Goal: Task Accomplishment & Management: Manage account settings

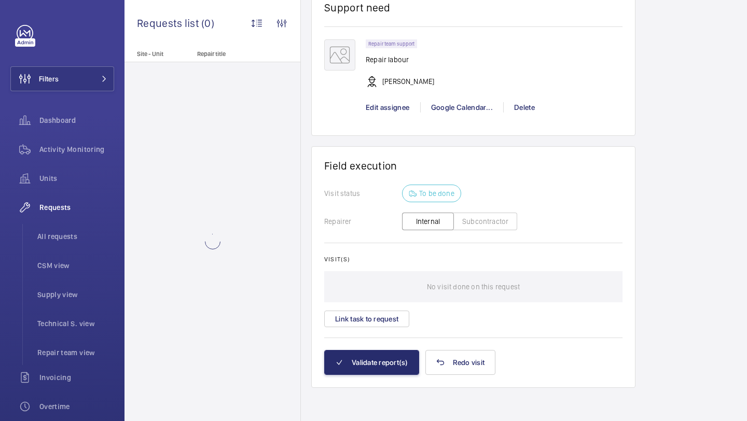
scroll to position [516, 0]
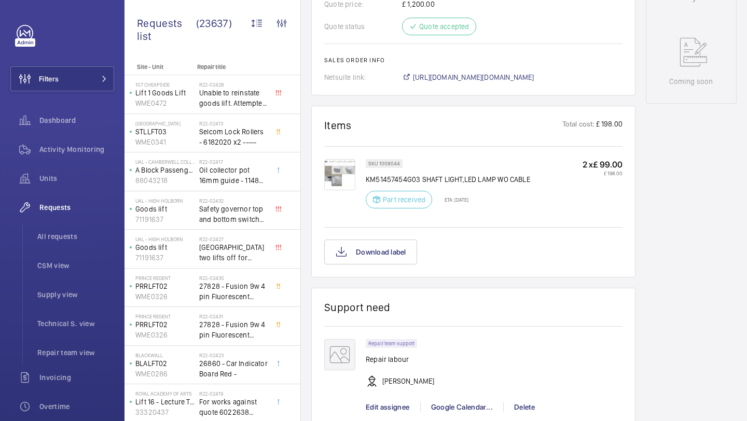
click at [349, 176] on img at bounding box center [339, 174] width 31 height 31
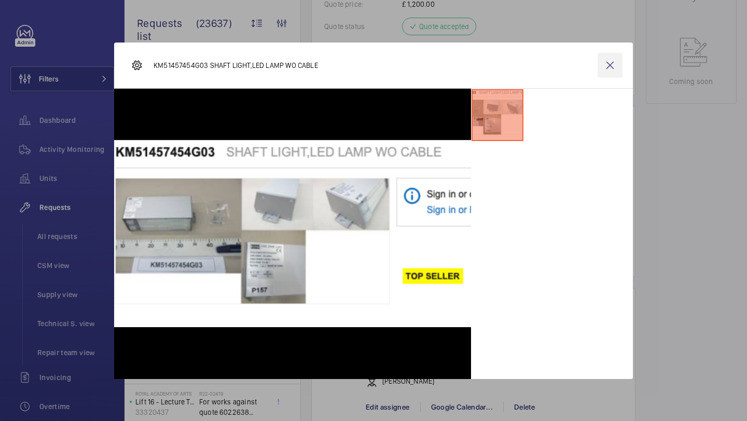
click at [613, 62] on wm-front-icon-button at bounding box center [610, 65] width 25 height 25
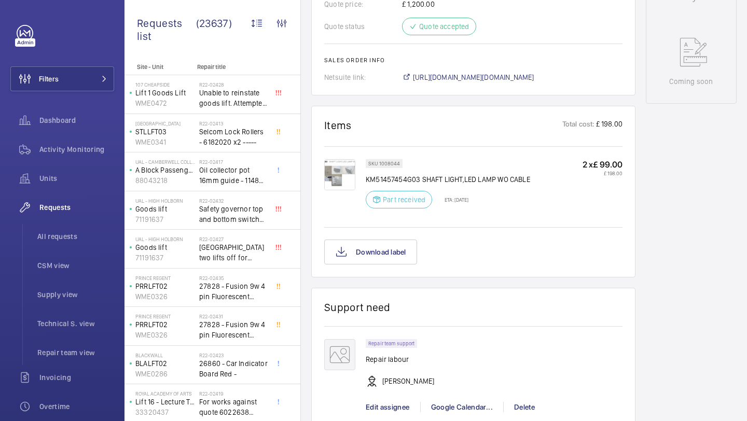
scroll to position [828, 0]
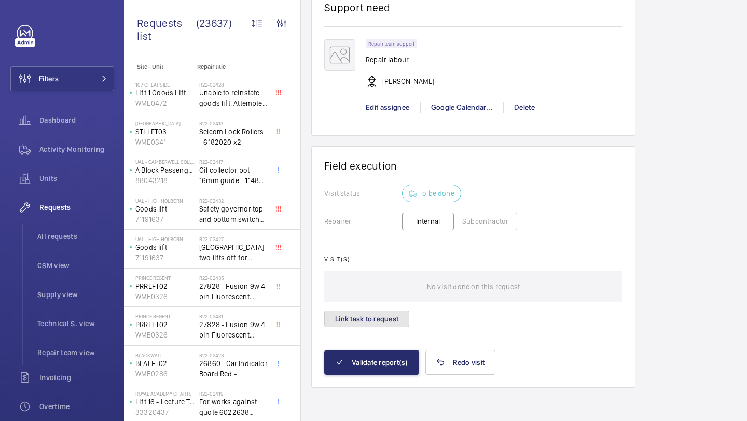
click at [367, 315] on button "Link task to request" at bounding box center [366, 319] width 85 height 17
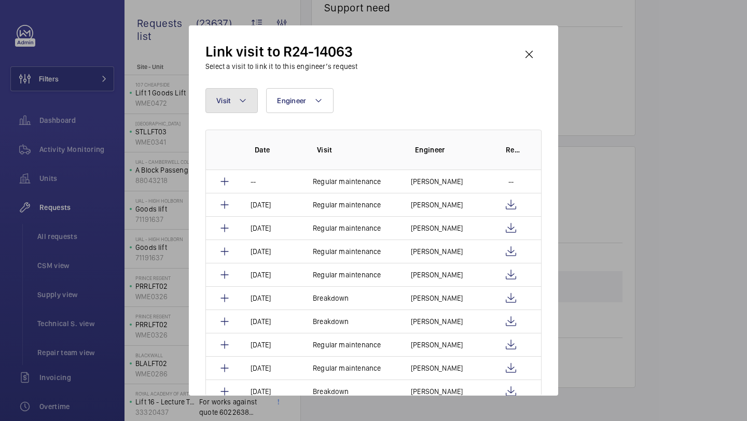
click at [240, 97] on mat-icon at bounding box center [243, 100] width 8 height 12
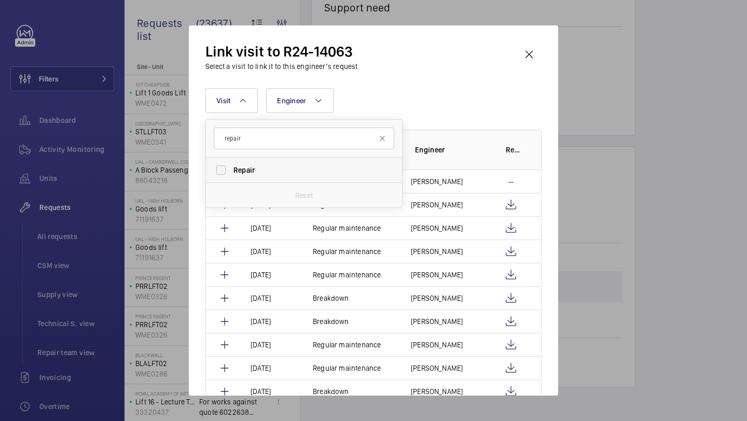
type input "repair"
click at [256, 167] on span "Repair" at bounding box center [304, 170] width 143 height 10
click at [231, 167] on input "Repair" at bounding box center [221, 170] width 21 height 21
checkbox input "true"
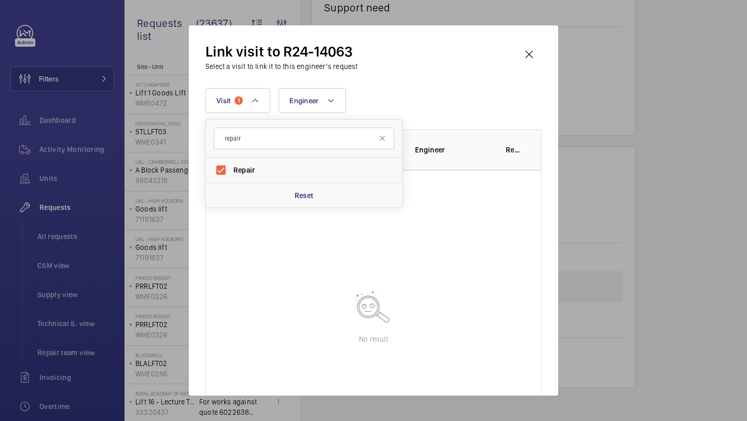
click at [437, 67] on div "Link visit to R24-14063 Select a visit to link it to this engineer’s request" at bounding box center [373, 57] width 336 height 30
click at [534, 53] on wm-front-icon-button at bounding box center [529, 54] width 25 height 25
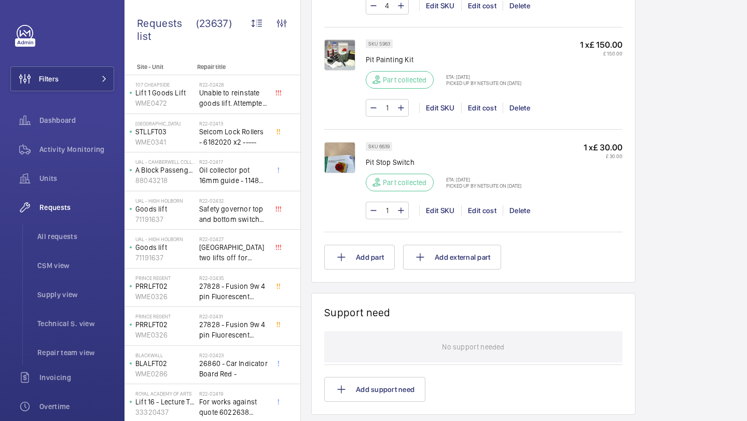
scroll to position [1338, 0]
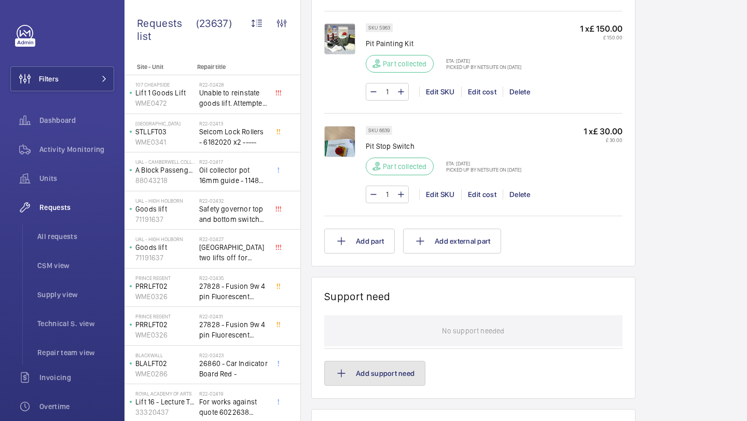
click at [381, 368] on button "Add support need" at bounding box center [374, 373] width 101 height 25
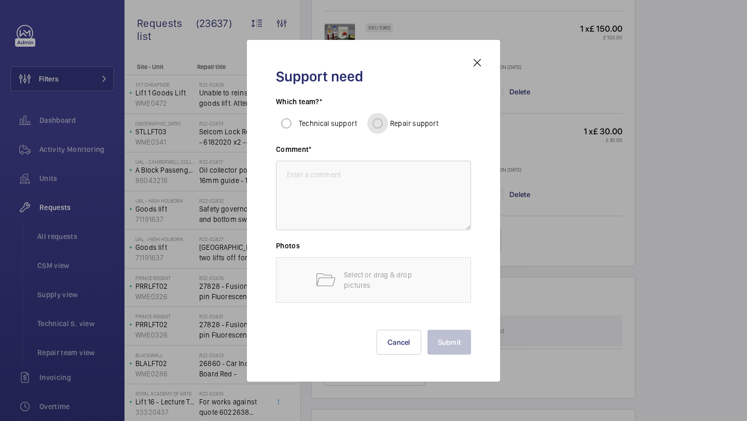
click at [372, 123] on input "Repair support" at bounding box center [377, 123] width 21 height 21
radio input "true"
click at [355, 164] on textarea at bounding box center [373, 196] width 195 height 70
click at [326, 177] on textarea at bounding box center [373, 196] width 195 height 70
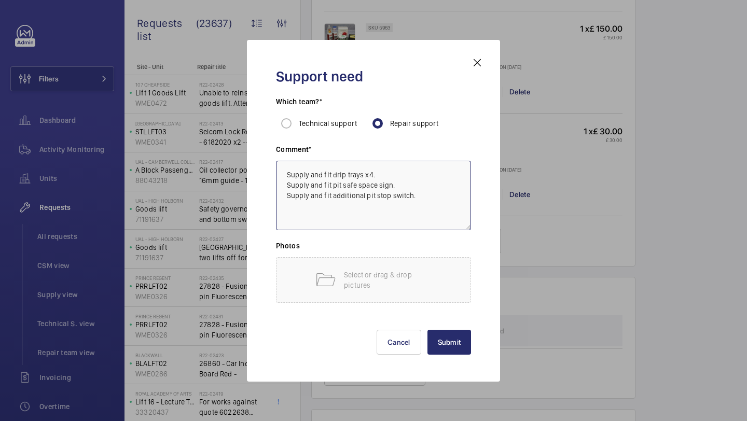
click at [345, 202] on textarea "Supply and fit drip trays x4. Supply and fit pit safe space sign. Supply and fi…" at bounding box center [373, 196] width 195 height 70
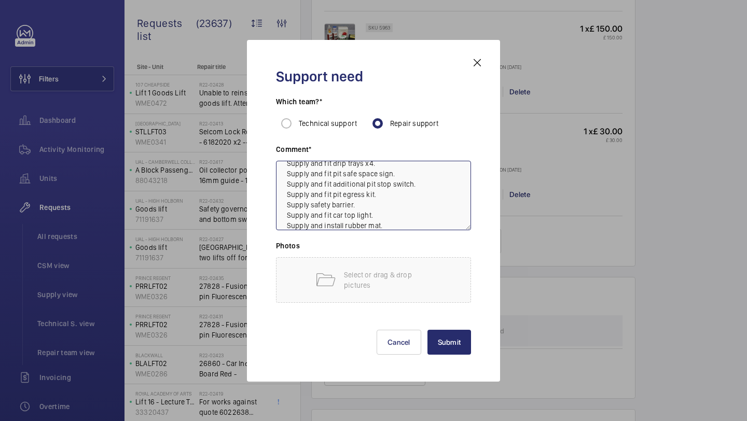
scroll to position [22, 0]
click at [389, 207] on textarea "Supply and fit drip trays x4. Supply and fit pit safe space sign. Supply and fi…" at bounding box center [373, 196] width 195 height 70
type textarea "Supply and fit drip trays x4. Supply and fit pit safe space sign. Supply and fi…"
click at [376, 183] on textarea "Supply and fit drip trays x4. Supply and fit pit safe space sign. Supply and fi…" at bounding box center [373, 196] width 195 height 70
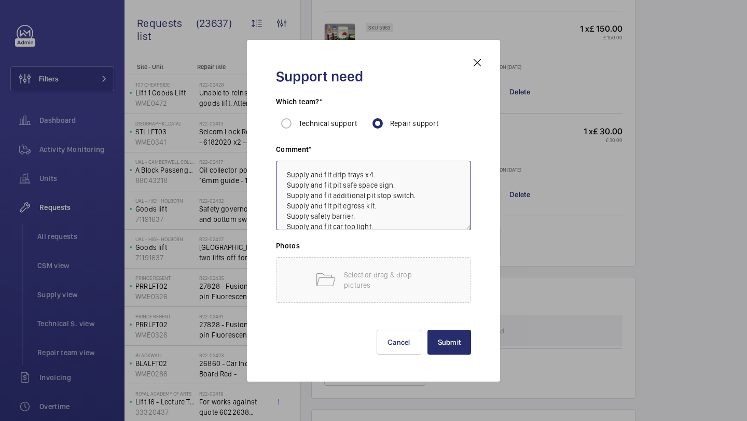
click at [367, 187] on textarea "Supply and fit drip trays x4. Supply and fit pit safe space sign. Supply and fi…" at bounding box center [373, 196] width 195 height 70
click at [352, 194] on textarea "Supply and fit drip trays x4. Supply and fit pit safe space sign. Supply and fi…" at bounding box center [373, 196] width 195 height 70
click at [350, 198] on textarea "Supply and fit drip trays x4. Supply and fit pit safe space sign. Supply and fi…" at bounding box center [373, 196] width 195 height 70
click at [382, 216] on textarea "Supply and fit drip trays x4. Supply and fit pit safe space sign. Supply and fi…" at bounding box center [373, 196] width 195 height 70
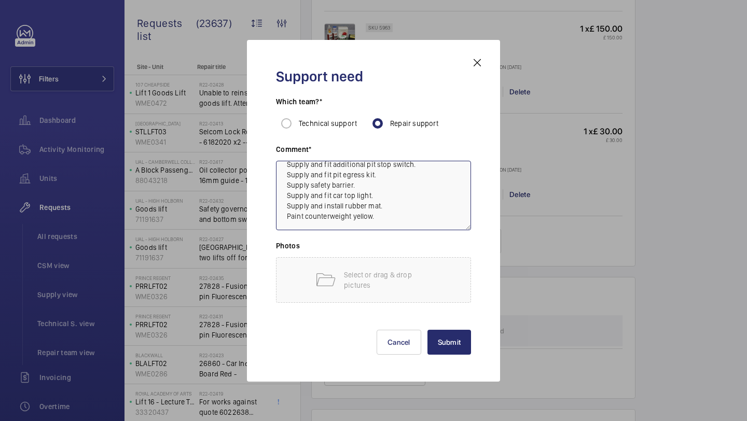
click at [383, 204] on textarea "Supply and fit drip trays x4. Supply and fit pit safe space sign. Supply and fi…" at bounding box center [373, 196] width 195 height 70
click at [382, 213] on textarea "Supply and fit drip trays x4. Supply and fit pit safe space sign. Supply and fi…" at bounding box center [373, 196] width 195 height 70
click at [390, 188] on textarea "Supply and fit drip trays x4. Supply and fit pit safe space sign. Supply and fi…" at bounding box center [373, 196] width 195 height 70
click at [400, 186] on textarea "Supply and fit drip trays x4. Supply and fit pit safe space sign. Supply and fi…" at bounding box center [373, 196] width 195 height 70
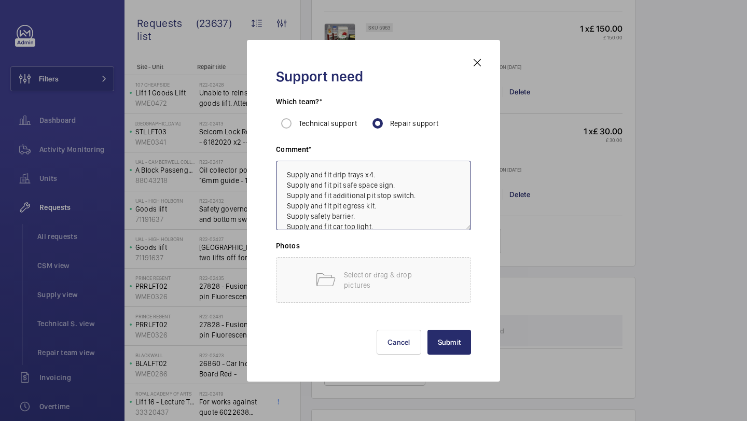
click at [394, 190] on textarea "Supply and fit drip trays x4. Supply and fit pit safe space sign. Supply and fi…" at bounding box center [373, 196] width 195 height 70
click at [378, 186] on textarea "Supply and fit drip trays x4. Supply and fit pit safe space sign. Supply and fi…" at bounding box center [373, 196] width 195 height 70
click at [383, 199] on textarea "Supply and fit drip trays x4. Supply and fit pit safe space sign. Supply and fi…" at bounding box center [373, 196] width 195 height 70
click at [380, 206] on textarea "Supply and fit drip trays x4. Supply and fit pit safe space sign. Supply and fi…" at bounding box center [373, 196] width 195 height 70
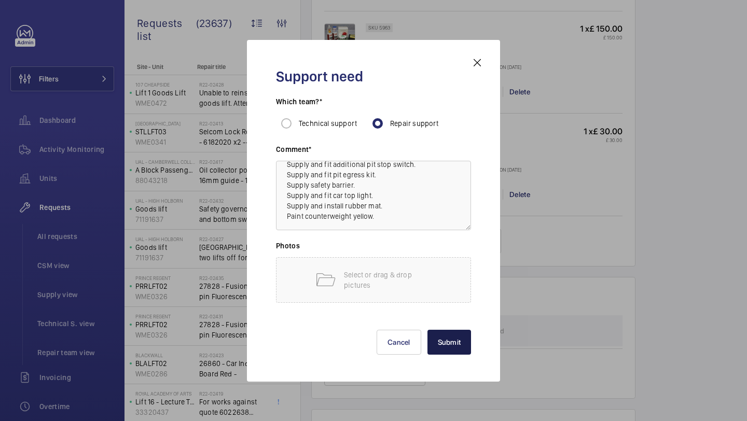
click at [459, 342] on button "Submit" at bounding box center [450, 342] width 44 height 25
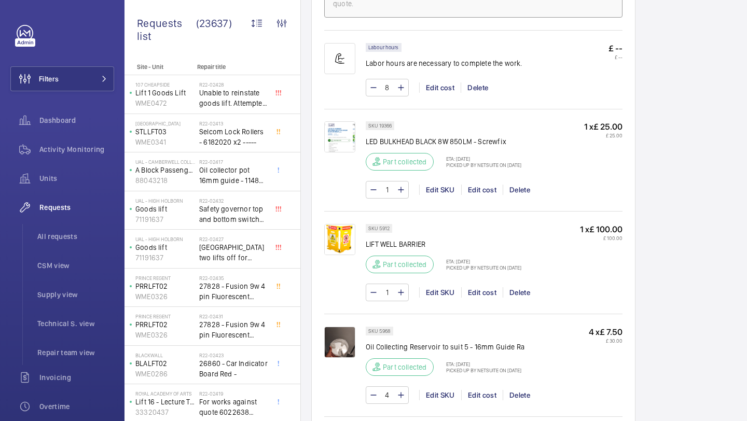
scroll to position [926, 0]
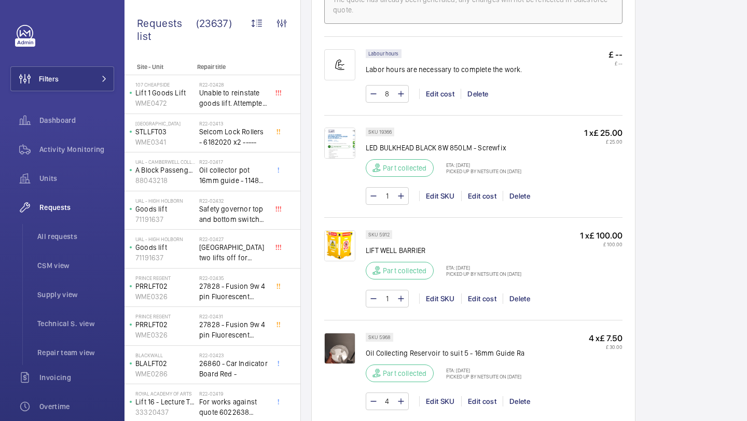
click at [339, 144] on img at bounding box center [339, 143] width 31 height 31
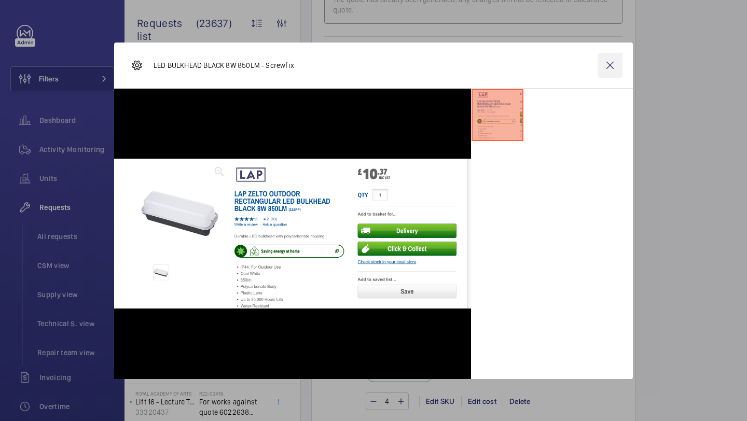
click at [602, 60] on wm-front-icon-button at bounding box center [610, 65] width 25 height 25
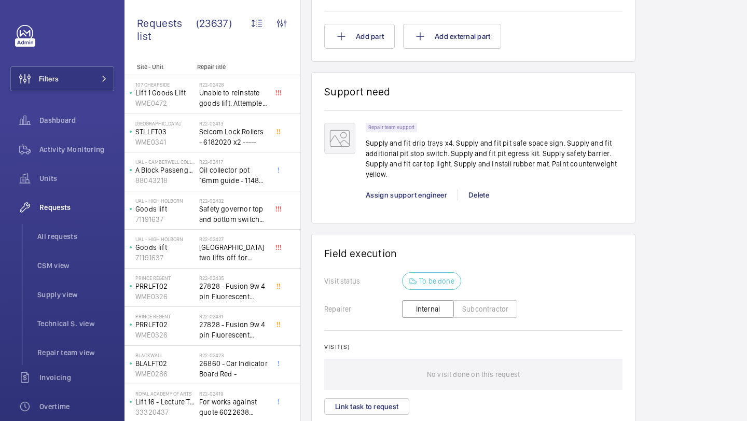
scroll to position [1551, 0]
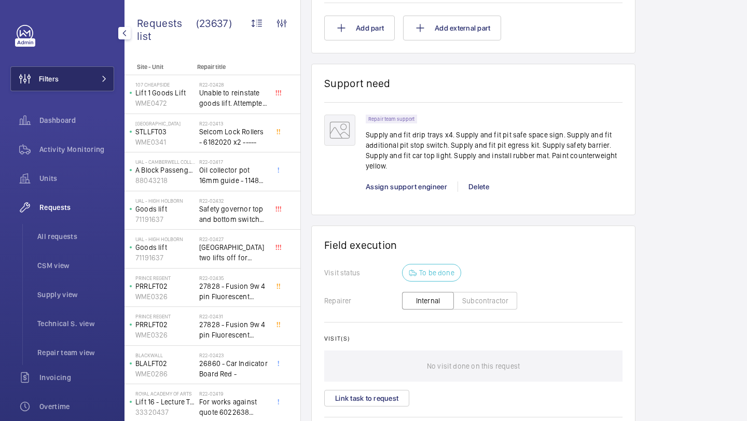
click at [91, 87] on button "Filters" at bounding box center [62, 78] width 104 height 25
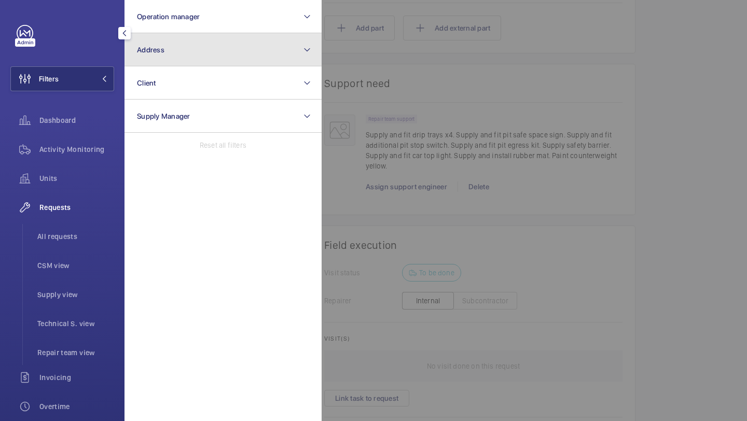
click at [145, 60] on button "Address" at bounding box center [223, 49] width 197 height 33
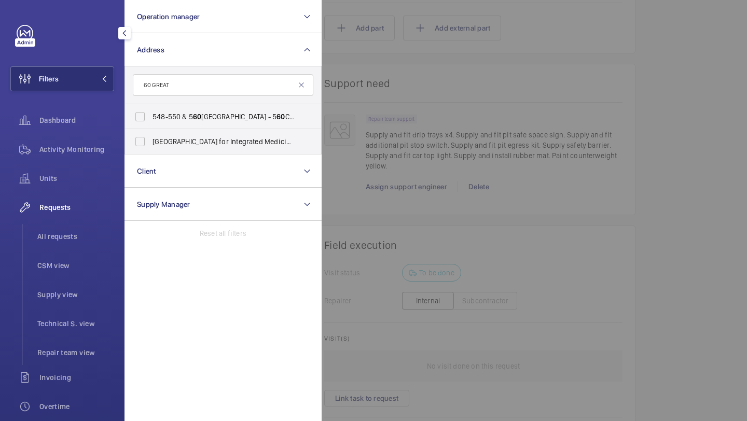
type input "60 GREAT"
click at [343, 58] on div at bounding box center [695, 210] width 747 height 421
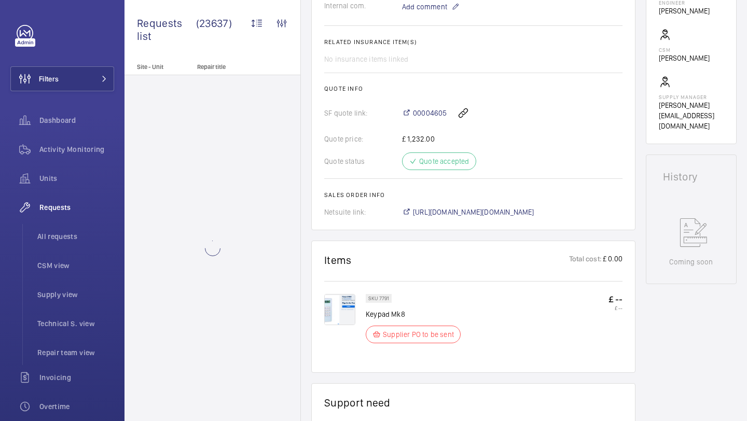
scroll to position [375, 0]
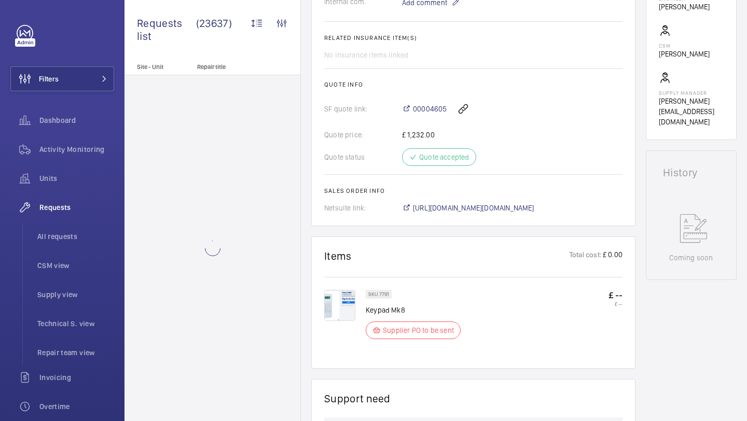
click at [346, 318] on img at bounding box center [339, 305] width 31 height 31
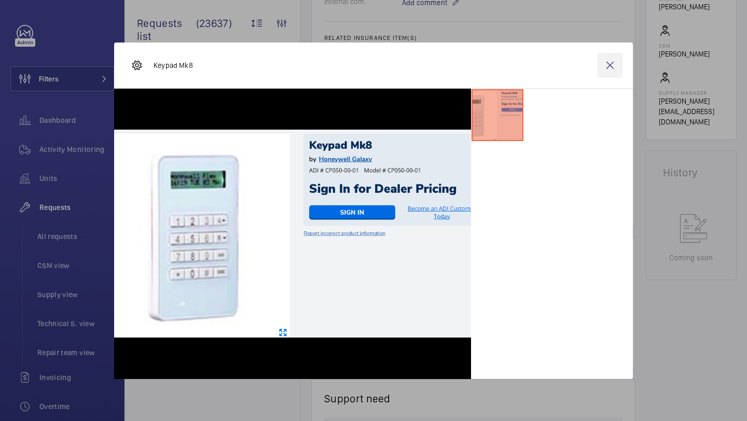
click at [611, 62] on wm-front-icon-button at bounding box center [610, 65] width 25 height 25
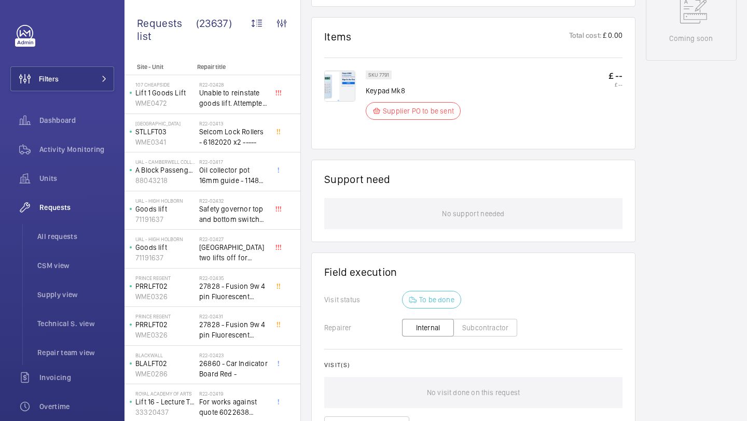
scroll to position [712, 0]
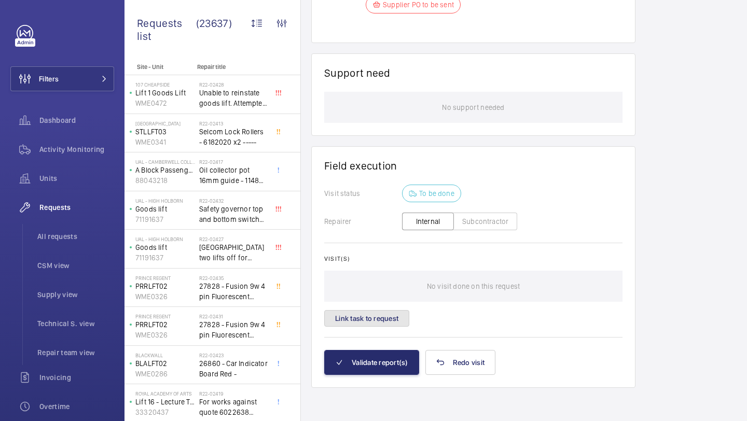
click at [378, 326] on button "Link task to request" at bounding box center [366, 318] width 85 height 17
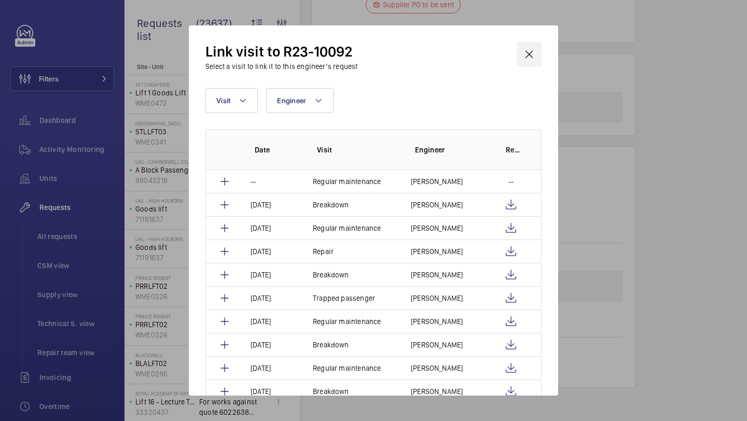
click at [531, 58] on wm-front-icon-button at bounding box center [529, 54] width 25 height 25
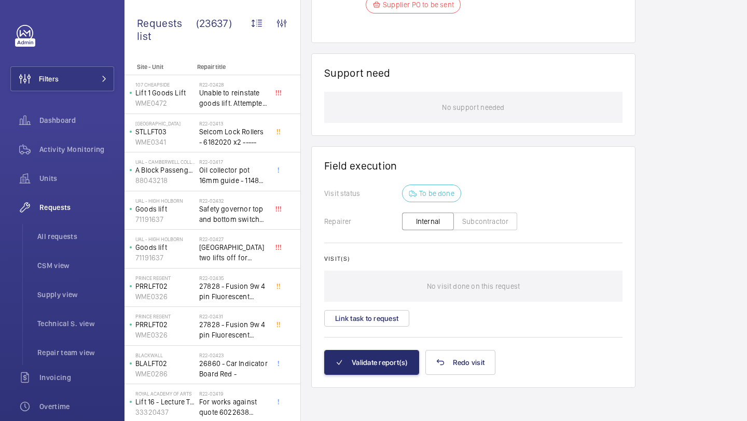
scroll to position [555, 0]
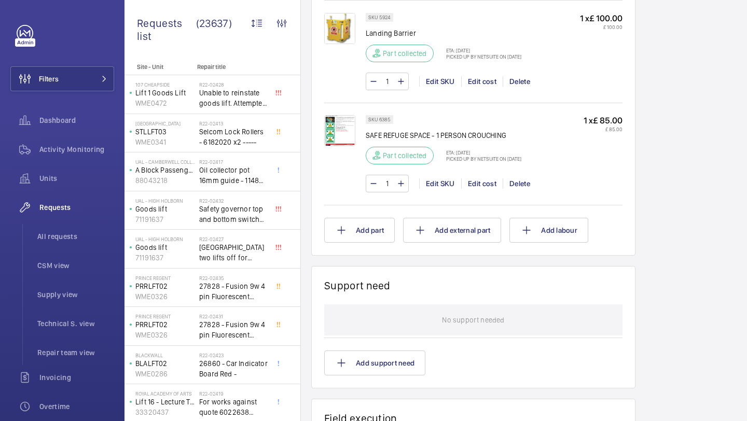
scroll to position [860, 0]
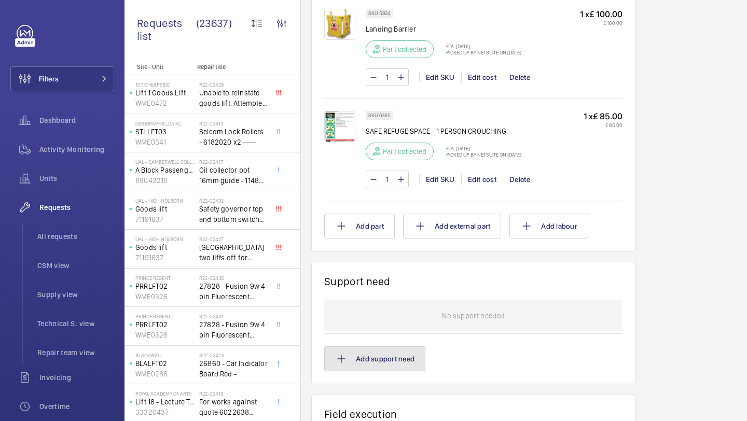
click at [374, 351] on button "Add support need" at bounding box center [374, 359] width 101 height 25
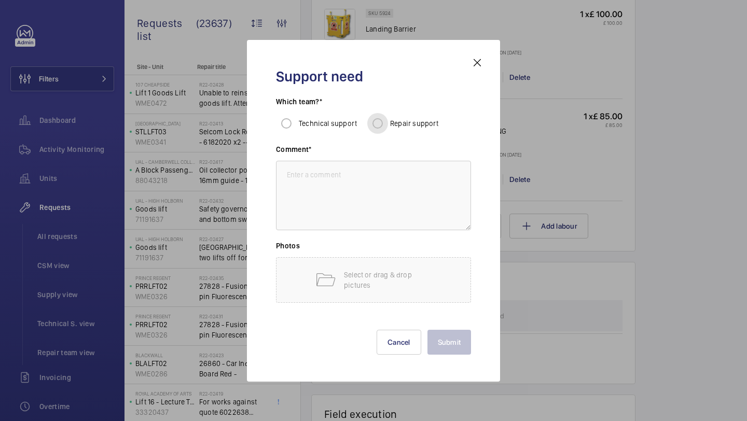
click at [373, 126] on input "Repair support" at bounding box center [377, 123] width 21 height 21
radio input "true"
click at [365, 182] on textarea at bounding box center [373, 196] width 195 height 70
type textarea "S"
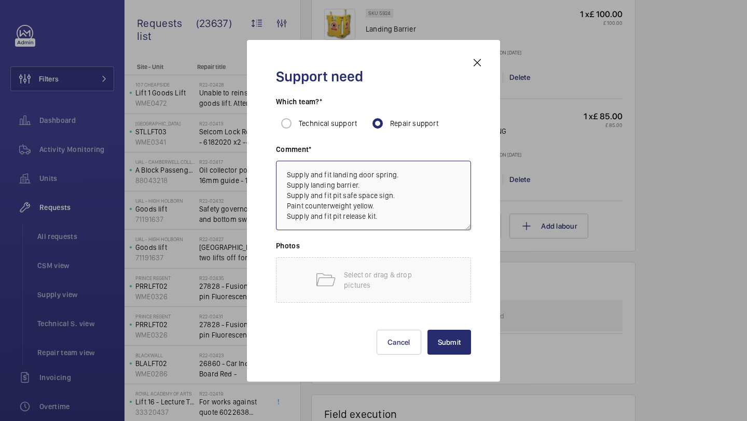
type textarea "Supply and fit landing door spring. Supply landing barrier. Supply and fit pit …"
click at [456, 348] on button "Submit" at bounding box center [450, 342] width 44 height 25
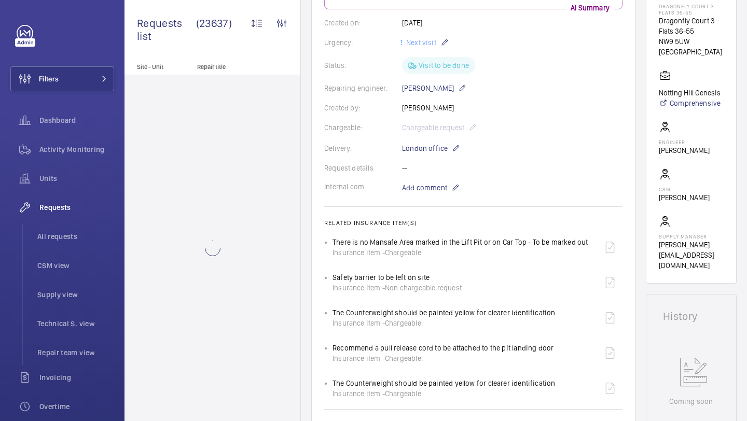
scroll to position [189, 0]
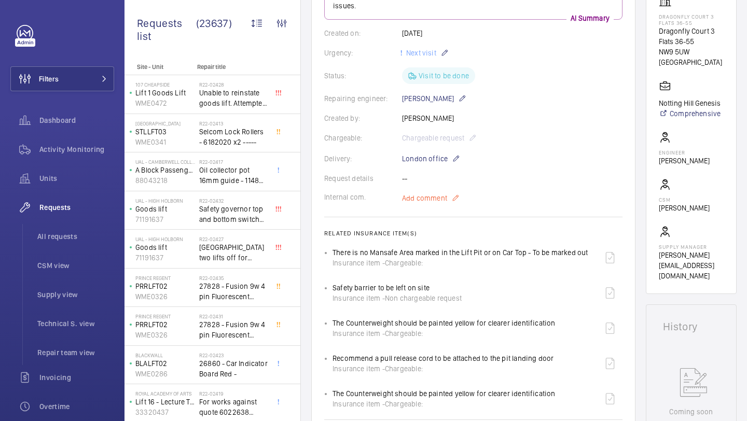
click at [424, 201] on span "Add comment" at bounding box center [424, 198] width 45 height 10
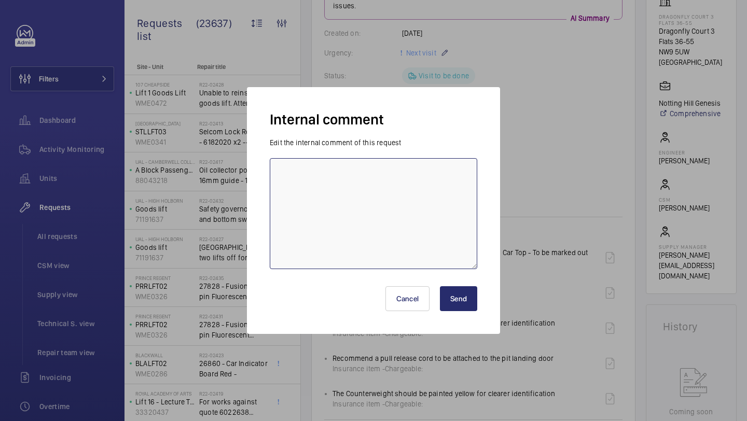
click at [373, 165] on textarea at bounding box center [374, 213] width 208 height 111
paste textarea "R24-07143"
type textarea "Spring ordered under R24-07143"
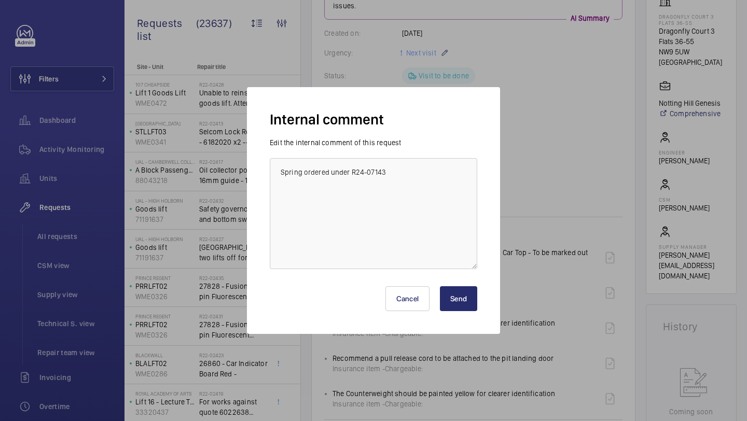
click at [443, 312] on div "Cancel Send" at bounding box center [374, 295] width 208 height 50
click at [452, 298] on button "Send" at bounding box center [458, 298] width 37 height 25
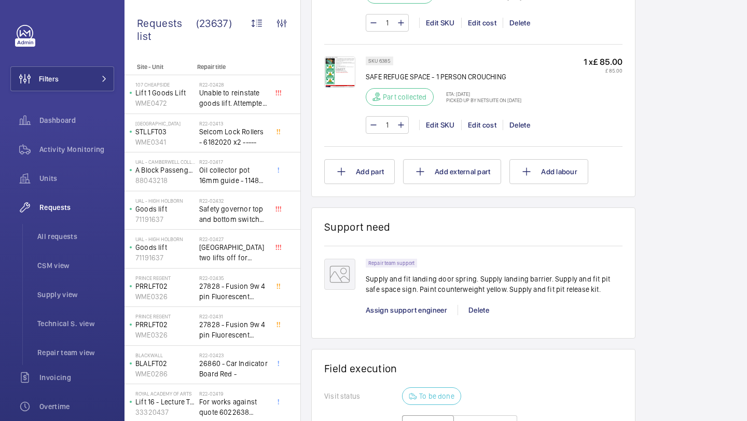
scroll to position [912, 0]
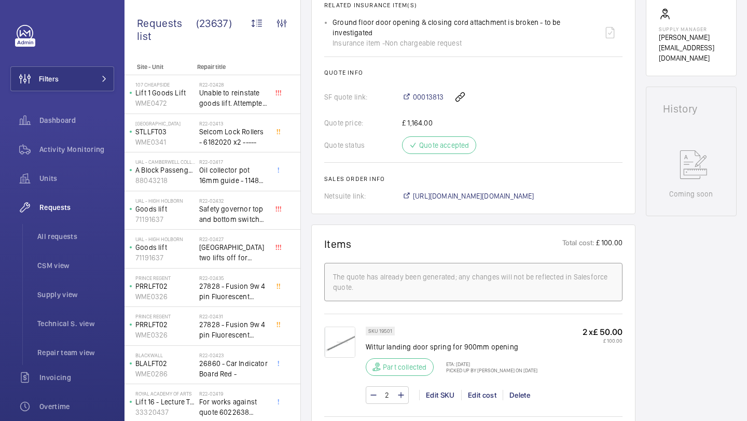
scroll to position [533, 0]
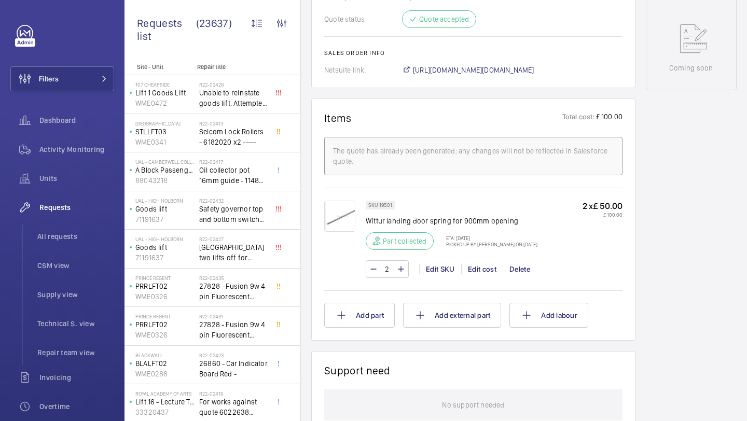
click at [347, 222] on img at bounding box center [339, 216] width 31 height 31
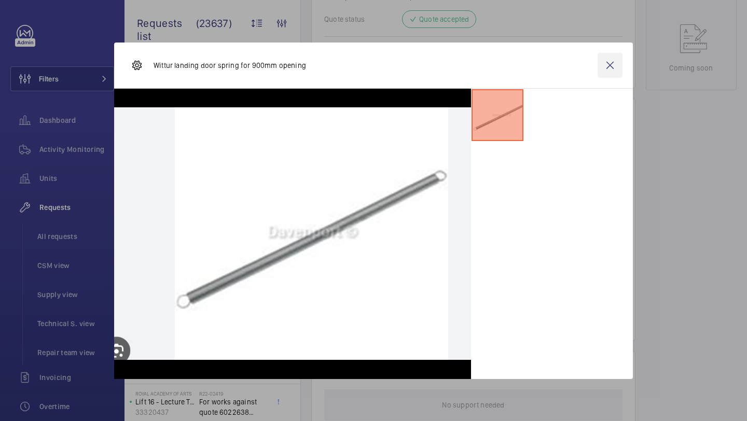
click at [613, 66] on wm-front-icon-button at bounding box center [610, 65] width 25 height 25
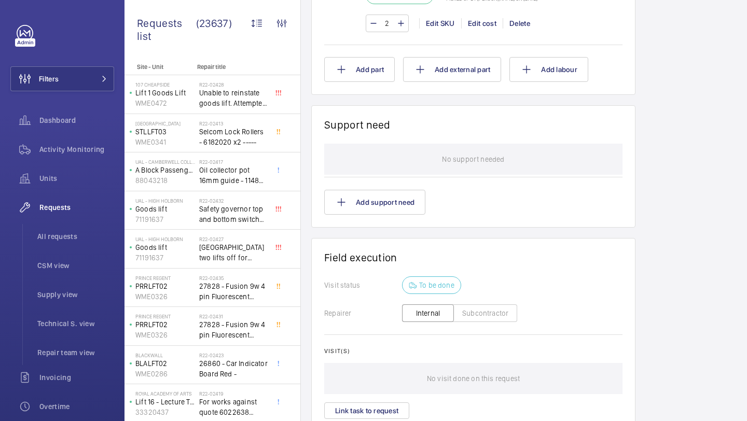
scroll to position [877, 0]
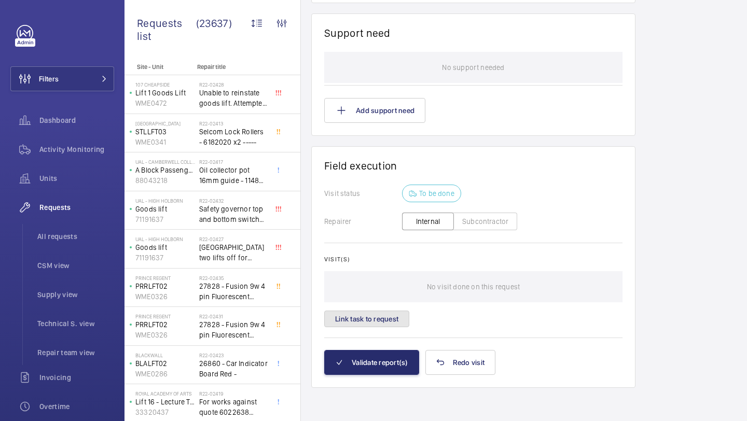
click at [384, 314] on button "Link task to request" at bounding box center [366, 319] width 85 height 17
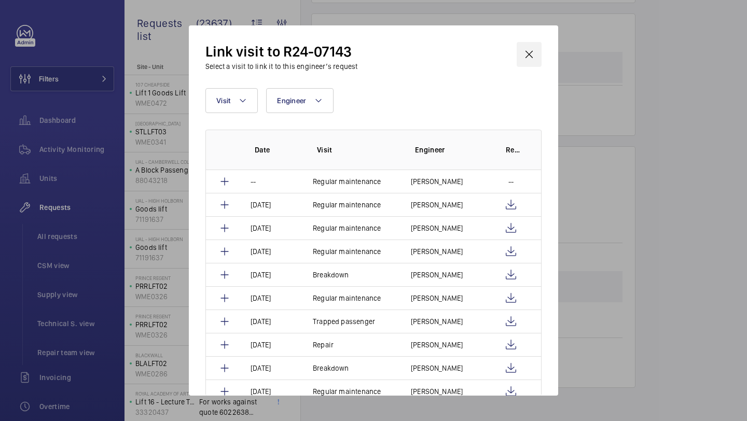
click at [525, 59] on wm-front-icon-button at bounding box center [529, 54] width 25 height 25
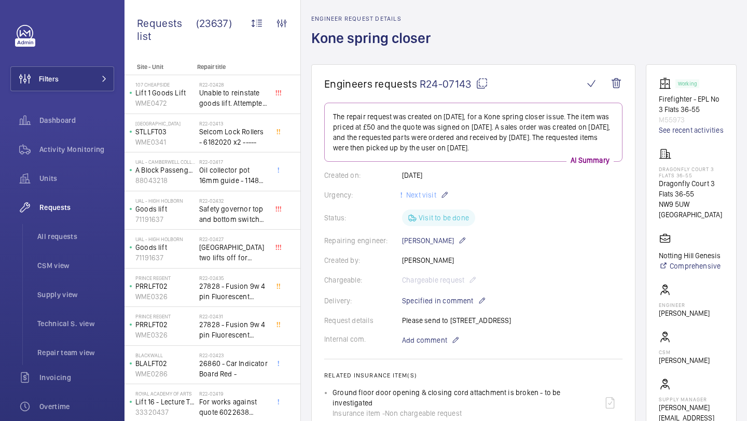
scroll to position [13, 0]
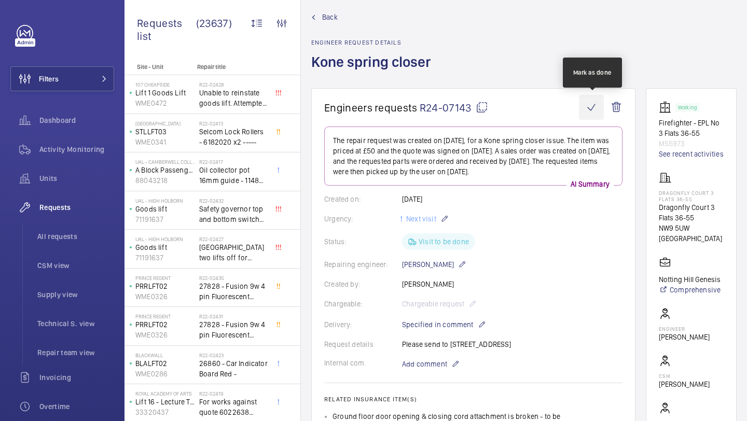
click at [586, 113] on wm-front-icon-button at bounding box center [591, 107] width 25 height 25
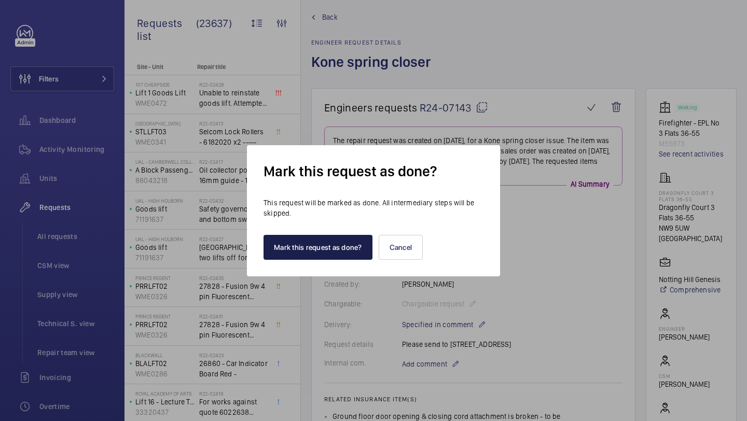
click at [318, 252] on button "Mark this request as done?" at bounding box center [318, 247] width 109 height 25
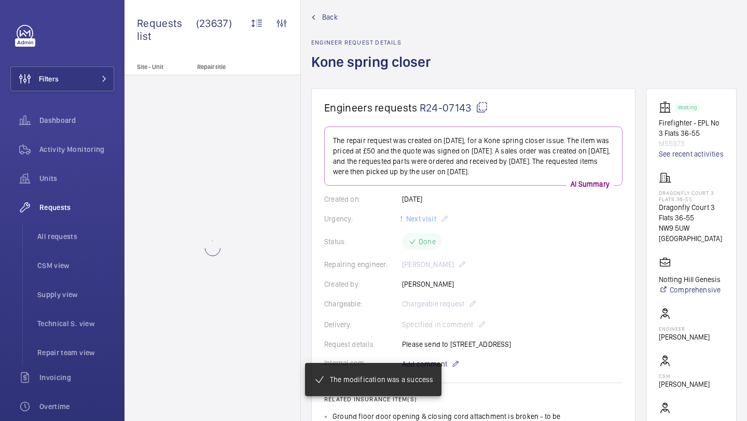
click at [483, 114] on span "R24-07143" at bounding box center [454, 107] width 68 height 13
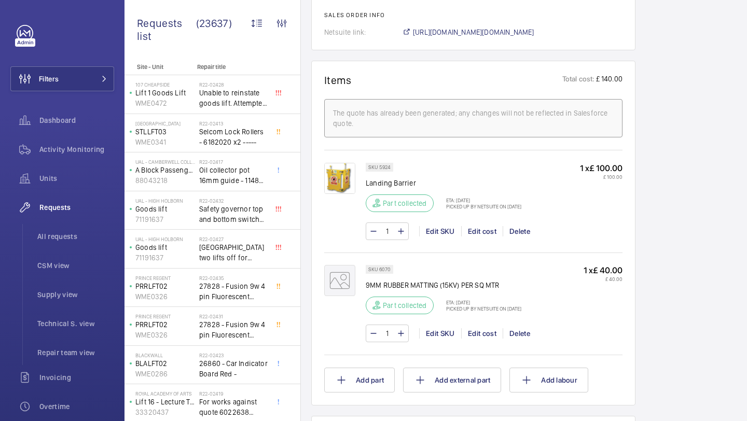
scroll to position [949, 0]
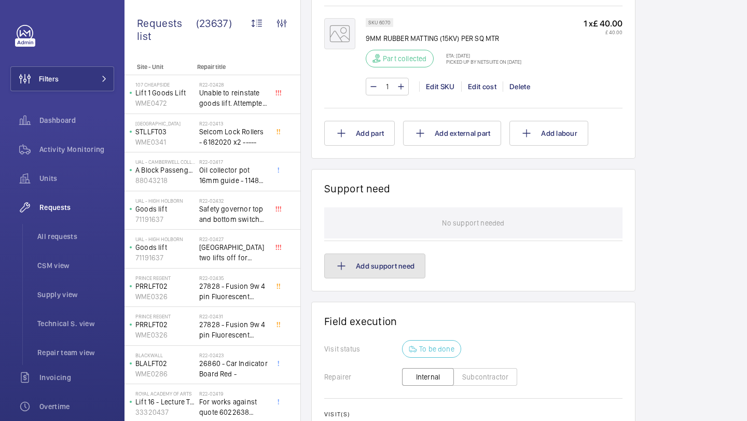
click at [409, 276] on button "Add support need" at bounding box center [374, 266] width 101 height 25
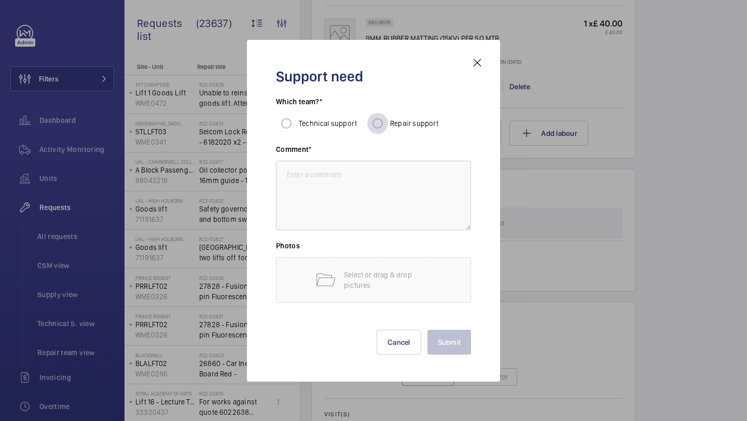
click at [384, 112] on div at bounding box center [377, 123] width 25 height 25
radio input "true"
click at [364, 179] on textarea at bounding box center [373, 196] width 195 height 70
type textarea "S"
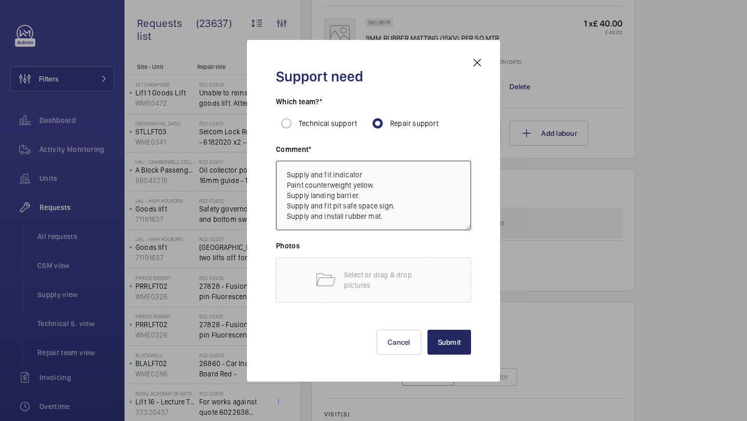
type textarea "Supply and fit indicator Paint counterweight yellow. Supply landing barrier. Su…"
click at [465, 354] on button "Submit" at bounding box center [450, 342] width 44 height 25
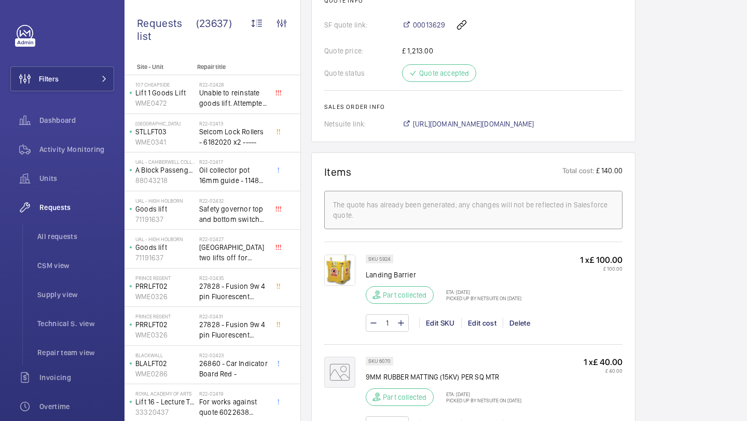
scroll to position [274, 0]
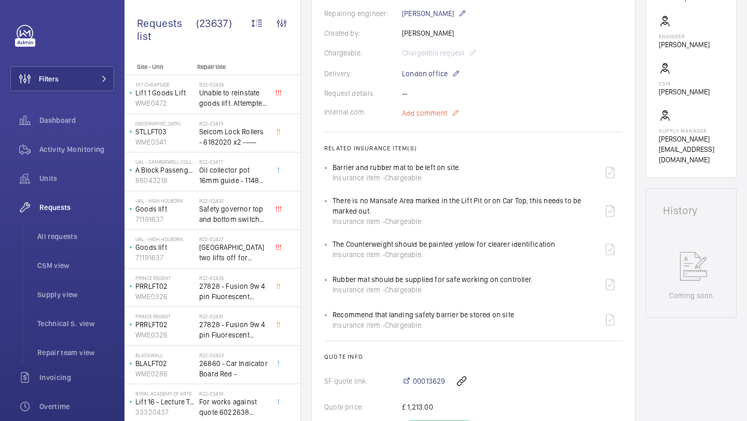
click at [431, 116] on span "Add comment" at bounding box center [424, 113] width 45 height 10
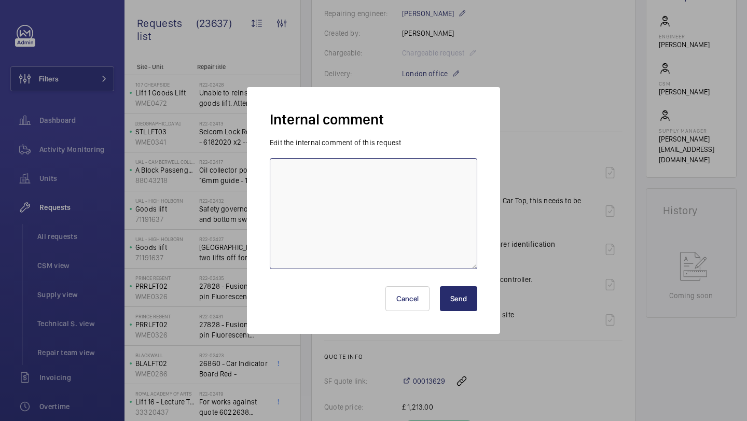
click at [423, 164] on textarea at bounding box center [374, 213] width 208 height 111
paste textarea "R24-07254"
type textarea "Indicator ordered under R24-07254"
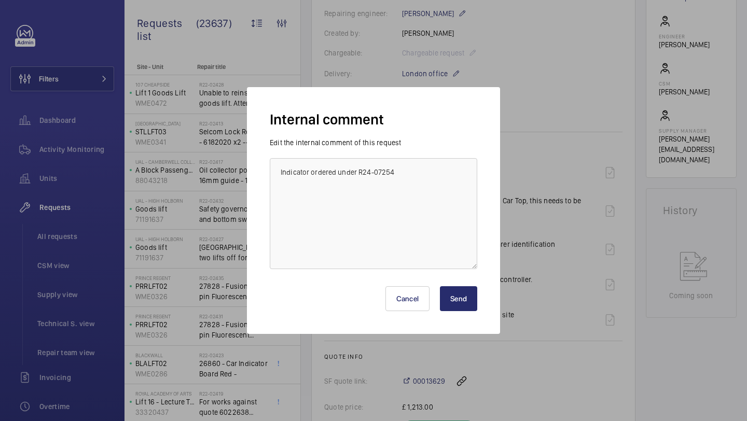
click at [463, 297] on button "Send" at bounding box center [458, 298] width 37 height 25
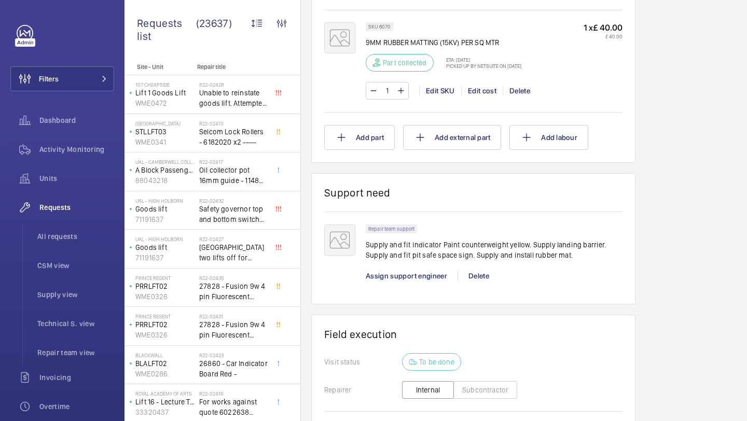
scroll to position [948, 0]
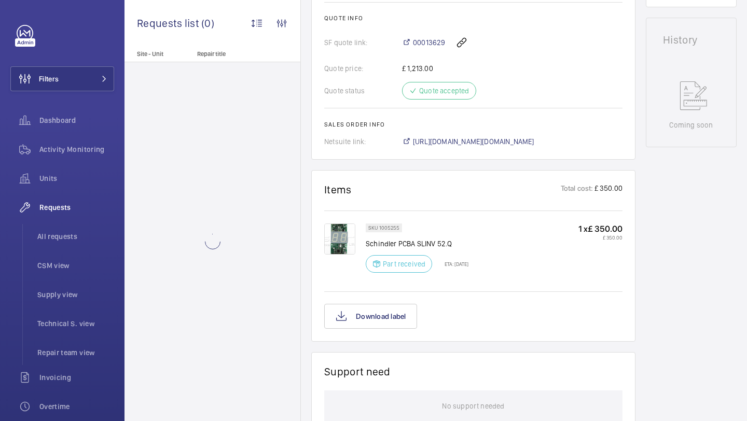
scroll to position [461, 0]
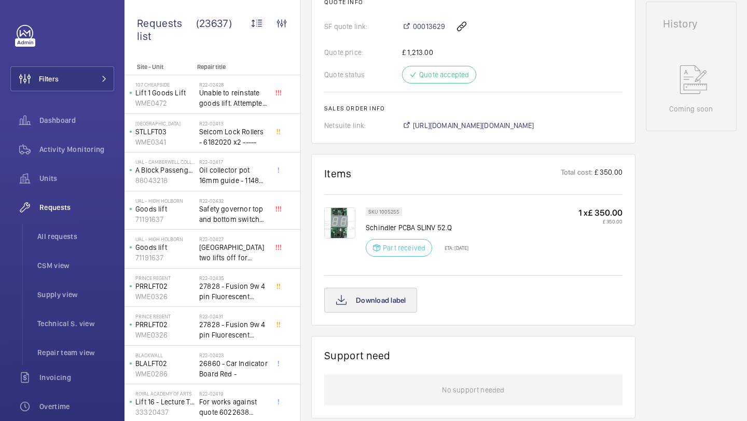
scroll to position [756, 0]
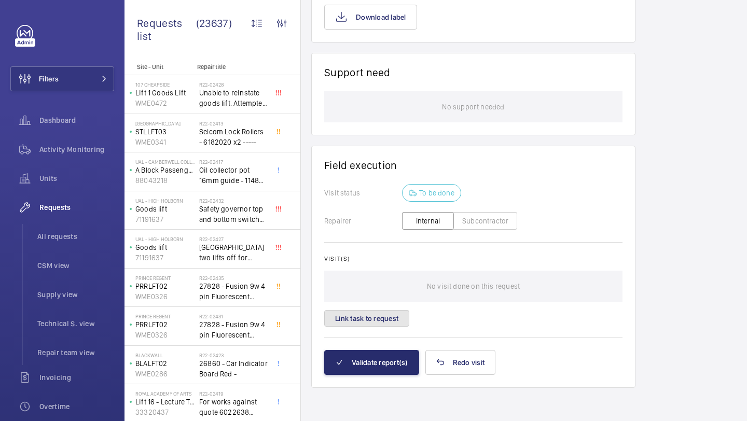
click at [394, 319] on button "Link task to request" at bounding box center [366, 318] width 85 height 17
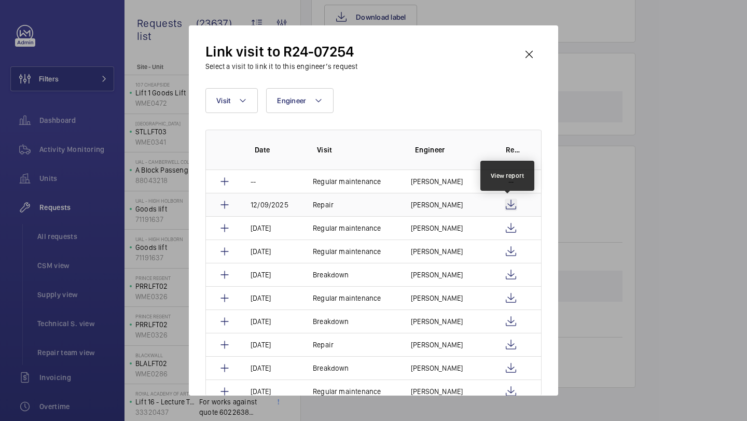
click at [508, 203] on wm-front-icon-button at bounding box center [511, 205] width 12 height 12
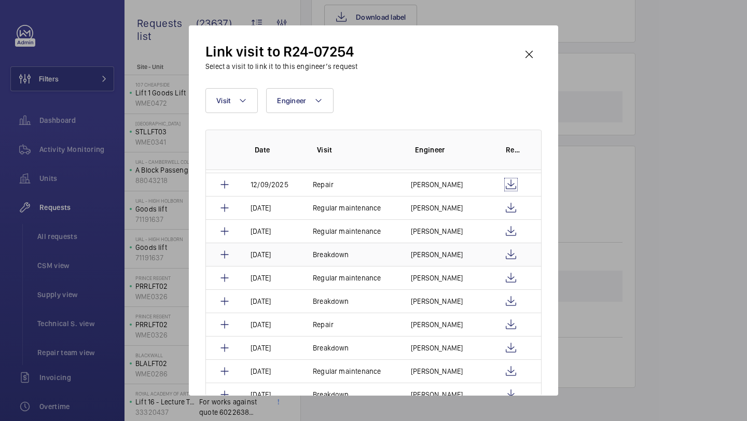
scroll to position [21, 0]
click at [511, 324] on wm-front-icon-button at bounding box center [511, 324] width 12 height 12
click at [240, 113] on div "Visit Engineer More filters Reset all filters Date Visit Engineer Report -- Reg…" at bounding box center [373, 242] width 336 height 308
click at [240, 113] on button "Visit" at bounding box center [231, 100] width 52 height 25
type input "REPAI"
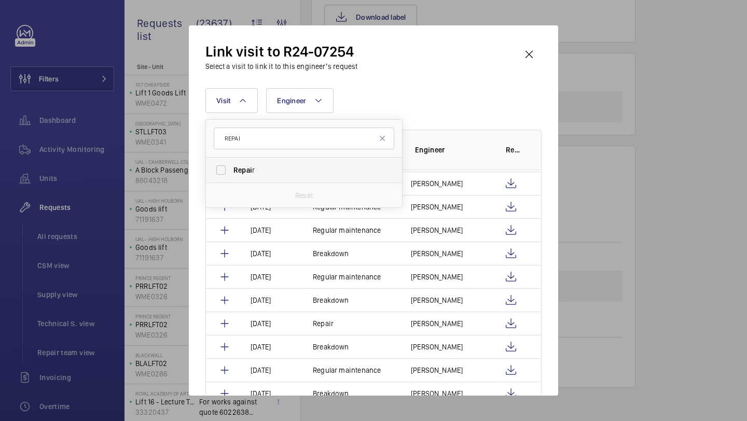
click at [251, 177] on label "Repai r" at bounding box center [296, 170] width 181 height 25
click at [231, 177] on input "Repai r" at bounding box center [221, 170] width 21 height 21
checkbox input "true"
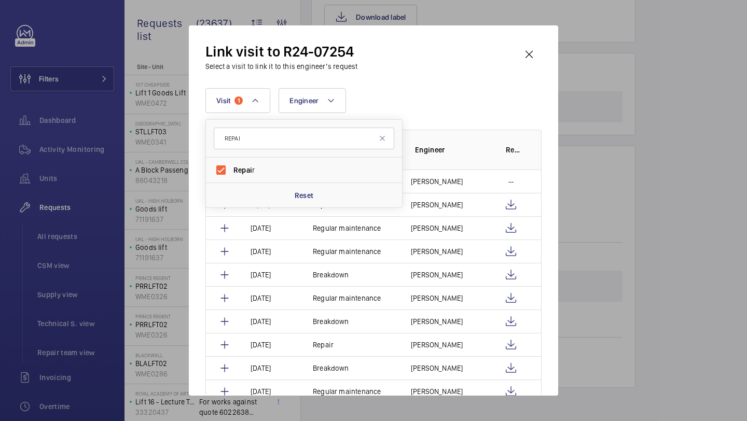
click at [441, 80] on div "Link visit to R24-07254 Select a visit to link it to this engineer’s request Vi…" at bounding box center [373, 219] width 336 height 354
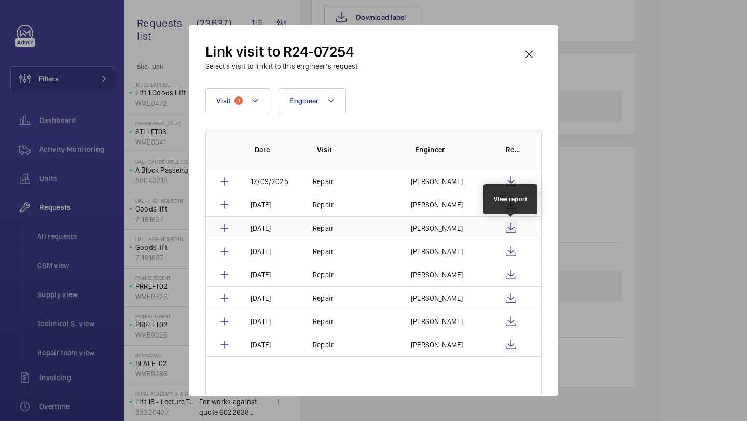
click at [513, 226] on wm-front-icon-button at bounding box center [511, 228] width 12 height 12
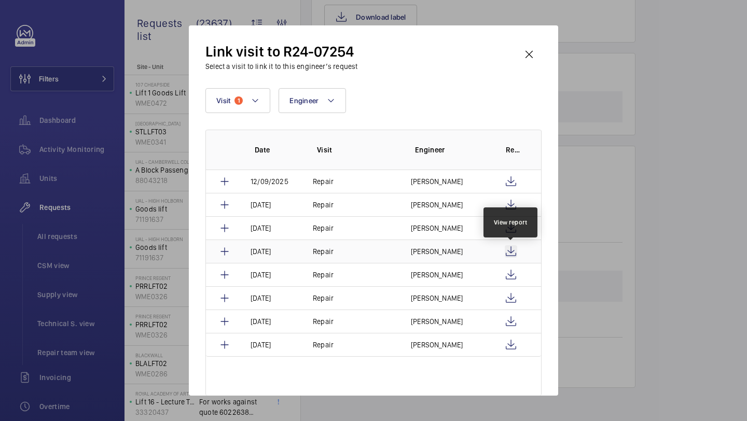
click at [511, 250] on wm-front-icon-button at bounding box center [511, 251] width 12 height 12
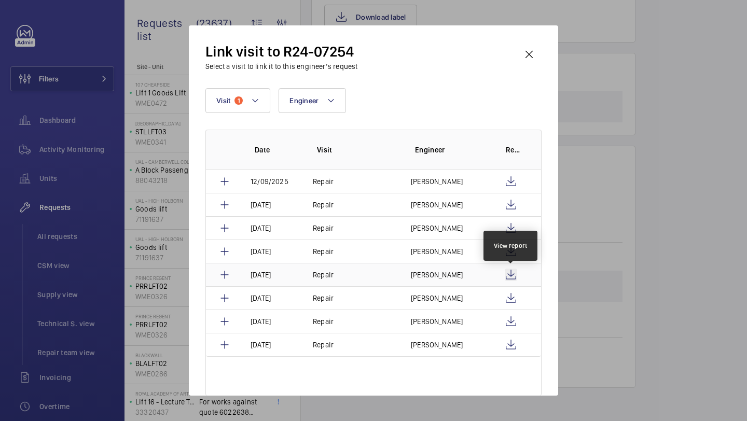
click at [514, 273] on wm-front-icon-button at bounding box center [511, 275] width 12 height 12
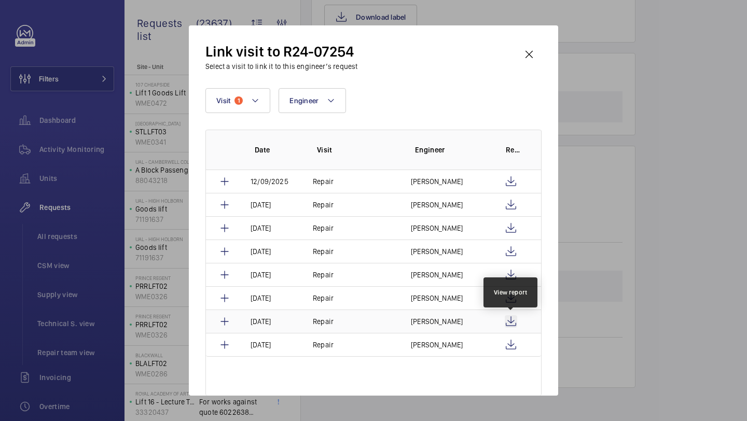
click at [510, 315] on wm-front-icon-button at bounding box center [511, 321] width 12 height 12
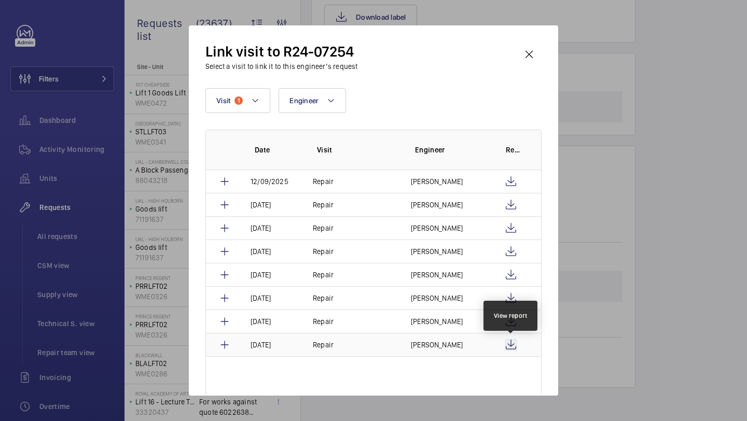
click at [508, 342] on wm-front-icon-button at bounding box center [511, 345] width 12 height 12
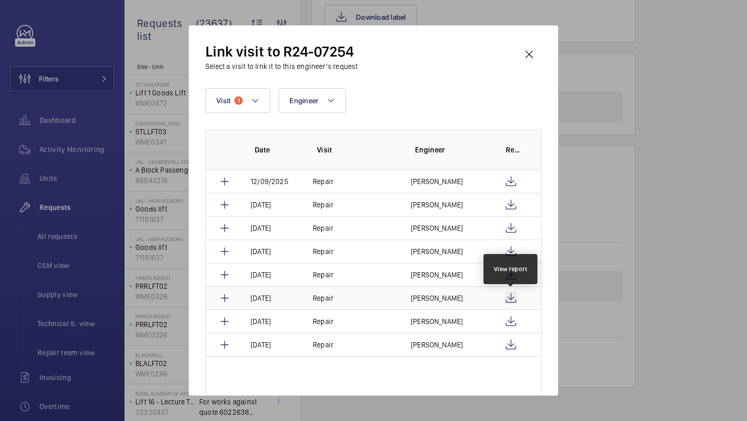
click at [512, 303] on wm-front-icon-button at bounding box center [511, 298] width 12 height 12
click at [539, 59] on wm-front-icon-button at bounding box center [529, 54] width 25 height 25
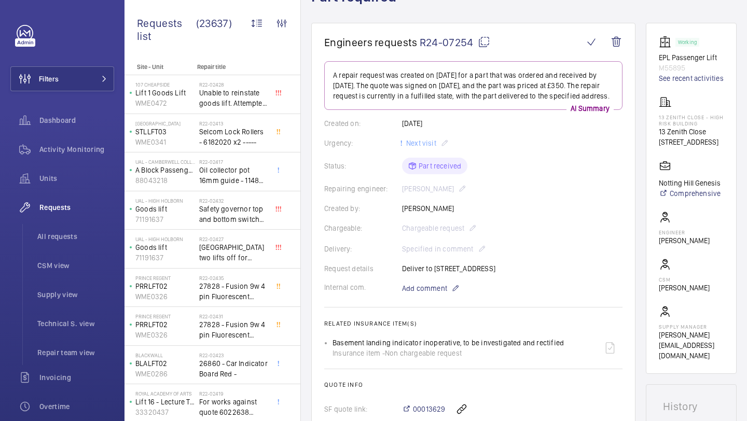
scroll to position [32, 0]
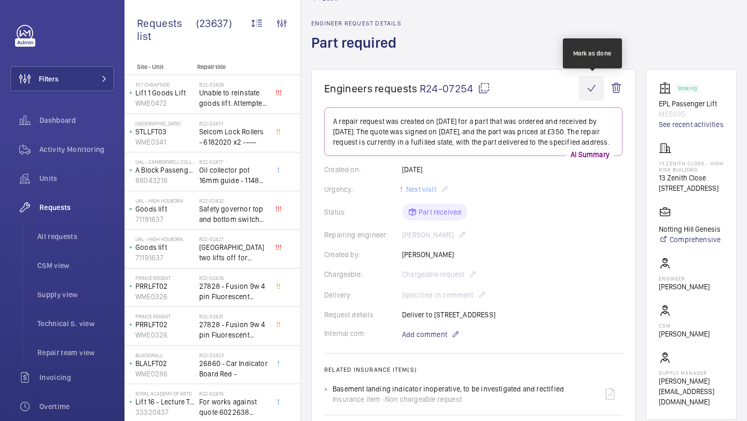
click at [588, 95] on wm-front-icon-button at bounding box center [591, 88] width 25 height 25
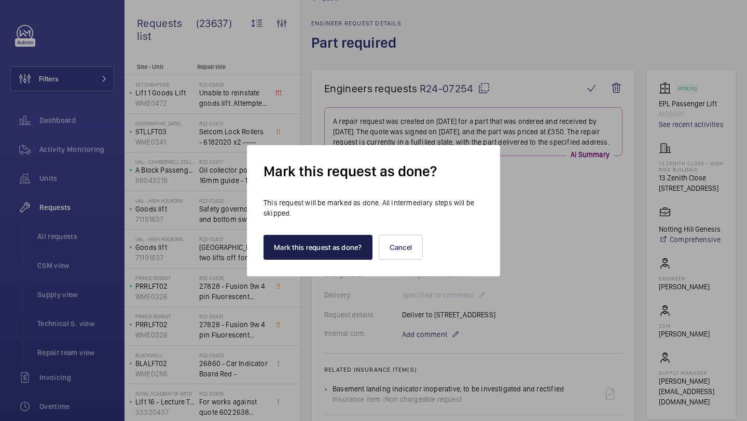
click at [330, 250] on button "Mark this request as done?" at bounding box center [318, 247] width 109 height 25
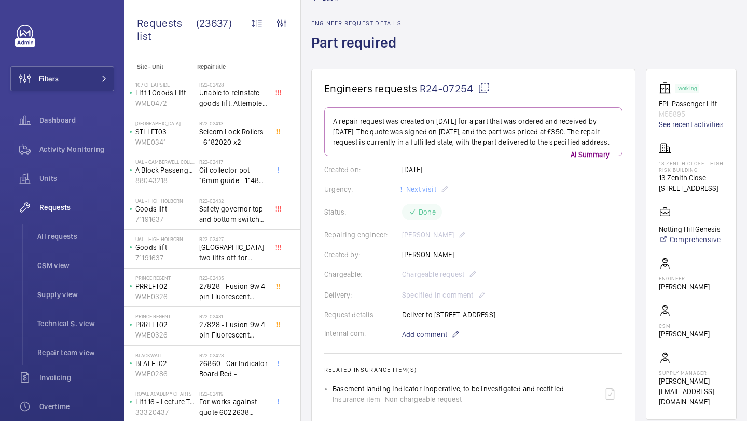
click at [479, 81] on wm-front-card "Engineers requests R24-07254 A repair request was created on 16 July 2024 for a…" at bounding box center [473, 321] width 324 height 504
click at [487, 101] on wm-front-card-header "Engineers requests R24-07254" at bounding box center [473, 94] width 298 height 25
click at [485, 91] on mat-icon at bounding box center [484, 88] width 12 height 12
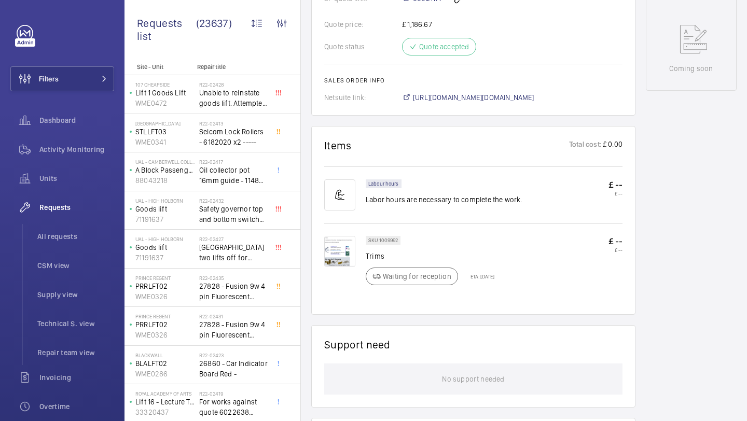
scroll to position [522, 0]
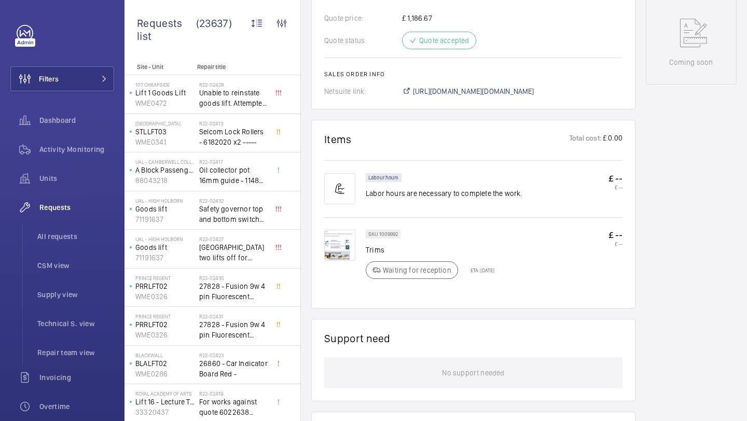
click at [344, 239] on img at bounding box center [339, 245] width 31 height 31
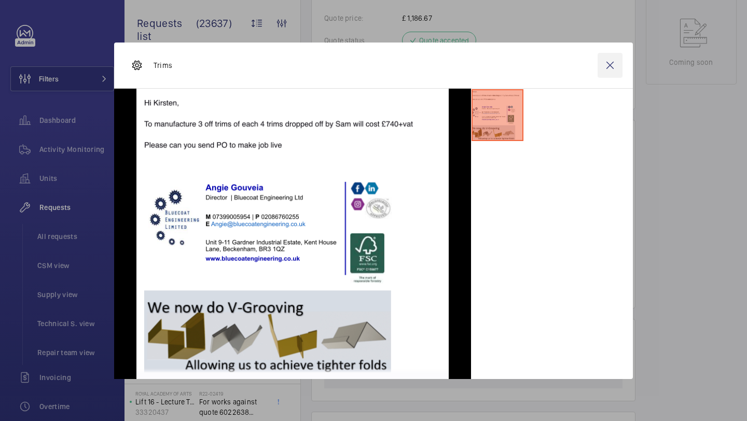
click at [612, 68] on wm-front-icon-button at bounding box center [610, 65] width 25 height 25
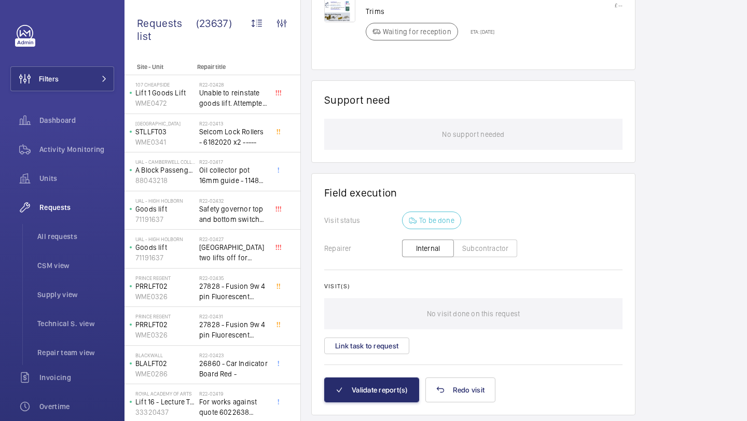
scroll to position [779, 0]
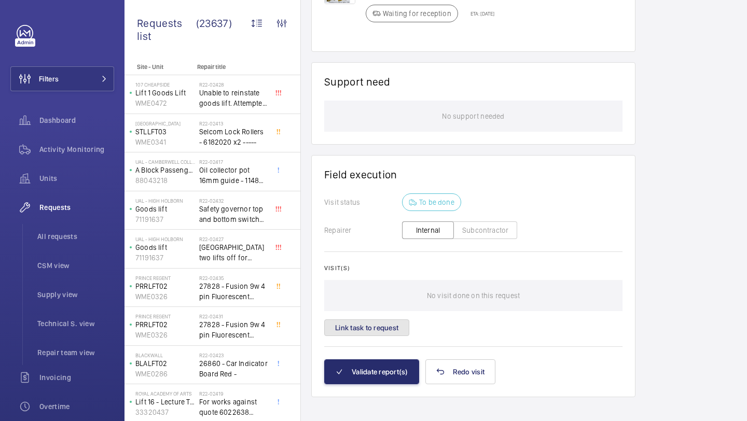
click at [405, 320] on button "Link task to request" at bounding box center [366, 328] width 85 height 17
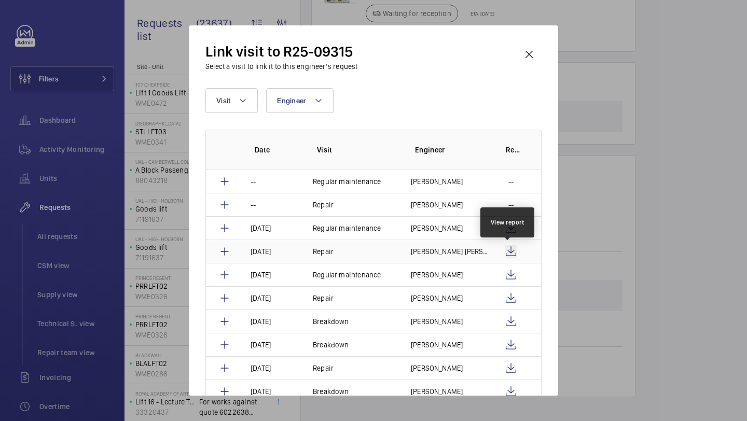
click at [506, 248] on wm-front-icon-button at bounding box center [511, 251] width 12 height 12
click at [530, 65] on wm-front-icon-button at bounding box center [529, 54] width 25 height 25
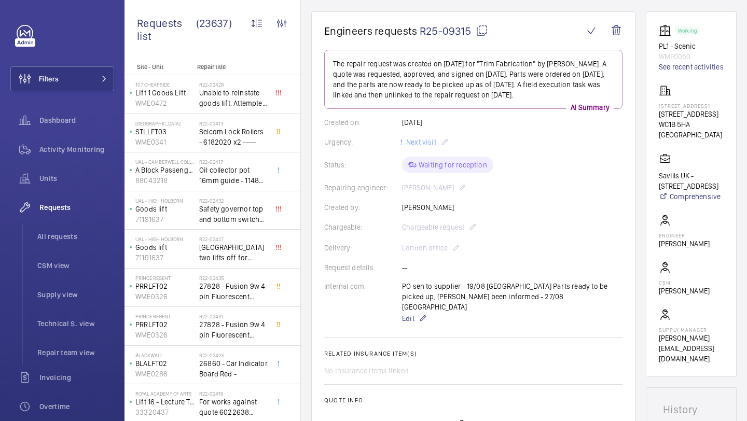
scroll to position [88, 0]
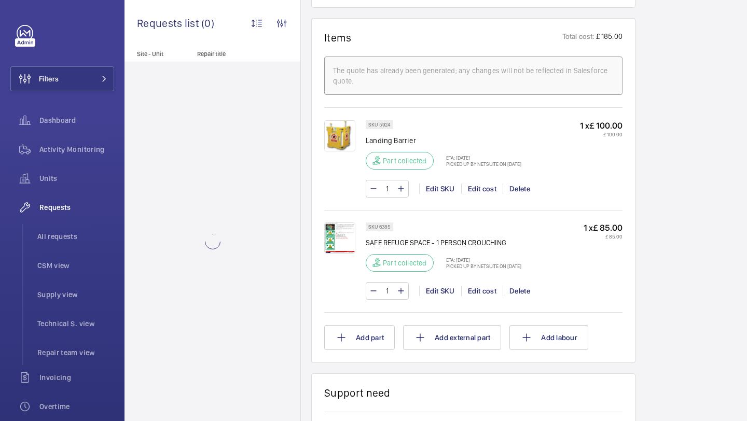
scroll to position [858, 0]
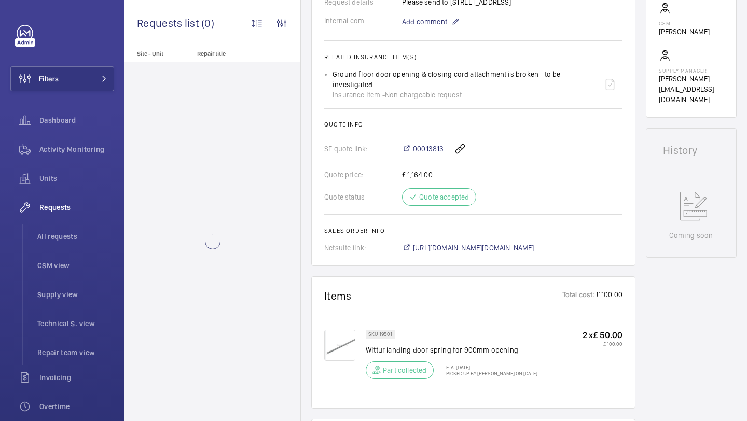
scroll to position [149, 0]
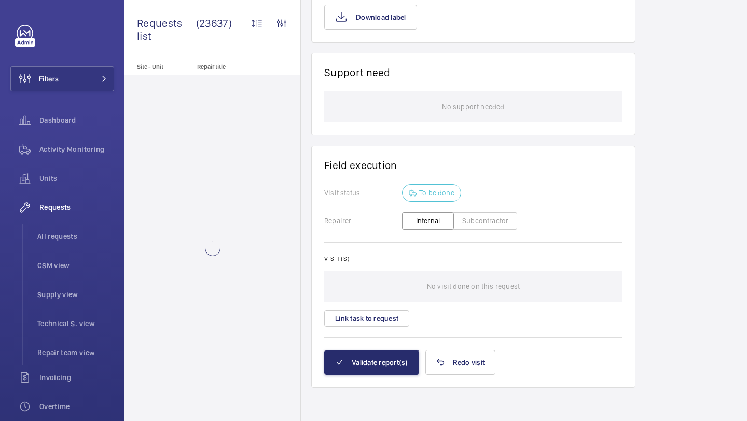
scroll to position [755, 0]
click at [383, 324] on button "Link task to request" at bounding box center [366, 318] width 85 height 17
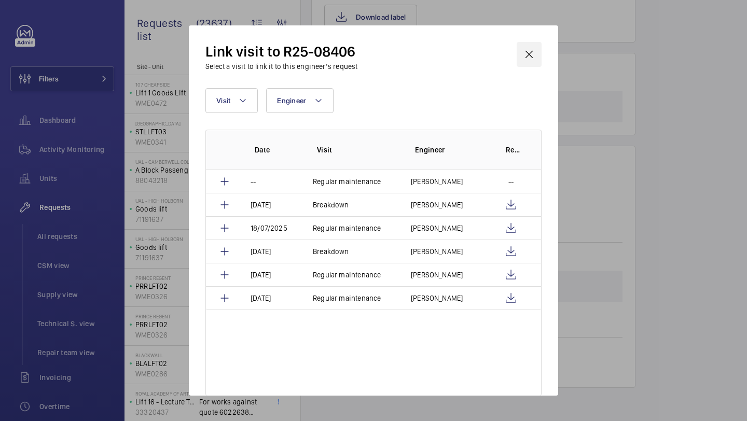
click at [530, 58] on wm-front-icon-button at bounding box center [529, 54] width 25 height 25
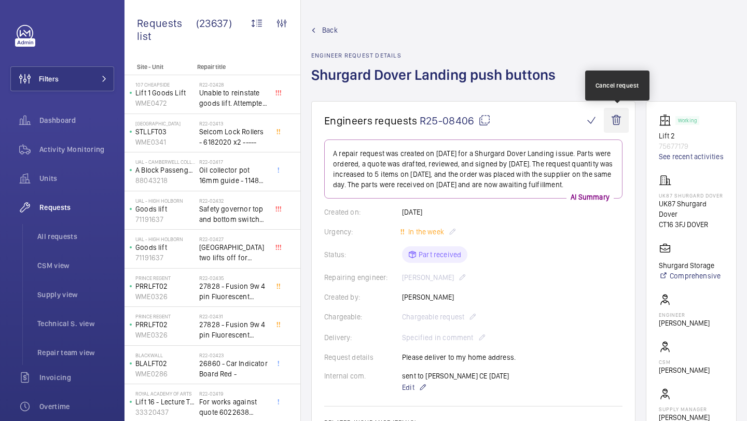
click at [623, 124] on wm-front-icon-button at bounding box center [616, 120] width 25 height 25
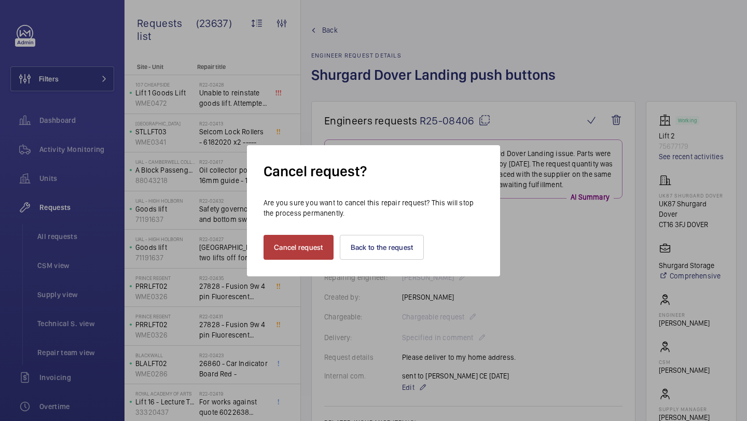
click at [295, 248] on button "Cancel request" at bounding box center [299, 247] width 70 height 25
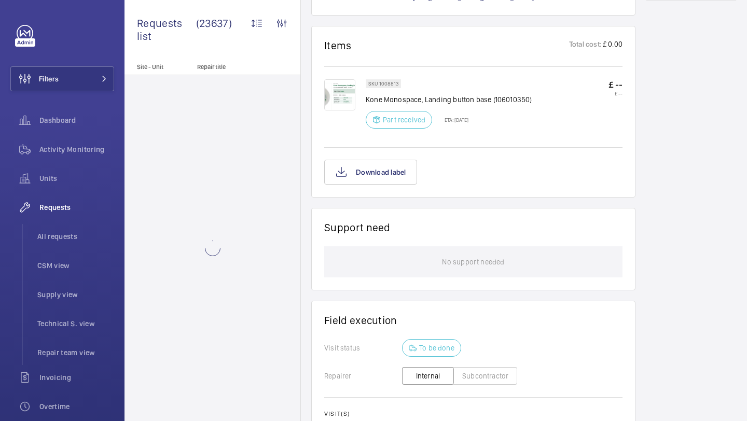
scroll to position [752, 0]
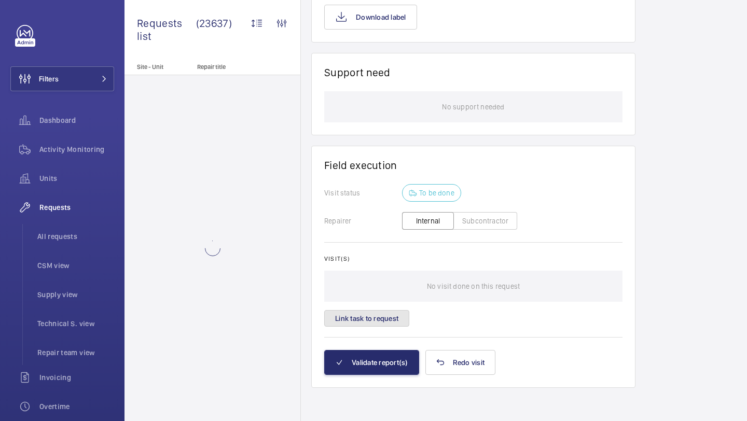
click at [388, 312] on button "Link task to request" at bounding box center [366, 318] width 85 height 17
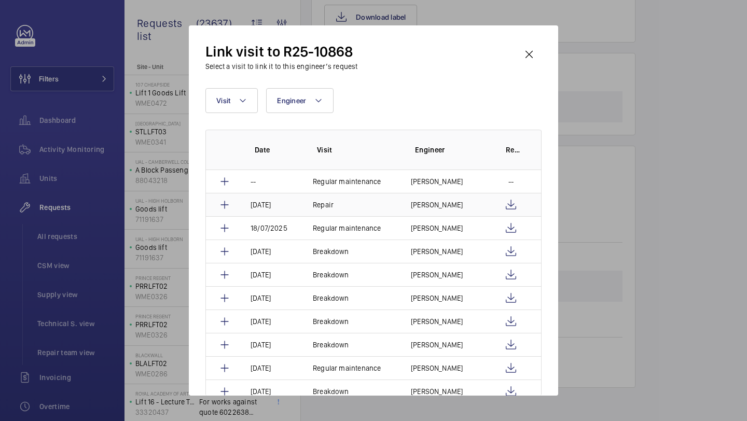
click at [462, 199] on td "[PERSON_NAME]" at bounding box center [443, 204] width 91 height 23
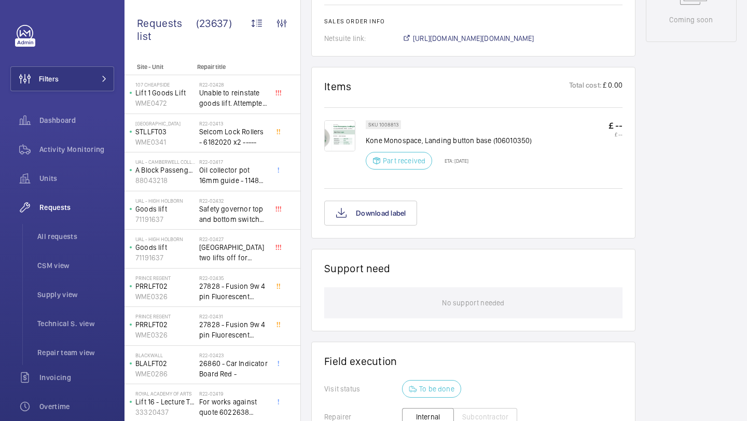
scroll to position [746, 0]
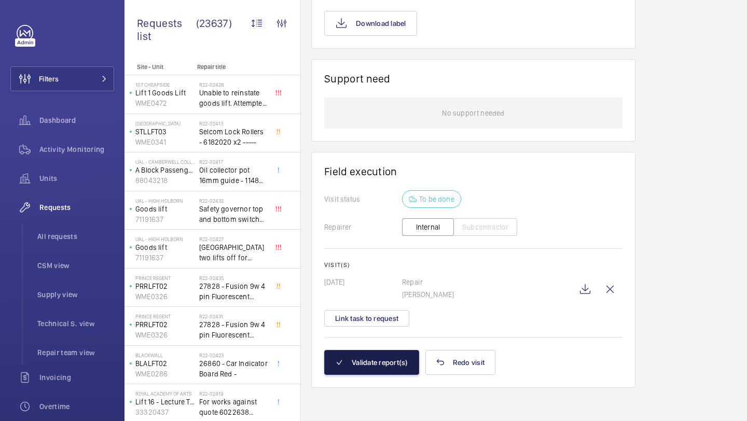
click at [390, 367] on button "Validate report(s)" at bounding box center [371, 362] width 95 height 25
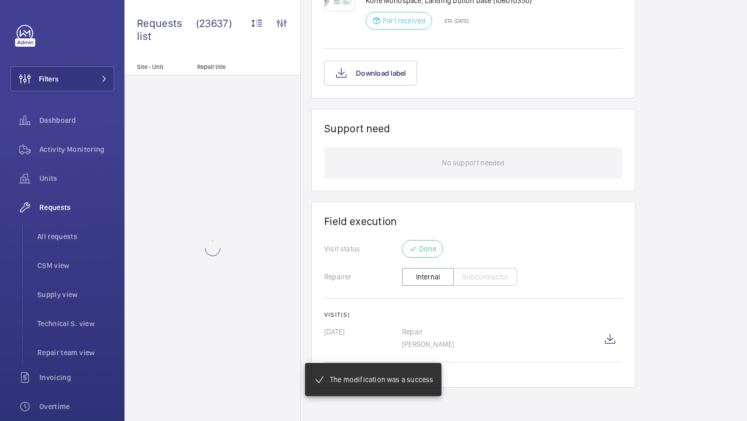
scroll to position [696, 0]
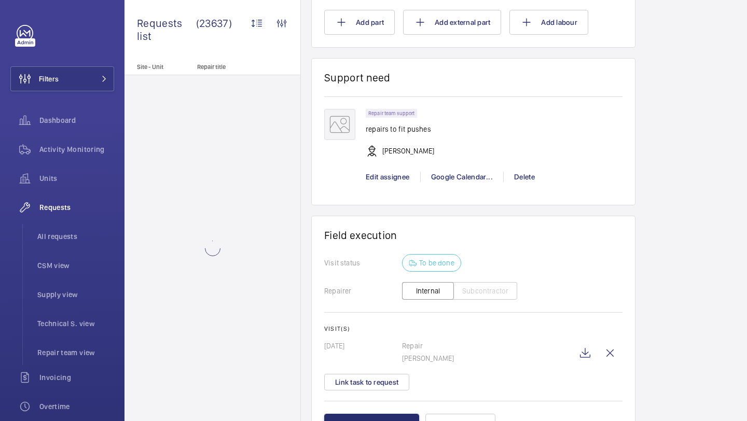
scroll to position [780, 0]
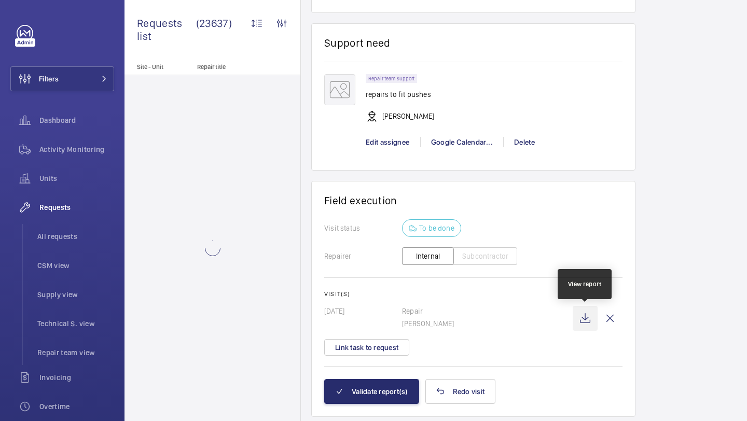
click at [585, 318] on wm-front-icon-button at bounding box center [585, 318] width 25 height 25
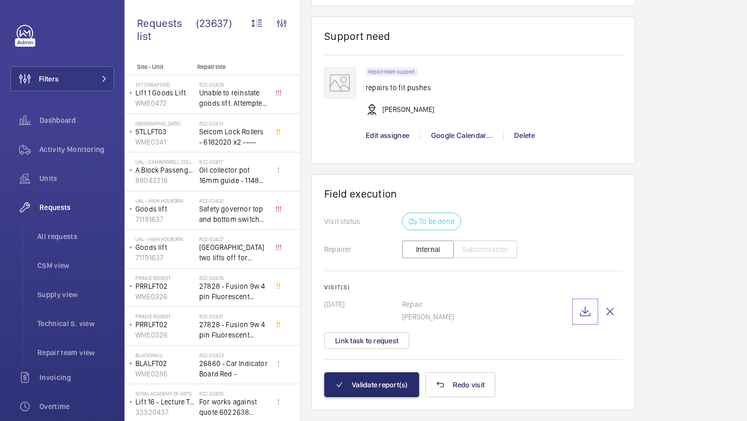
scroll to position [808, 0]
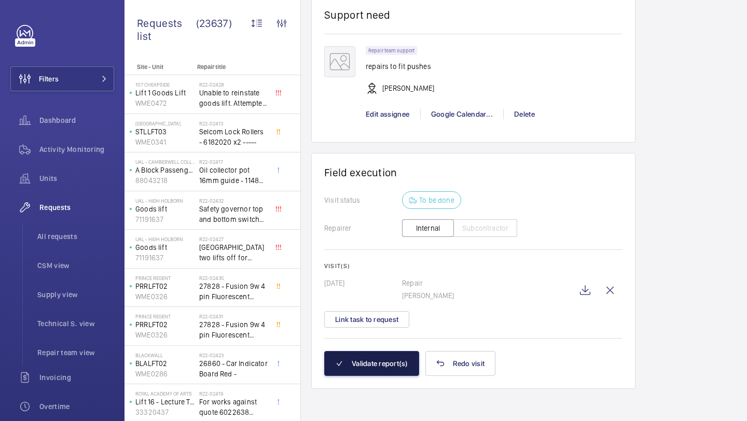
click at [376, 368] on button "Validate report(s)" at bounding box center [371, 363] width 95 height 25
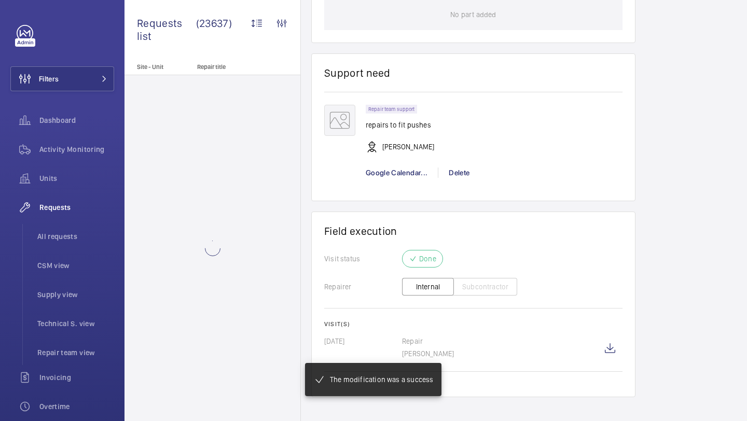
scroll to position [651, 0]
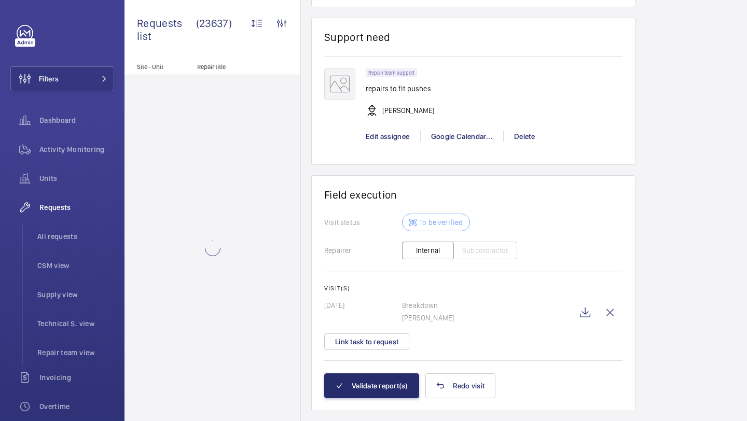
scroll to position [775, 0]
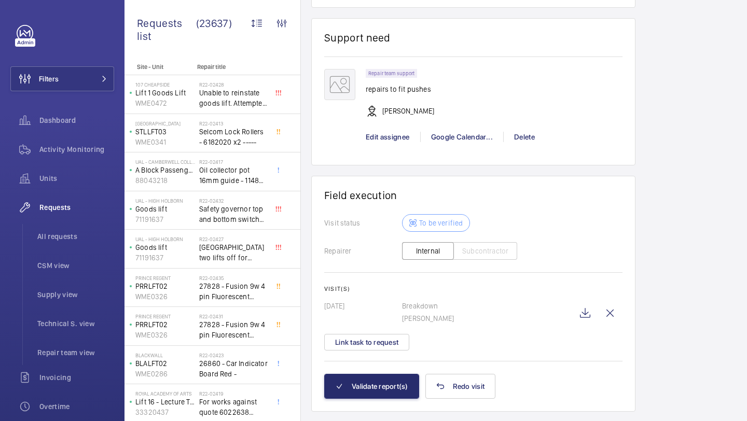
click at [392, 334] on div "Visit(s) 10/09/2025 Breakdown Michael Lyons Link task to request" at bounding box center [473, 317] width 298 height 65
click at [389, 342] on button "Link task to request" at bounding box center [366, 342] width 85 height 17
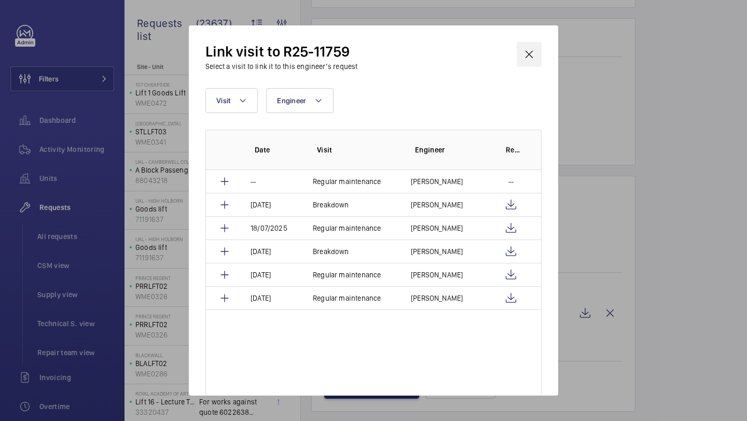
click at [534, 53] on wm-front-icon-button at bounding box center [529, 54] width 25 height 25
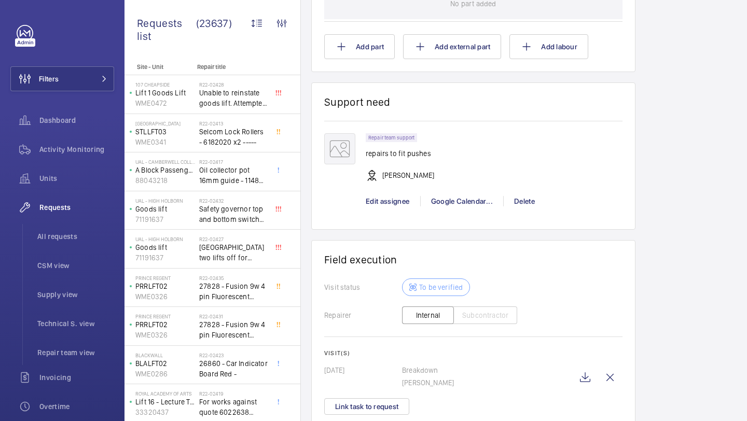
scroll to position [800, 0]
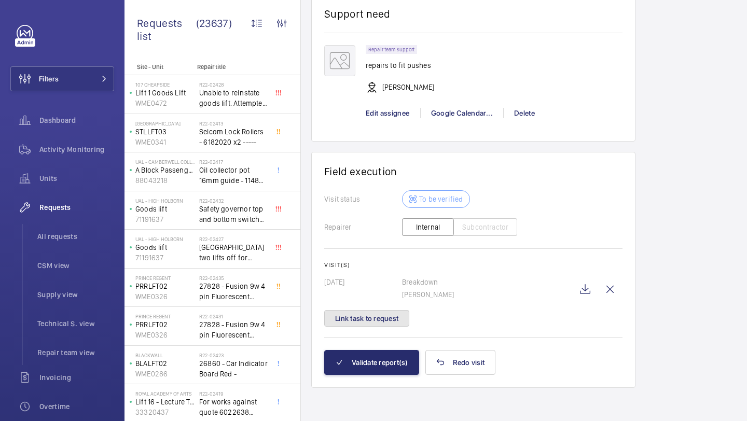
click at [383, 326] on button "Link task to request" at bounding box center [366, 318] width 85 height 17
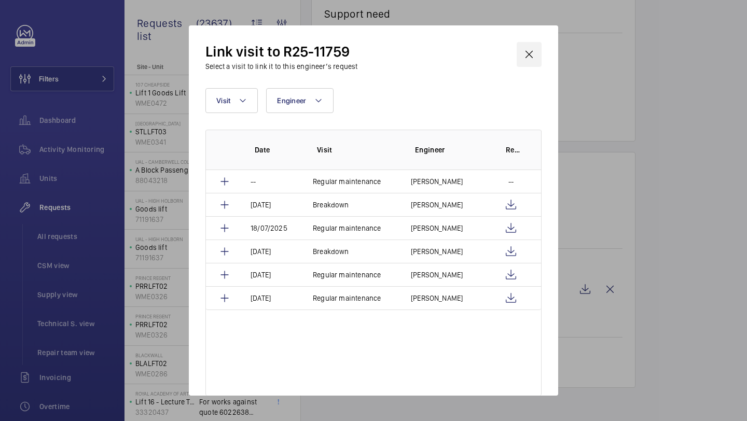
click at [532, 61] on wm-front-icon-button at bounding box center [529, 54] width 25 height 25
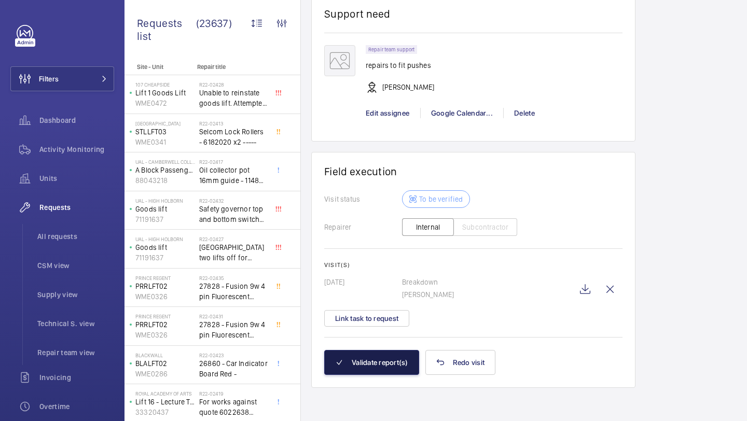
click at [374, 373] on button "Validate report(s)" at bounding box center [371, 362] width 95 height 25
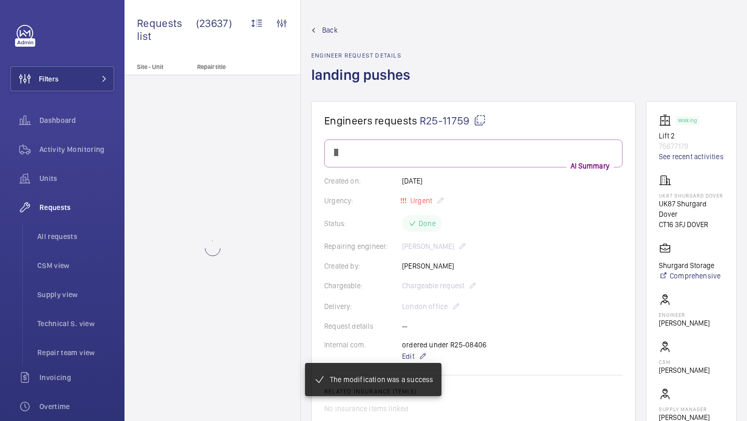
scroll to position [640, 0]
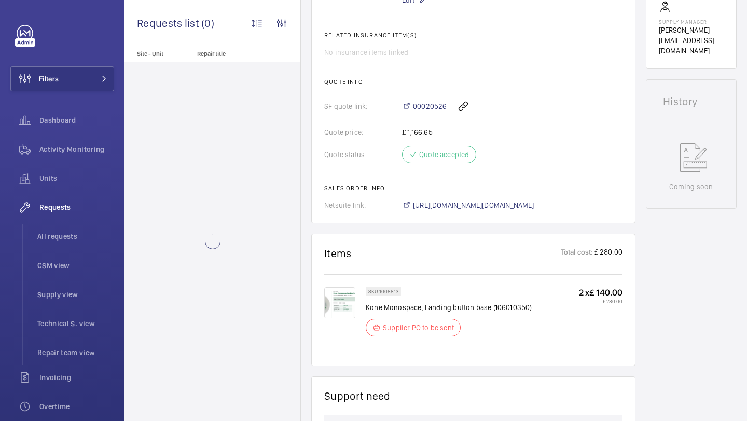
scroll to position [712, 0]
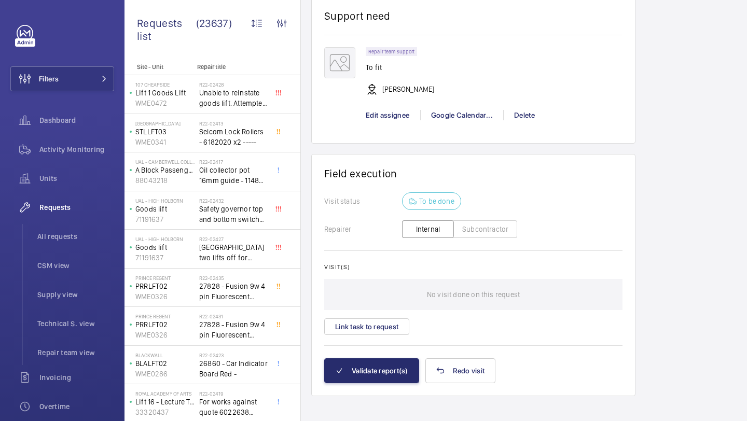
scroll to position [1008, 0]
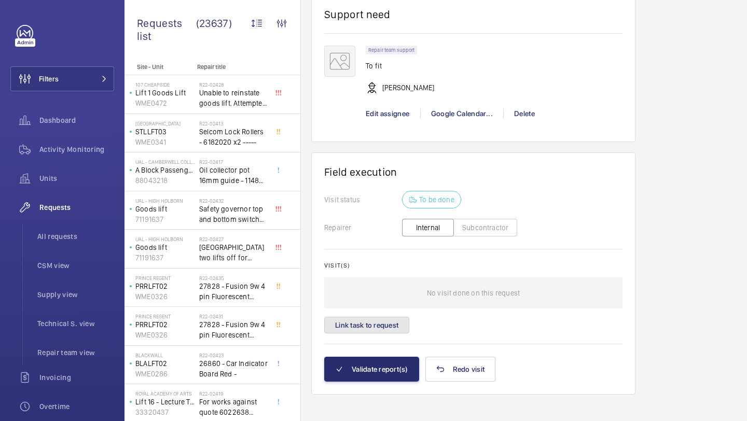
click at [378, 328] on button "Link task to request" at bounding box center [366, 325] width 85 height 17
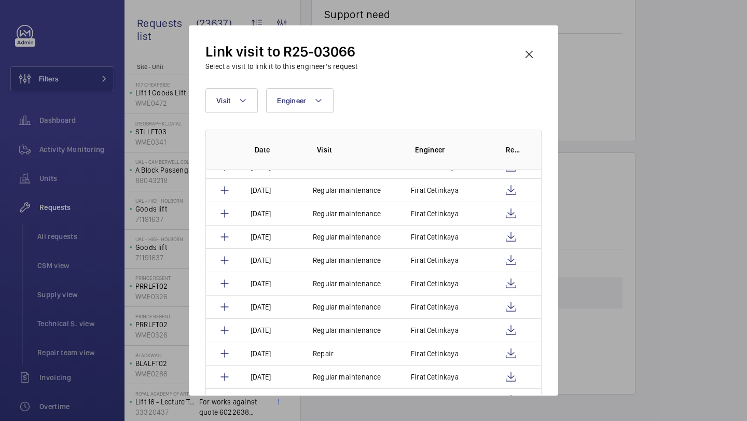
scroll to position [240, 0]
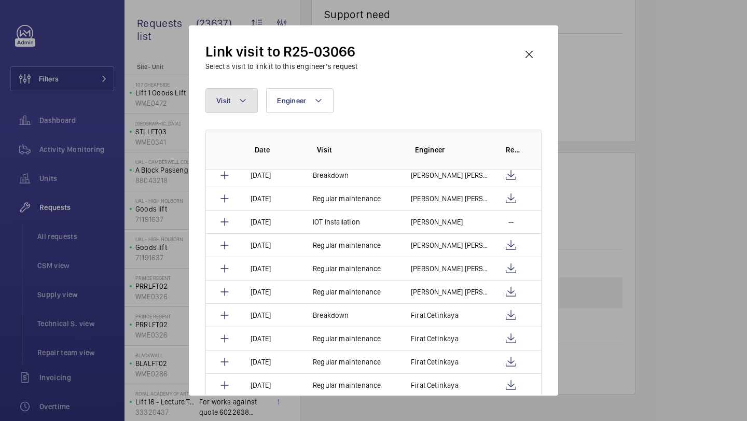
click at [239, 101] on mat-icon at bounding box center [243, 100] width 8 height 12
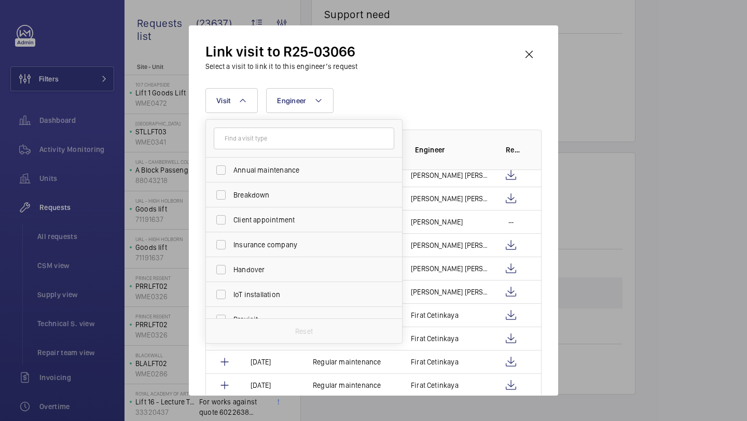
click at [278, 142] on input "text" at bounding box center [304, 139] width 181 height 22
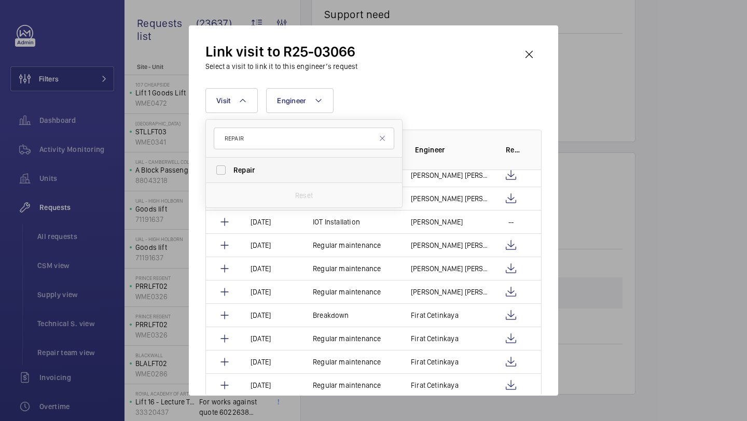
type input "REPAIR"
click at [267, 180] on label "Repair" at bounding box center [296, 170] width 181 height 25
click at [231, 180] on input "Repair" at bounding box center [221, 170] width 21 height 21
checkbox input "true"
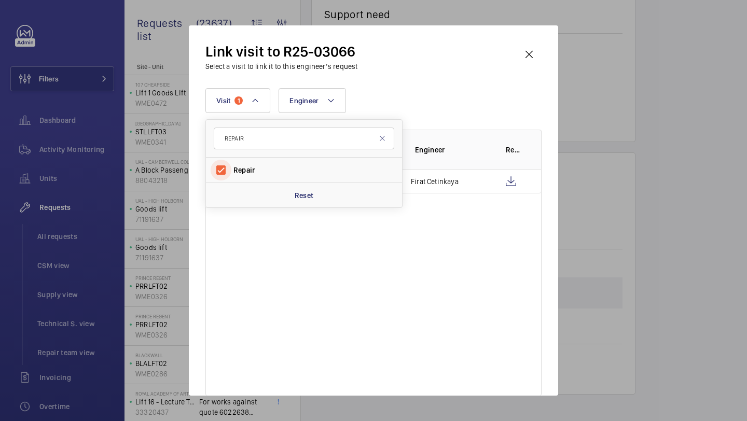
scroll to position [0, 0]
click at [455, 102] on div "Visit 1 REPAIR Repair Reset Engineer More filters Reset all filters" at bounding box center [373, 100] width 336 height 25
click at [531, 61] on wm-front-icon-button at bounding box center [529, 54] width 25 height 25
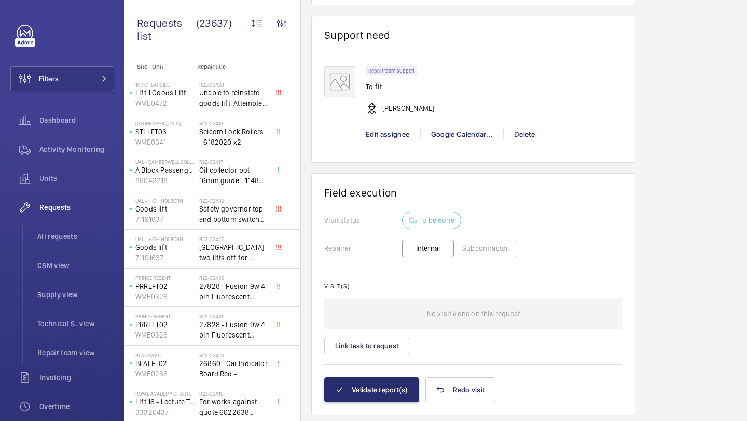
scroll to position [984, 0]
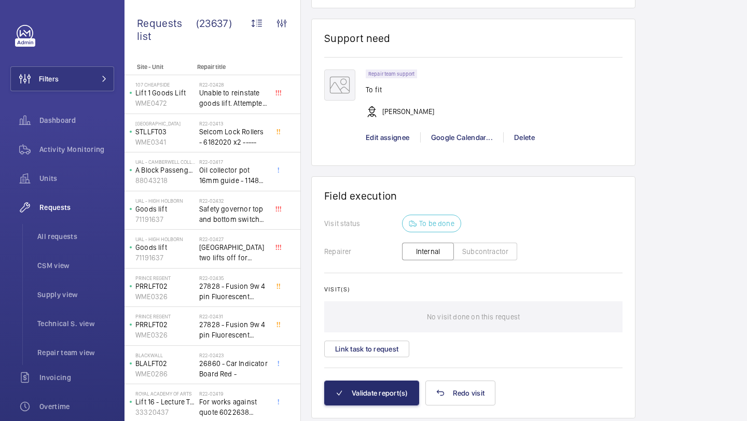
click at [382, 133] on div "Edit assignee" at bounding box center [393, 137] width 54 height 10
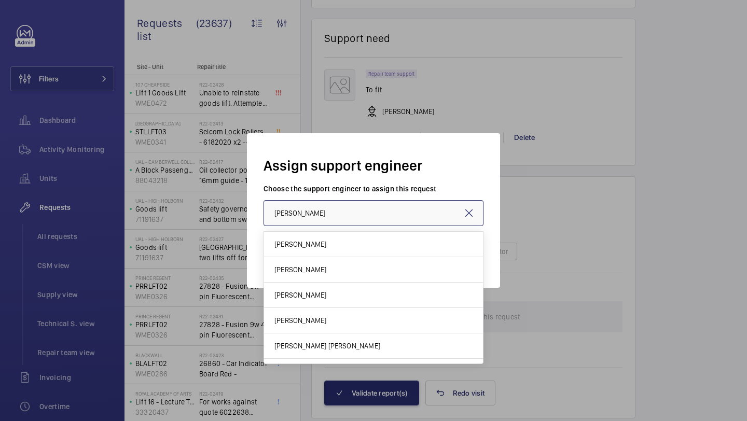
click at [337, 224] on input "Rob Smith" at bounding box center [374, 213] width 220 height 26
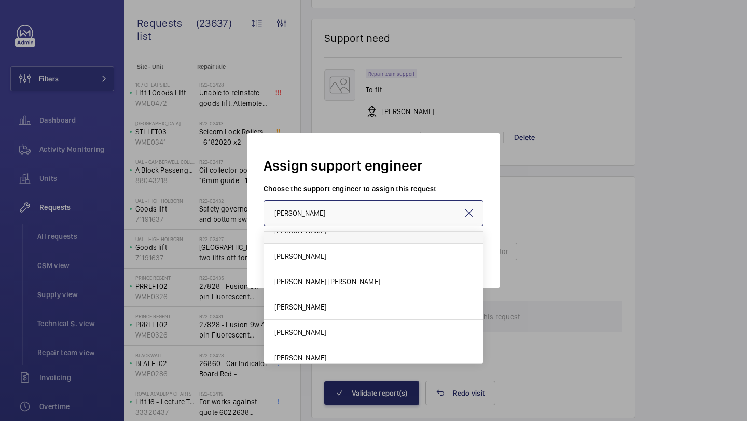
scroll to position [66, 0]
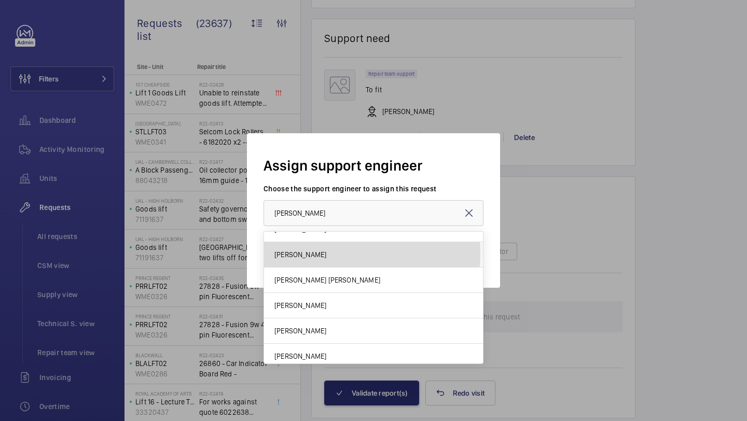
click at [337, 254] on mat-option "Jack Gambie" at bounding box center [373, 254] width 219 height 25
type input "Jack Gambie"
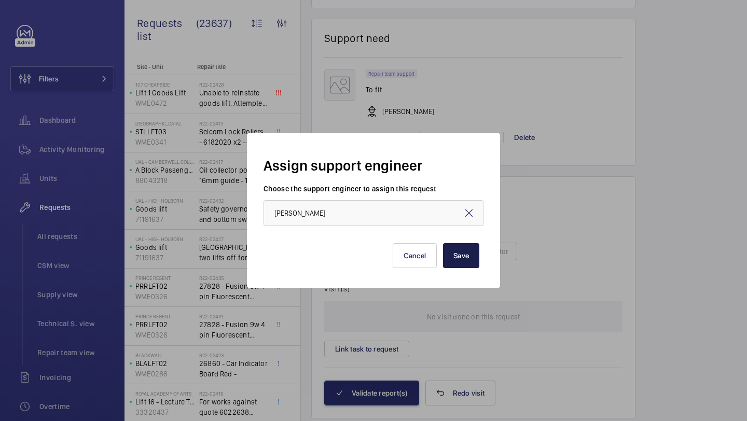
click at [454, 252] on button "Save" at bounding box center [461, 255] width 36 height 25
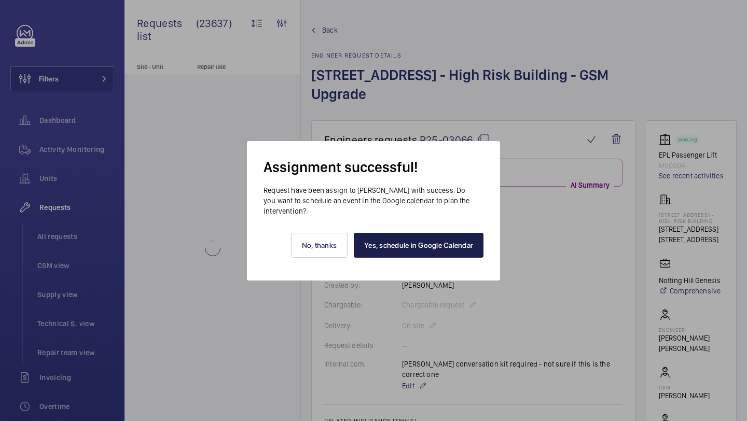
click at [414, 241] on link "Yes, schedule in Google Calendar" at bounding box center [419, 245] width 130 height 25
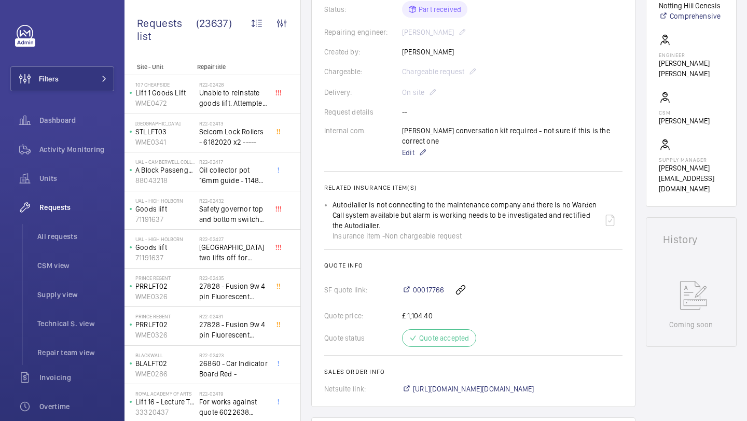
scroll to position [273, 0]
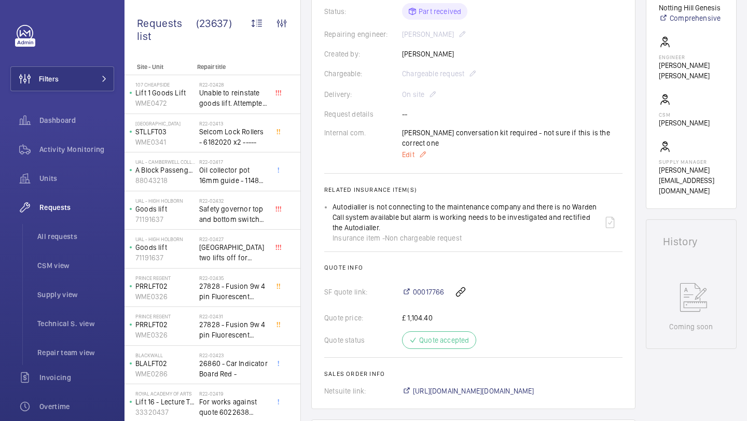
click at [416, 148] on p "Edit" at bounding box center [512, 154] width 221 height 12
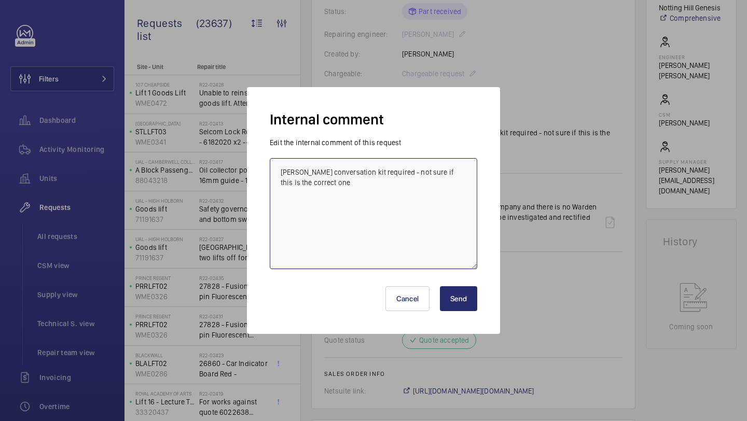
click at [437, 183] on textarea "otis conversation kit required - not sure if this is the correct one" at bounding box center [374, 213] width 208 height 111
type textarea "otis conversation kit required - not sure if this is the correct one JACK G BOO…"
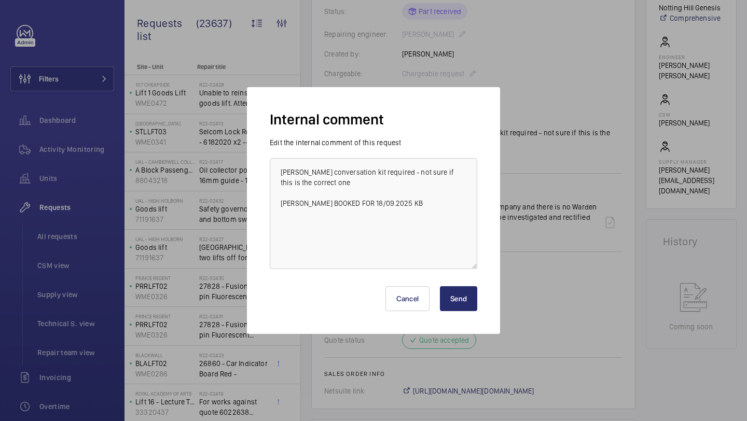
click at [461, 284] on div "Cancel Send" at bounding box center [374, 295] width 208 height 50
click at [457, 299] on button "Send" at bounding box center [458, 298] width 37 height 25
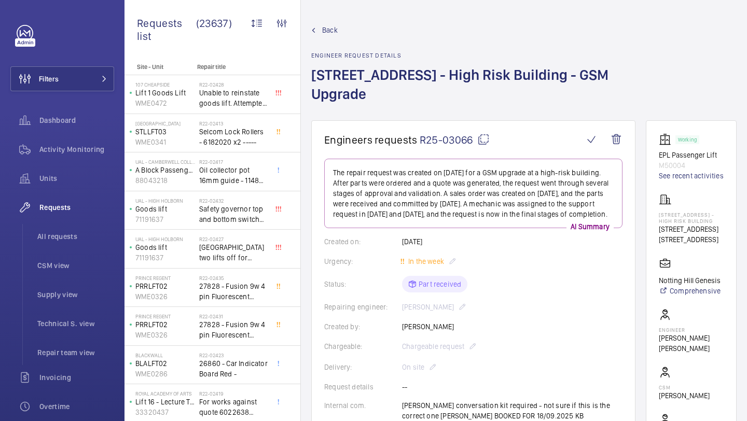
scroll to position [325, 0]
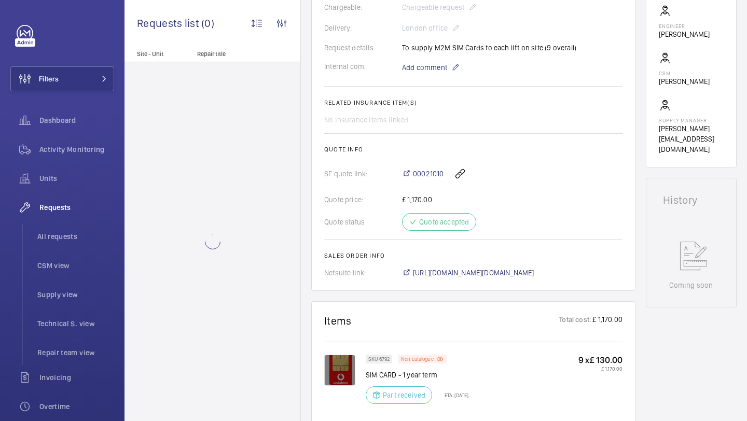
scroll to position [366, 0]
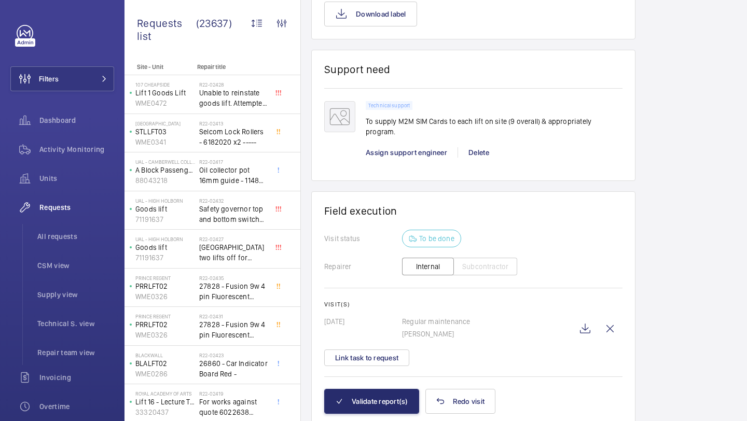
scroll to position [784, 0]
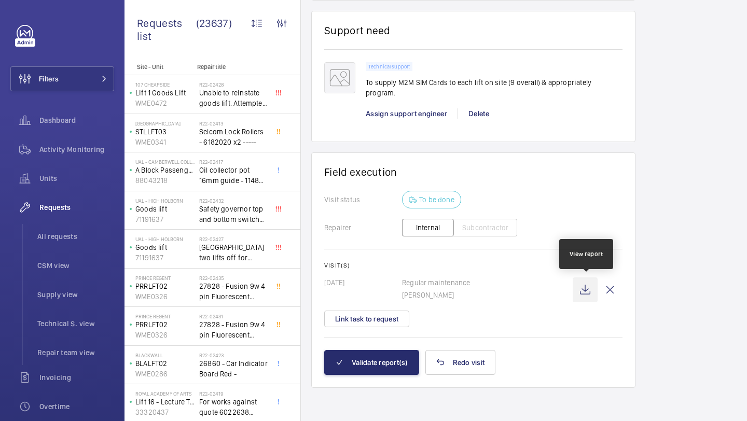
click at [586, 290] on wm-front-icon-button at bounding box center [585, 290] width 25 height 25
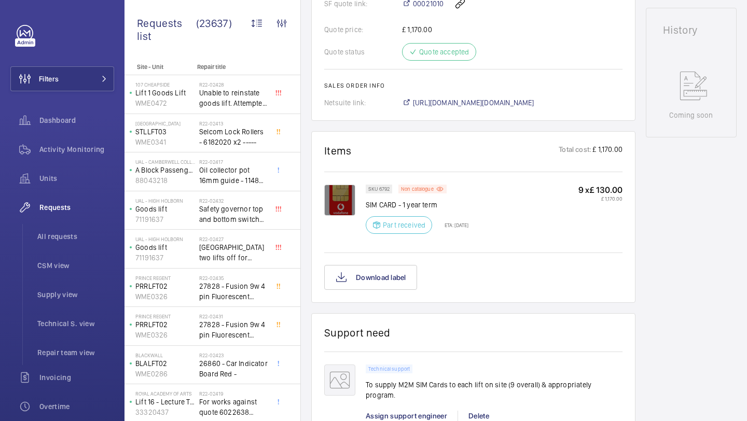
scroll to position [488, 0]
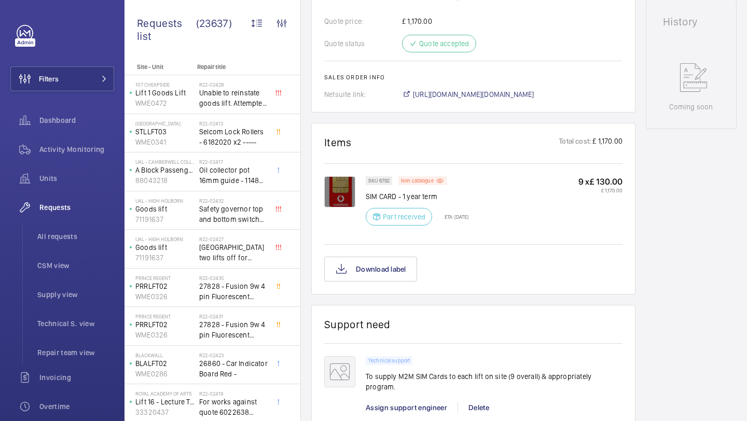
click at [409, 202] on p "SIM CARD - 1 year term" at bounding box center [417, 196] width 103 height 10
click at [421, 202] on p "SIM CARD - 1 year term" at bounding box center [417, 196] width 103 height 10
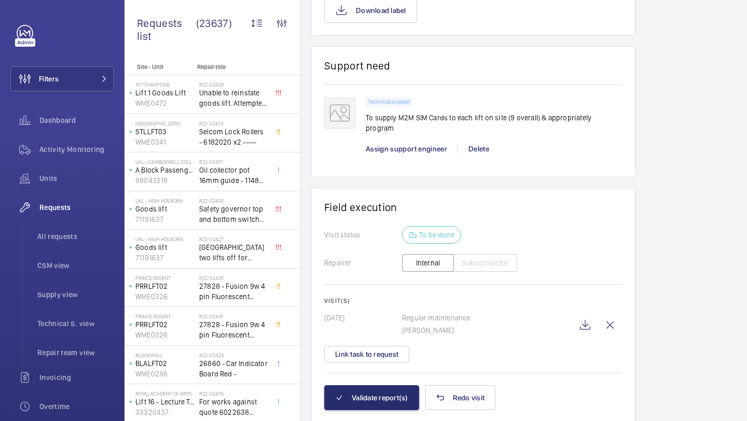
scroll to position [784, 0]
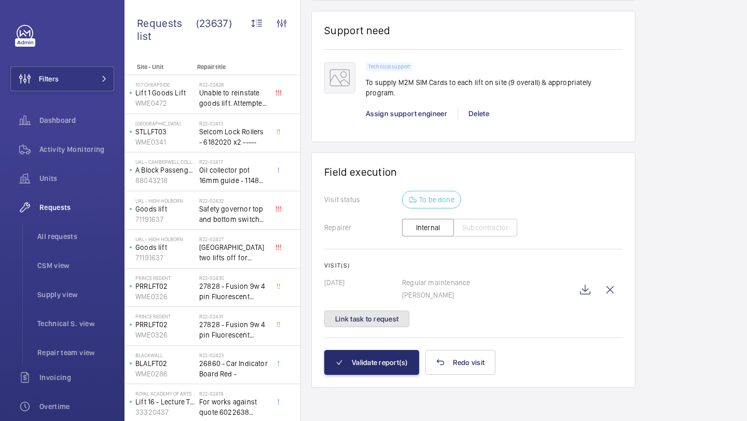
click at [382, 312] on button "Link task to request" at bounding box center [366, 319] width 85 height 17
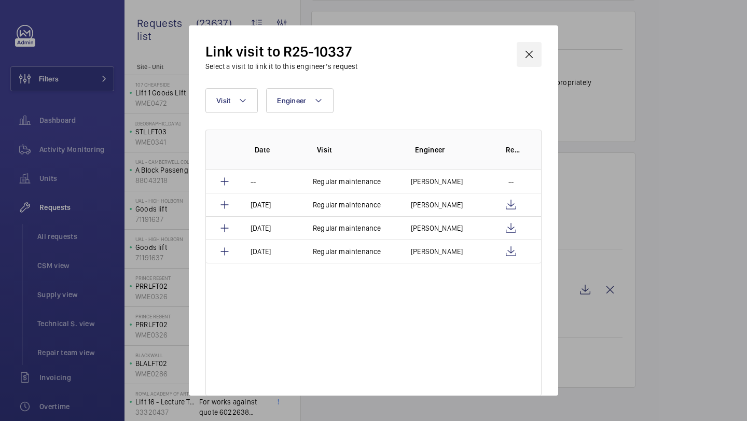
click at [533, 53] on wm-front-icon-button at bounding box center [529, 54] width 25 height 25
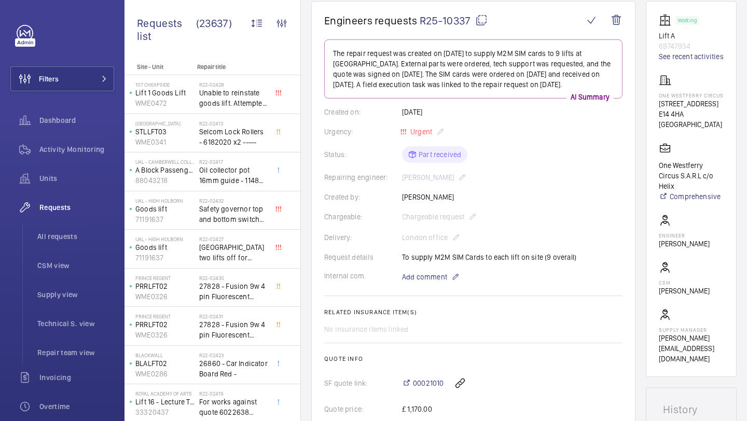
scroll to position [99, 0]
click at [485, 264] on div "Request details To supply M2M SIM Cards to each lift on site (9 overall)" at bounding box center [473, 258] width 298 height 10
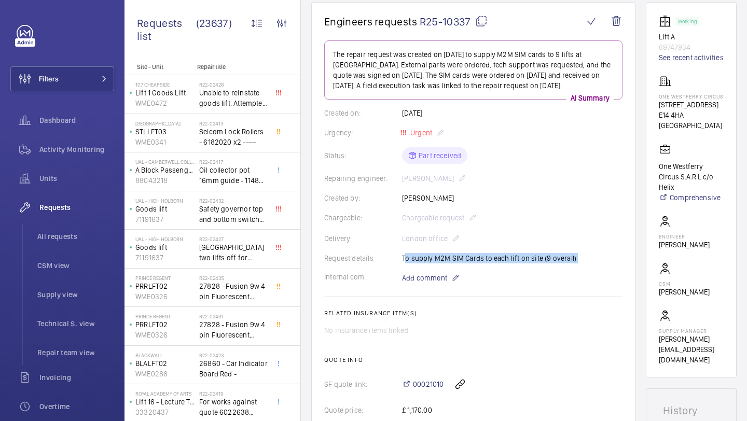
click at [485, 264] on div "Request details To supply M2M SIM Cards to each lift on site (9 overall)" at bounding box center [473, 258] width 298 height 10
click at [473, 264] on div "Request details To supply M2M SIM Cards to each lift on site (9 overall)" at bounding box center [473, 258] width 298 height 10
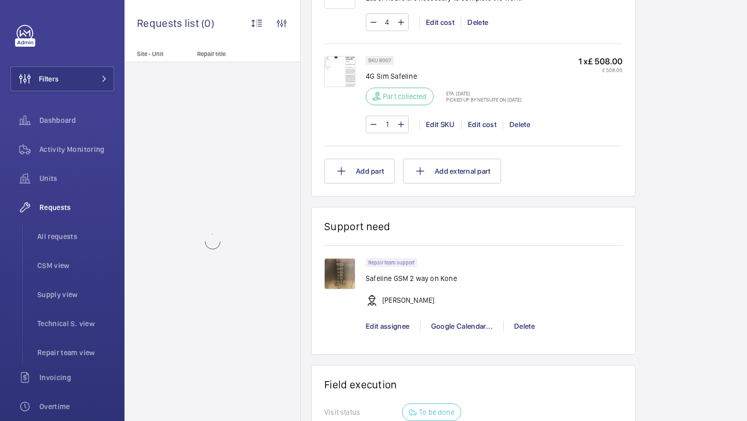
scroll to position [907, 0]
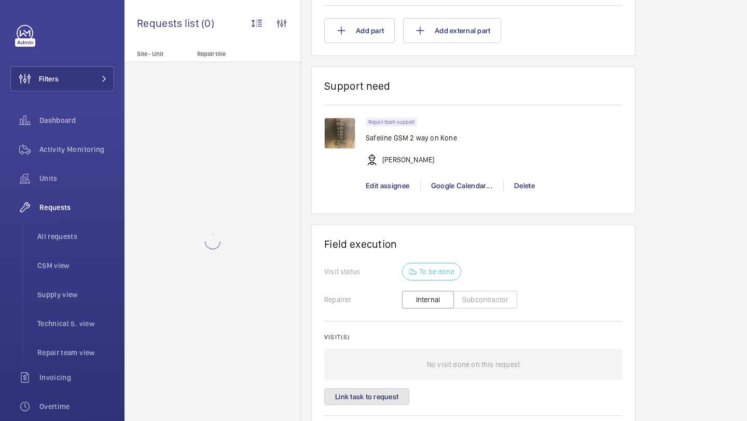
click at [373, 394] on button "Link task to request" at bounding box center [366, 397] width 85 height 17
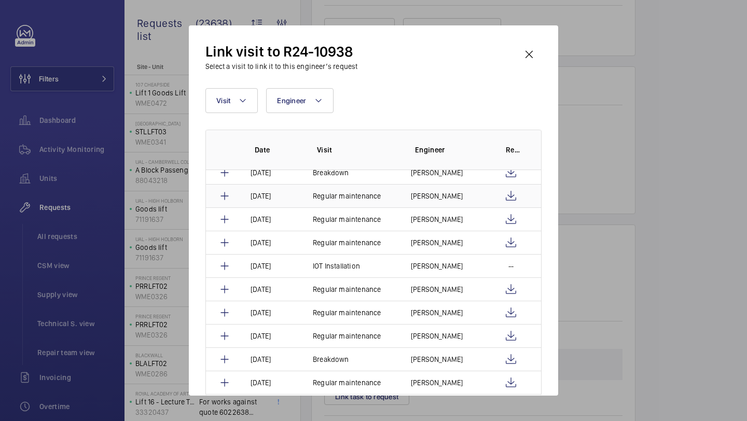
scroll to position [70, 0]
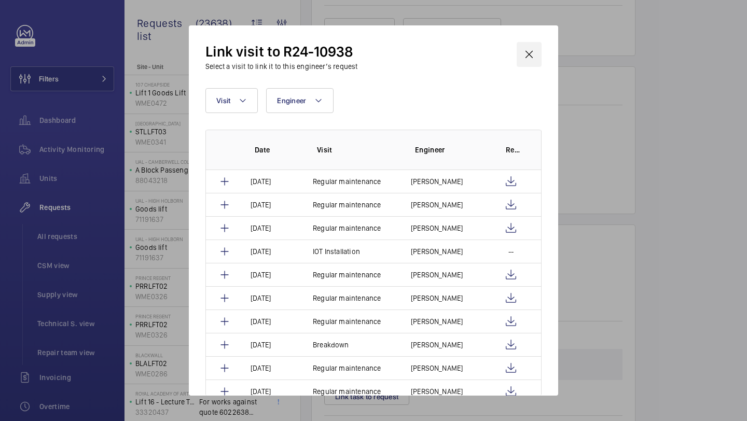
click at [528, 63] on wm-front-icon-button at bounding box center [529, 54] width 25 height 25
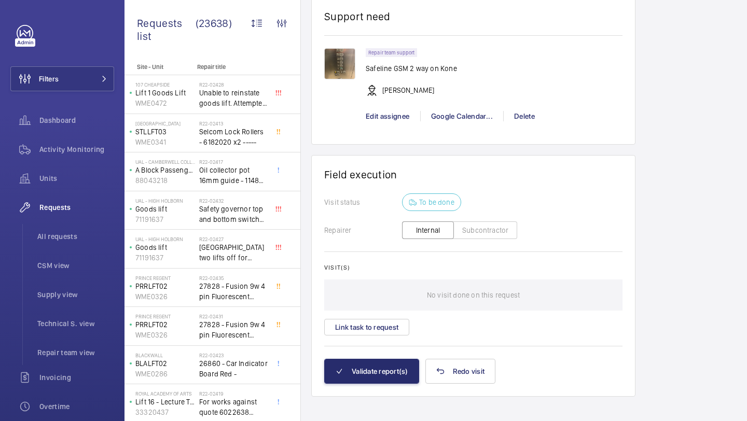
scroll to position [987, 0]
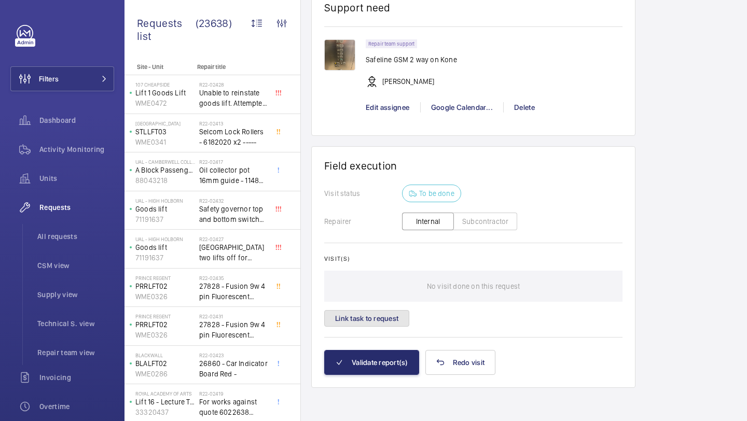
click at [397, 318] on button "Link task to request" at bounding box center [366, 318] width 85 height 17
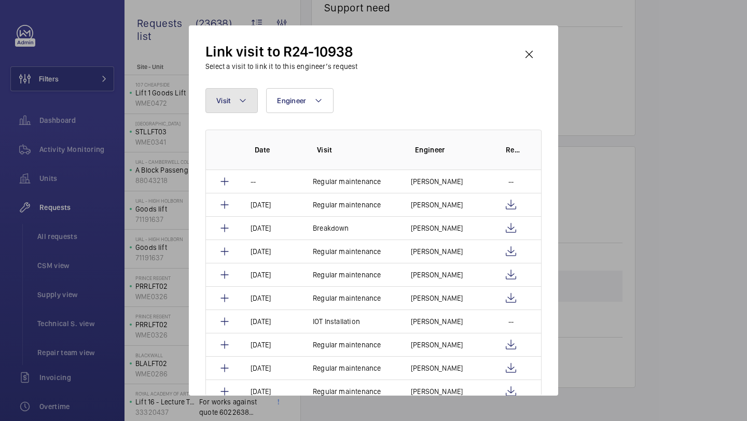
click at [253, 89] on button "Visit" at bounding box center [231, 100] width 52 height 25
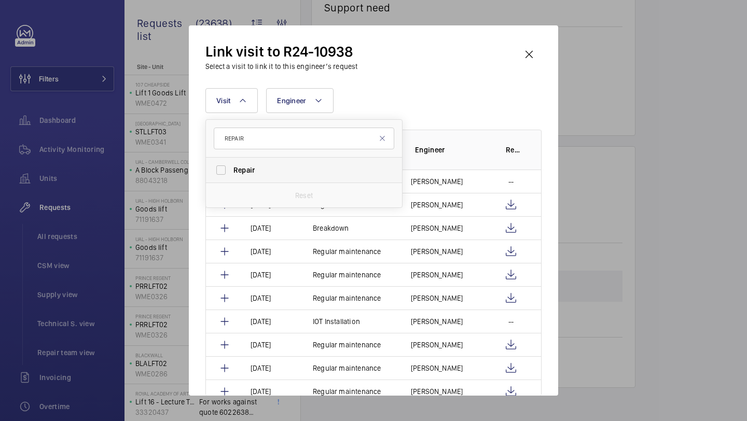
type input "REPAIR"
click at [242, 164] on label "Repair" at bounding box center [296, 170] width 181 height 25
click at [231, 164] on input "Repair" at bounding box center [221, 170] width 21 height 21
checkbox input "true"
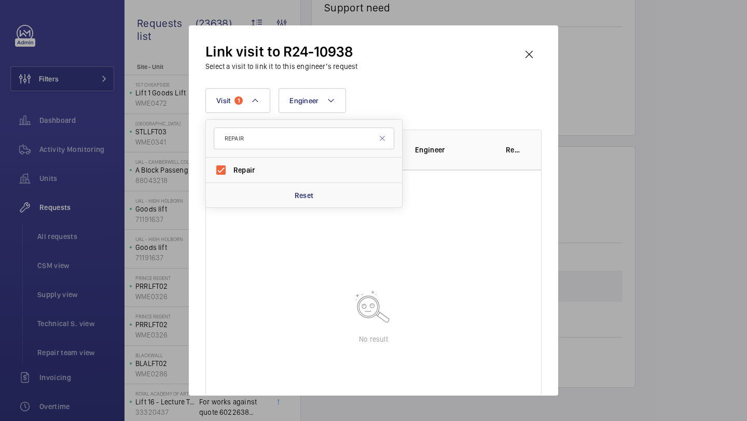
click at [417, 99] on div "Visit 1 REPAIR Repair Reset Engineer More filters Reset all filters" at bounding box center [373, 100] width 336 height 25
click at [532, 45] on wm-front-icon-button at bounding box center [529, 54] width 25 height 25
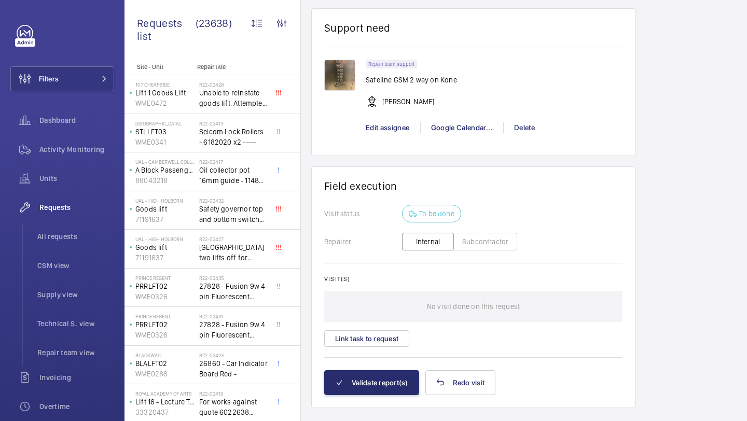
scroll to position [987, 0]
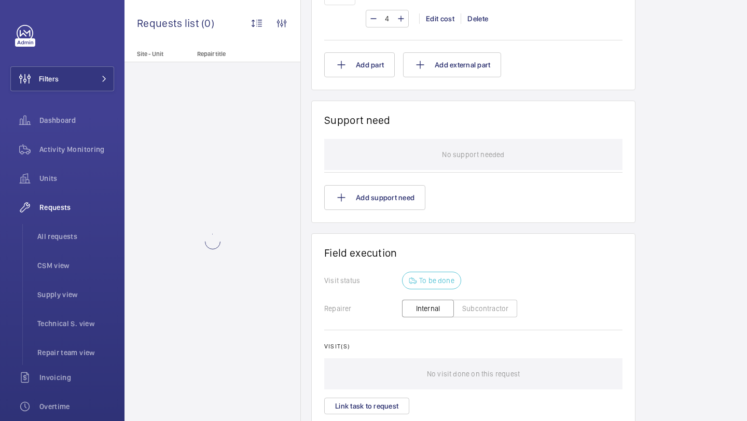
scroll to position [780, 0]
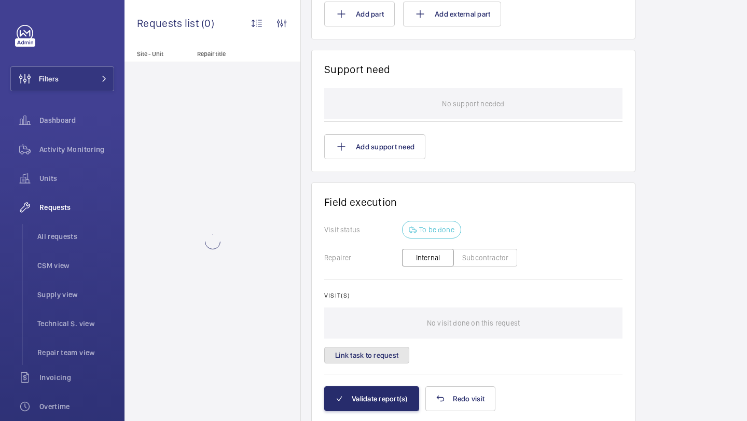
click at [379, 363] on button "Link task to request" at bounding box center [366, 355] width 85 height 17
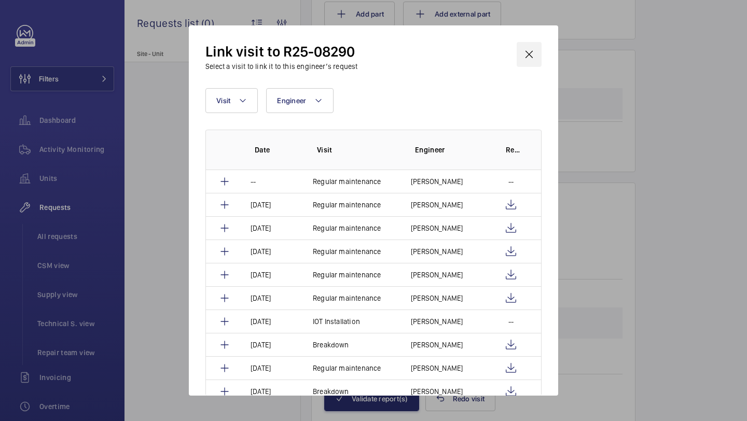
click at [531, 52] on wm-front-icon-button at bounding box center [529, 54] width 25 height 25
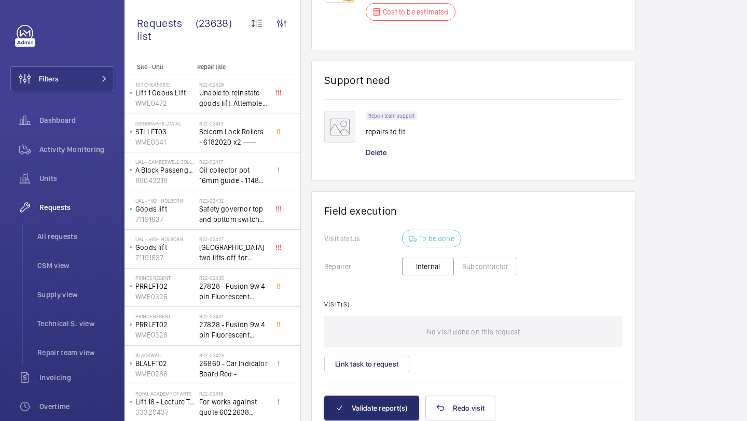
scroll to position [908, 0]
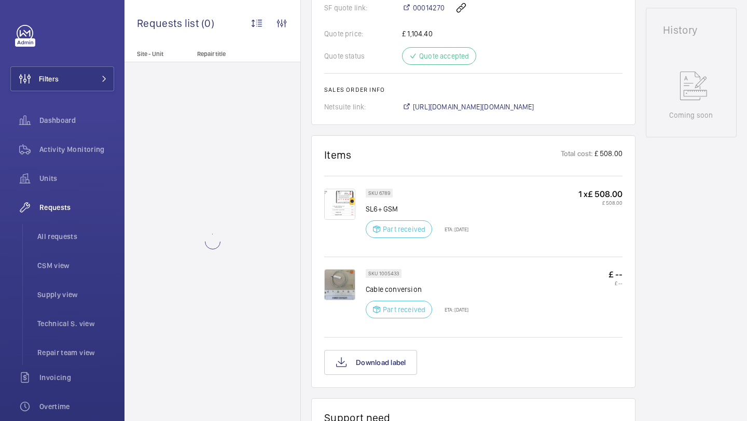
scroll to position [427, 0]
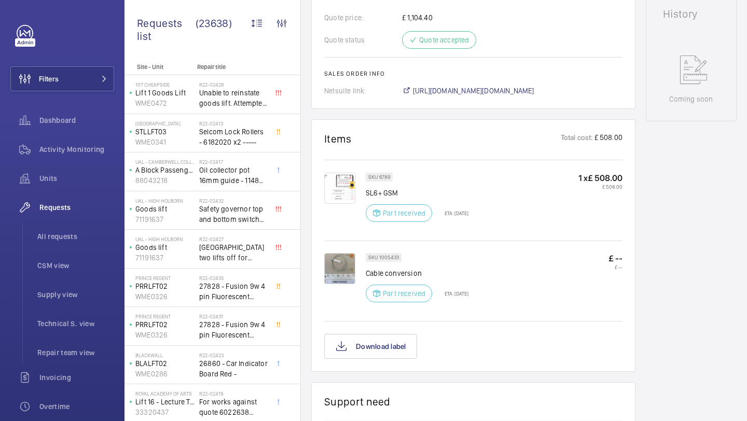
scroll to position [822, 0]
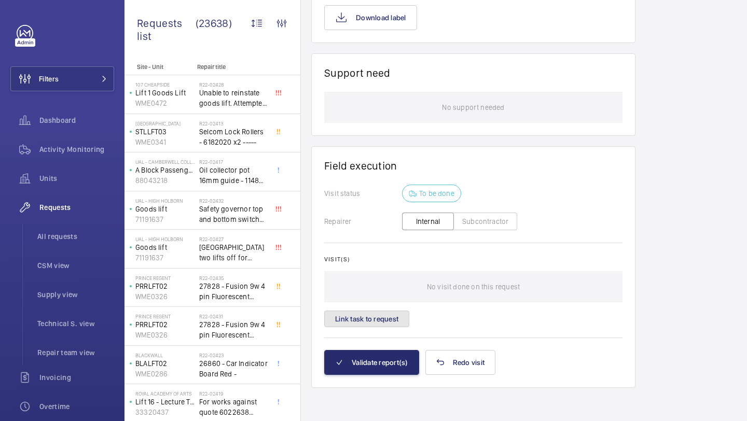
click at [375, 320] on button "Link task to request" at bounding box center [366, 319] width 85 height 17
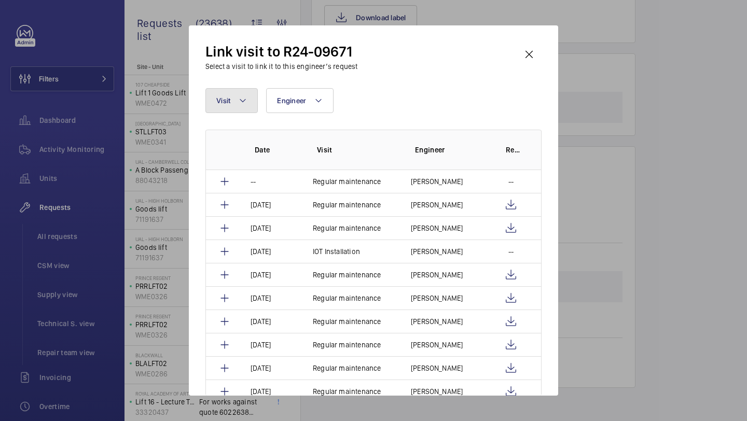
click at [234, 93] on button "Visit" at bounding box center [231, 100] width 52 height 25
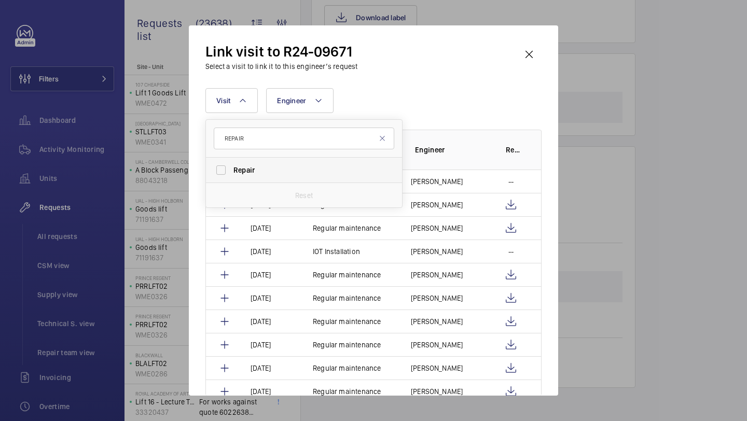
type input "REPAIR"
click at [246, 168] on span "Repair" at bounding box center [243, 170] width 21 height 8
click at [231, 168] on input "Repair" at bounding box center [221, 170] width 21 height 21
checkbox input "true"
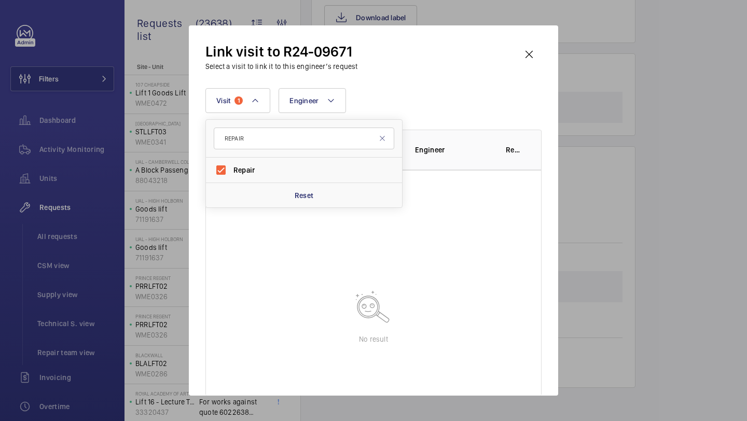
click at [381, 106] on div "Visit 1 REPAIR Repair Reset Engineer More filters Reset all filters" at bounding box center [373, 100] width 336 height 25
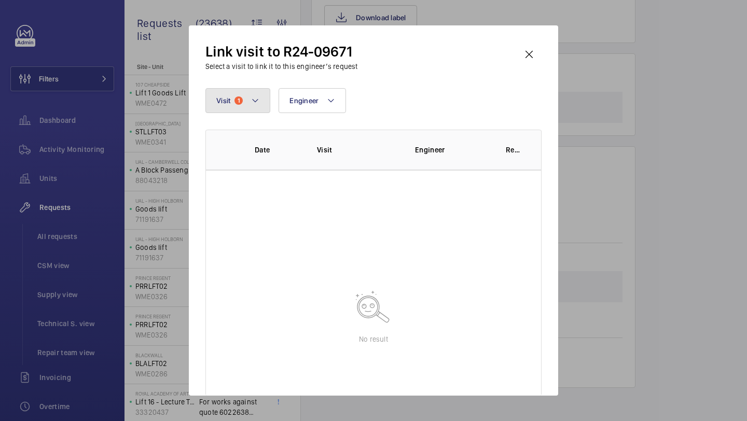
click at [234, 102] on button "Visit 1" at bounding box center [237, 100] width 65 height 25
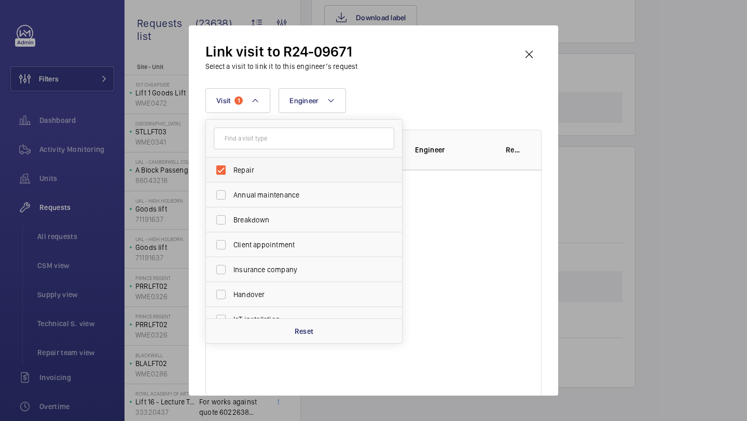
click at [240, 163] on label "Repair" at bounding box center [296, 170] width 181 height 25
click at [231, 163] on input "Repair" at bounding box center [221, 170] width 21 height 21
checkbox input "false"
click at [254, 146] on input "text" at bounding box center [304, 139] width 181 height 22
click at [479, 73] on div "Link visit to R24-09671 Select a visit to link it to this engineer’s request Vi…" at bounding box center [373, 219] width 336 height 354
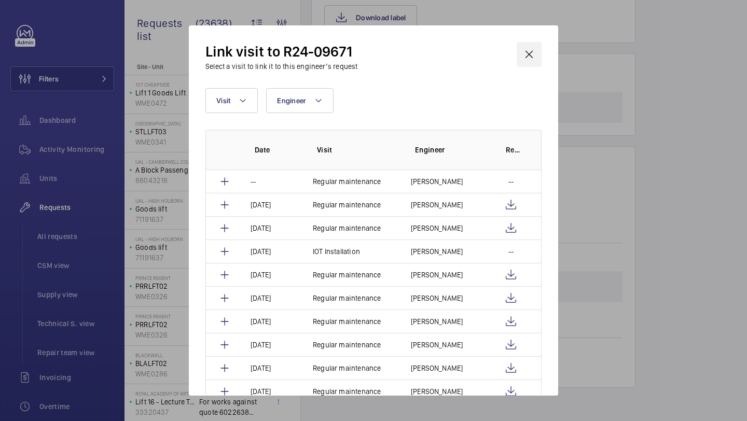
click at [520, 49] on wm-front-icon-button at bounding box center [529, 54] width 25 height 25
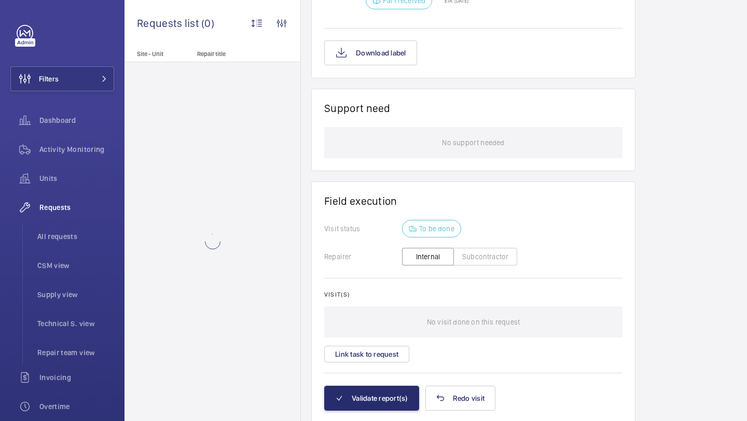
scroll to position [686, 0]
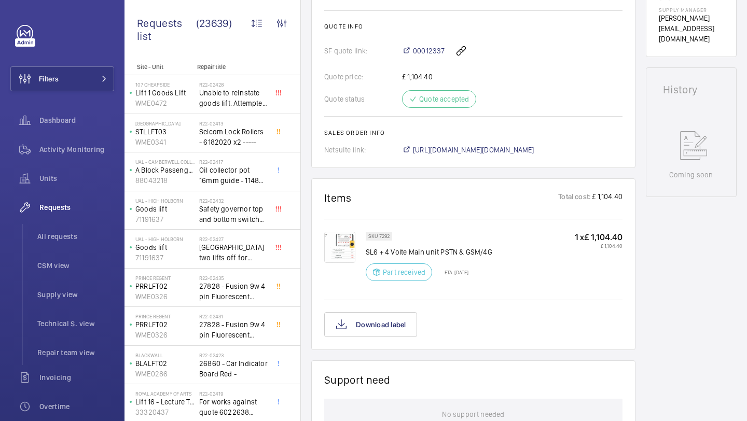
scroll to position [741, 0]
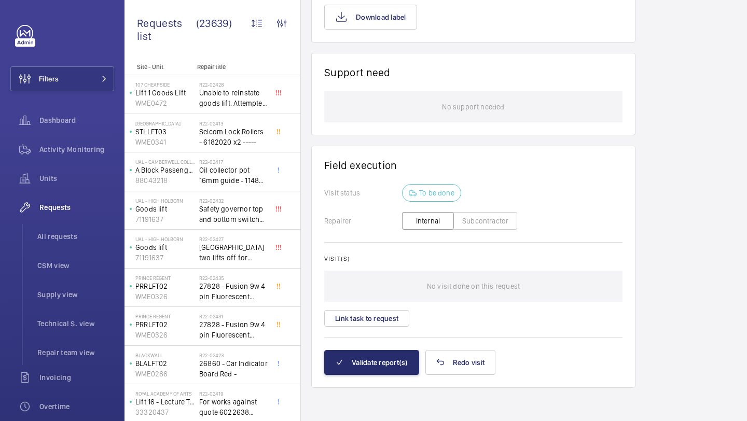
click at [377, 329] on wm-front-card-body "Visit status To be done Repairer Internal Subcontractor Visit(s) No visit done …" at bounding box center [473, 267] width 298 height 166
click at [379, 324] on button "Link task to request" at bounding box center [366, 318] width 85 height 17
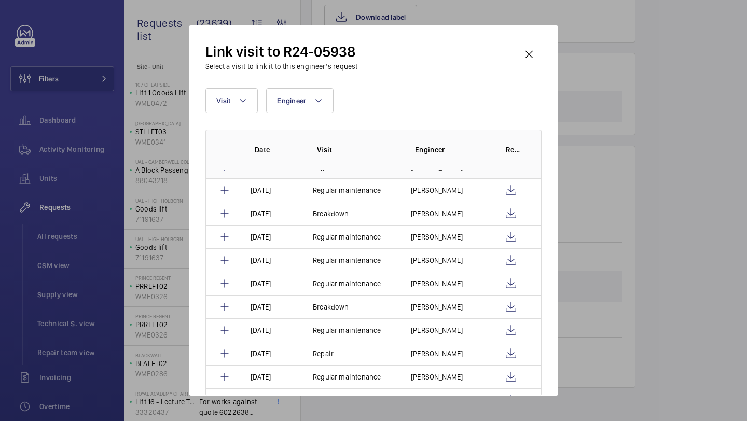
scroll to position [16, 0]
click at [525, 63] on wm-front-icon-button at bounding box center [529, 54] width 25 height 25
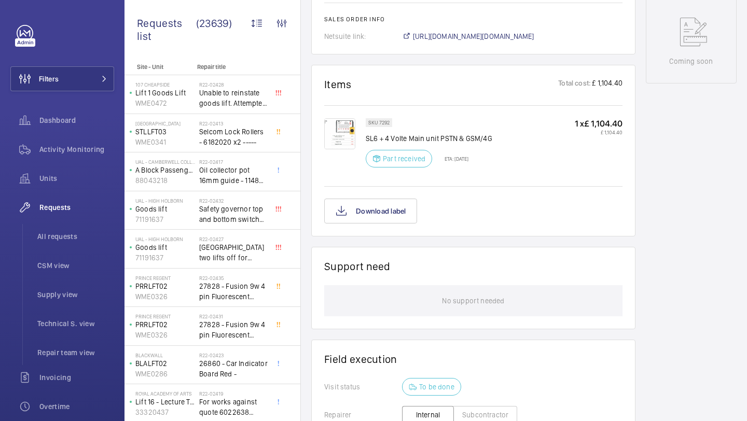
scroll to position [741, 0]
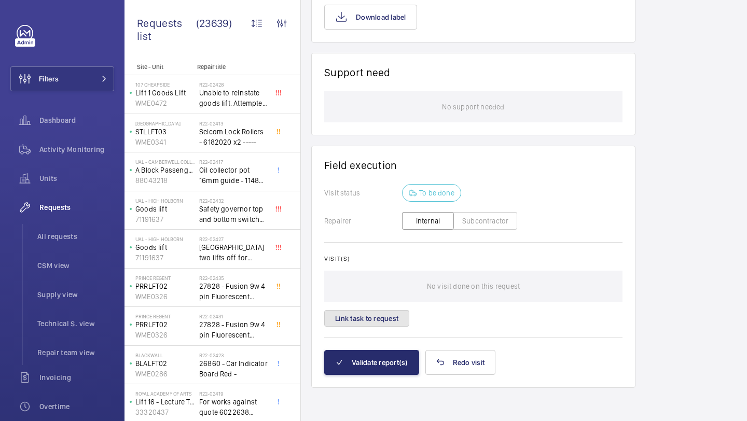
click at [372, 315] on button "Link task to request" at bounding box center [366, 318] width 85 height 17
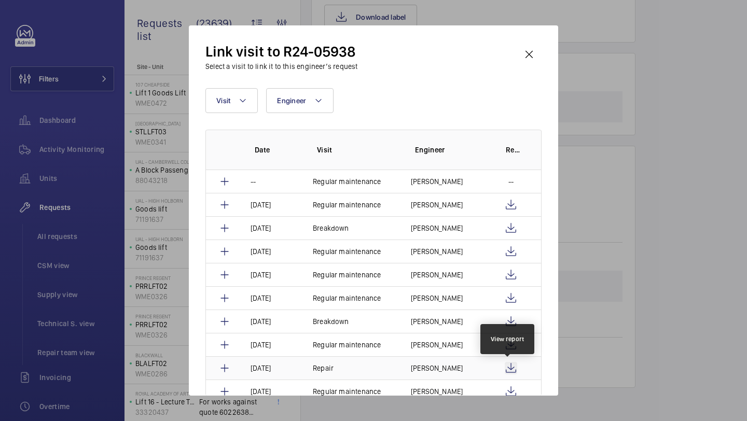
click at [505, 363] on wm-front-icon-button at bounding box center [511, 368] width 12 height 12
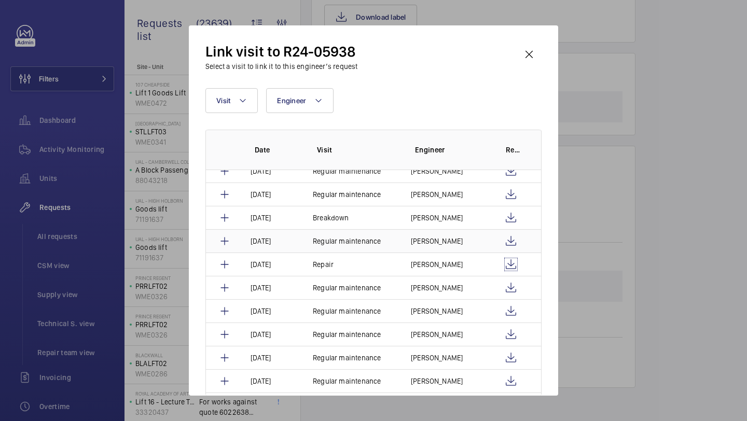
scroll to position [0, 0]
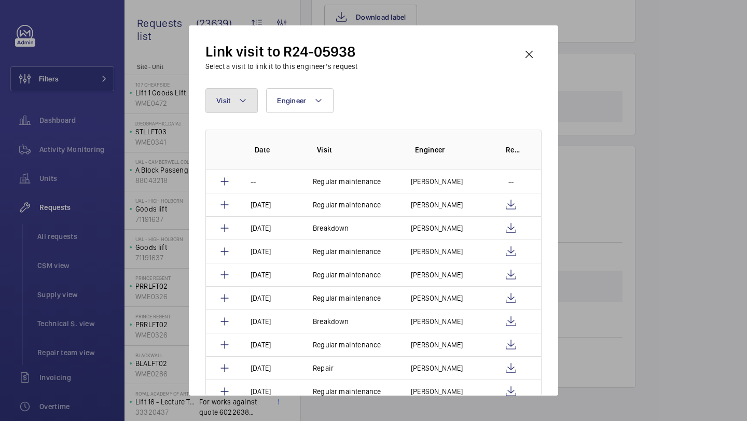
click at [234, 106] on button "Visit" at bounding box center [231, 100] width 52 height 25
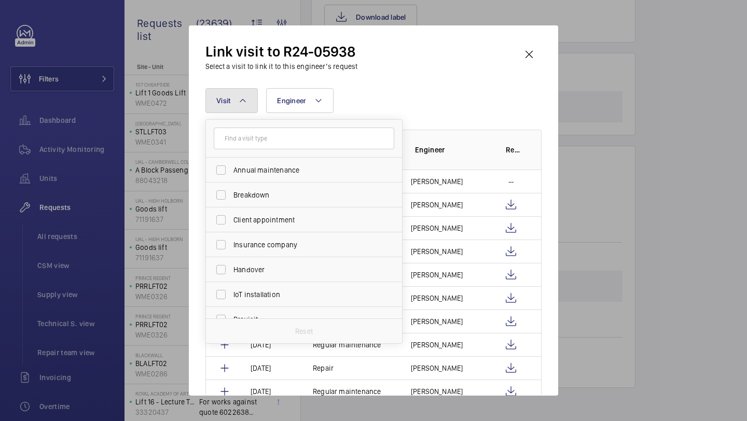
click at [234, 102] on button "Visit" at bounding box center [231, 100] width 52 height 25
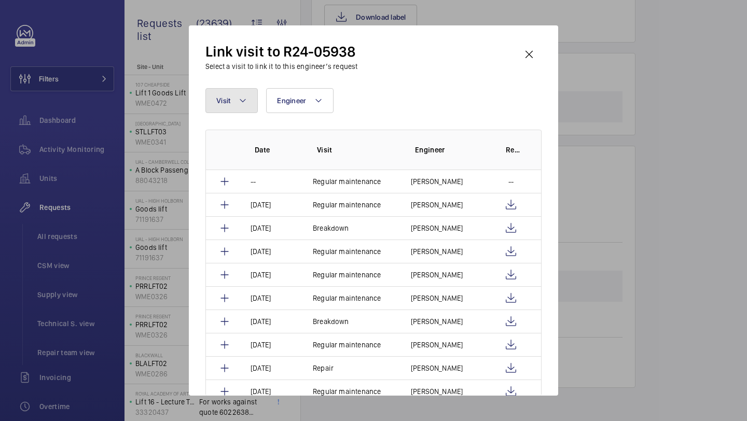
click at [234, 102] on button "Visit" at bounding box center [231, 100] width 52 height 25
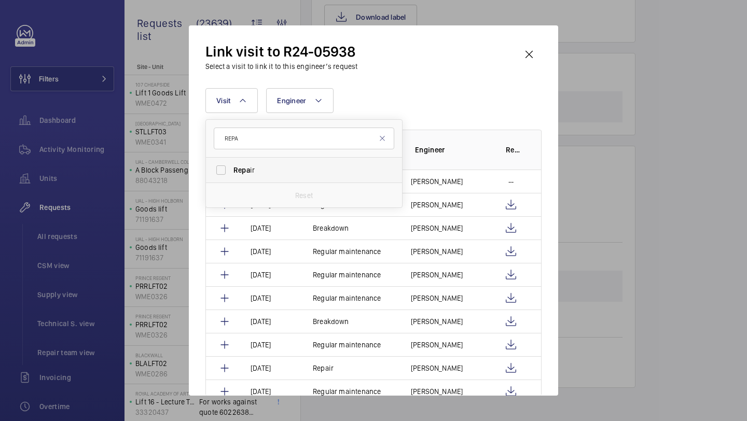
type input "REPA"
click at [236, 160] on label "Repa ir" at bounding box center [296, 170] width 181 height 25
click at [231, 160] on input "Repa ir" at bounding box center [221, 170] width 21 height 21
checkbox input "true"
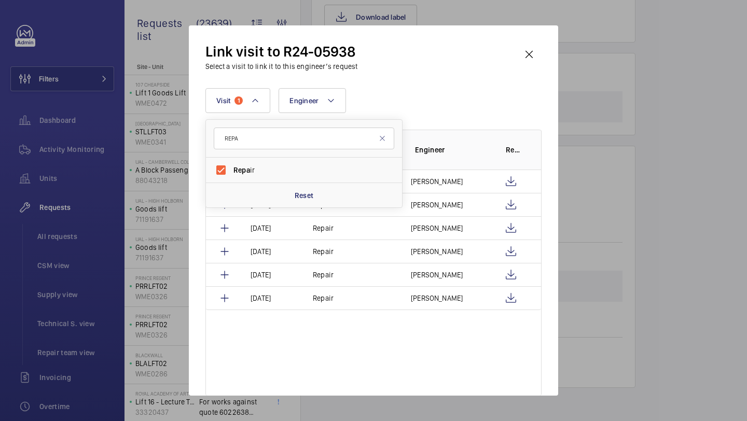
click at [384, 106] on div "Visit 1 REPA Repa ir Reset Engineer More filters Reset all filters" at bounding box center [373, 100] width 336 height 25
click at [524, 63] on wm-front-icon-button at bounding box center [529, 54] width 25 height 25
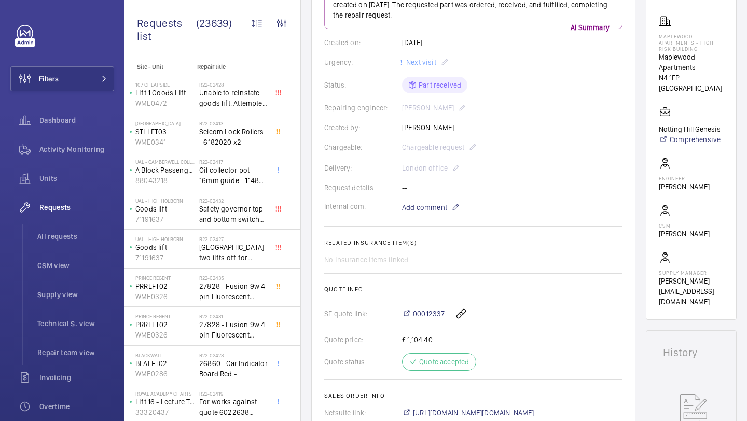
scroll to position [519, 0]
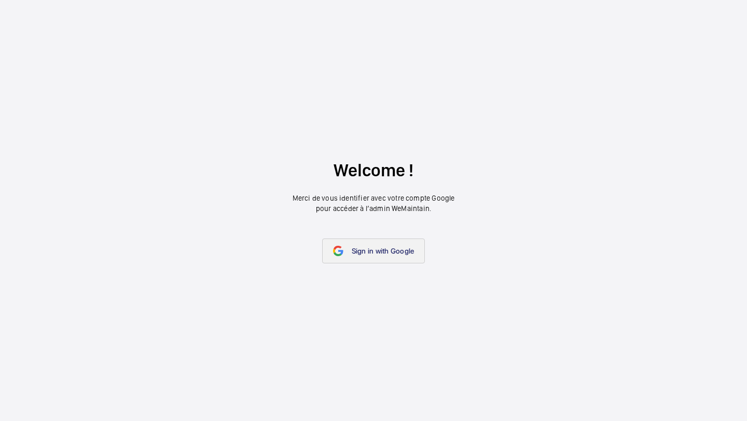
click at [360, 244] on link "Sign in with Google" at bounding box center [373, 251] width 103 height 25
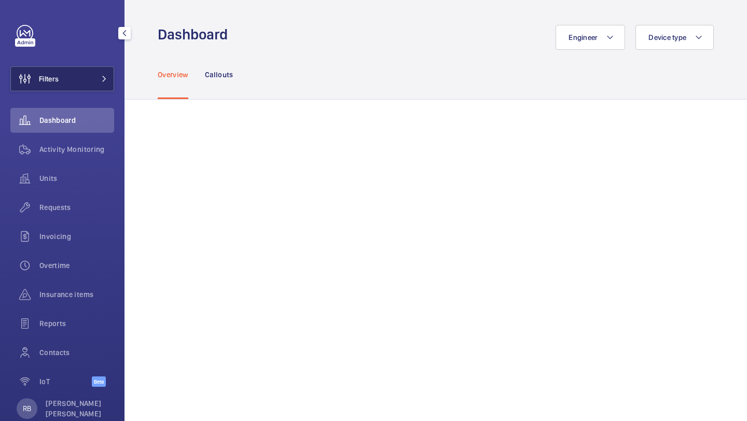
click at [82, 90] on button "Filters" at bounding box center [62, 78] width 104 height 25
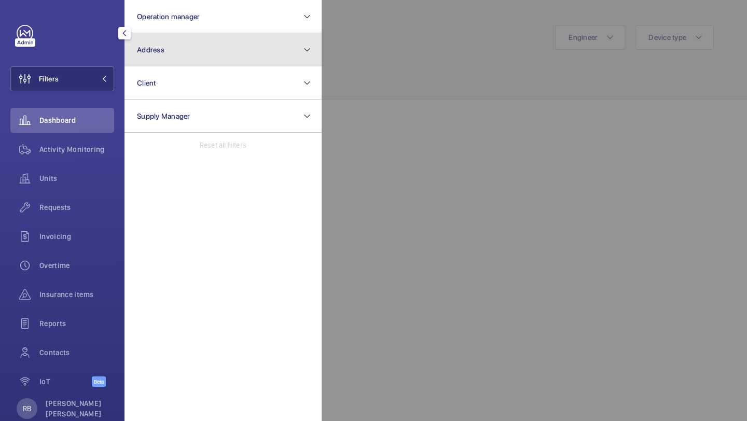
click at [142, 60] on button "Address" at bounding box center [223, 49] width 197 height 33
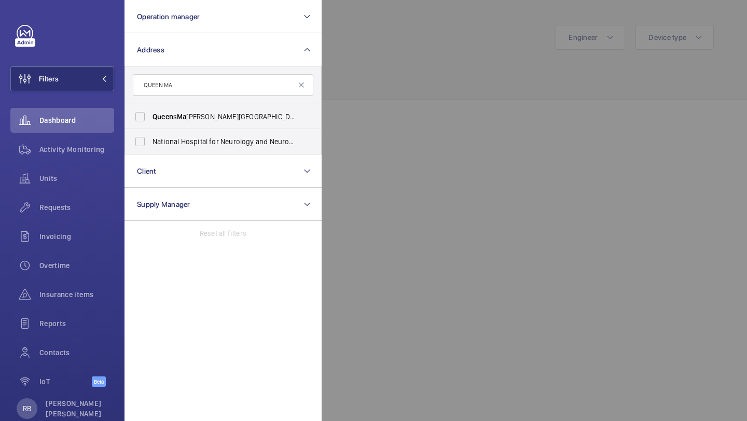
type input "QUEEN MA"
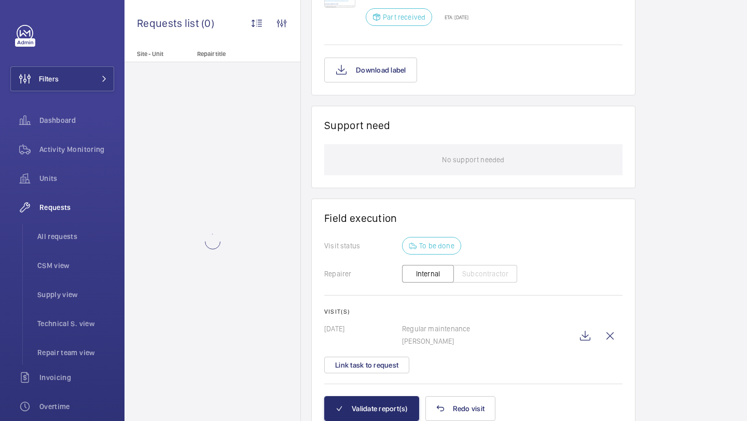
scroll to position [932, 0]
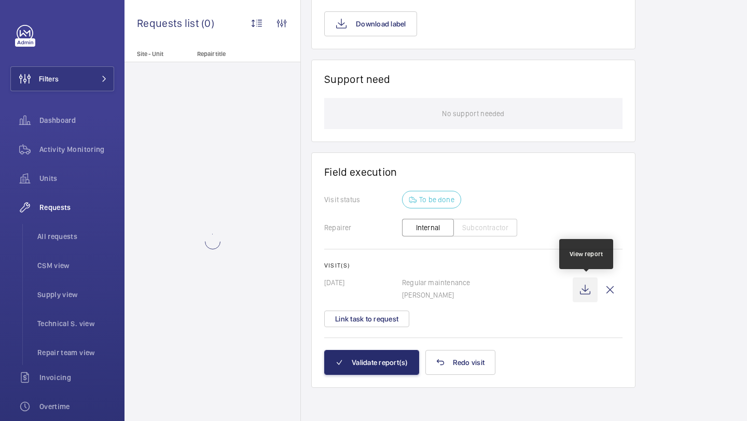
click at [585, 283] on wm-front-icon-button at bounding box center [585, 290] width 25 height 25
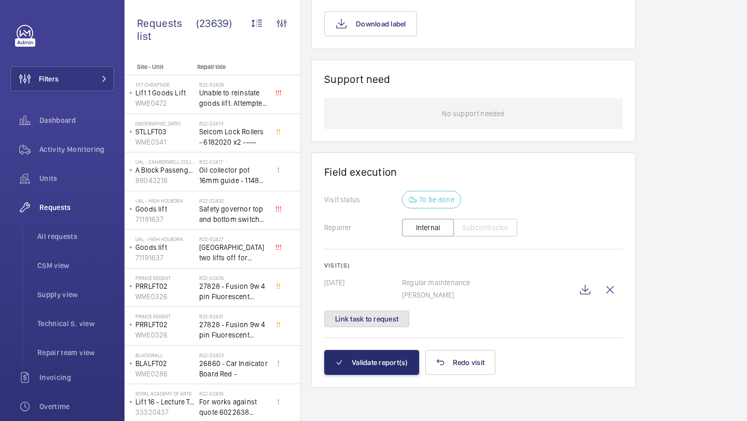
click at [370, 324] on button "Link task to request" at bounding box center [366, 319] width 85 height 17
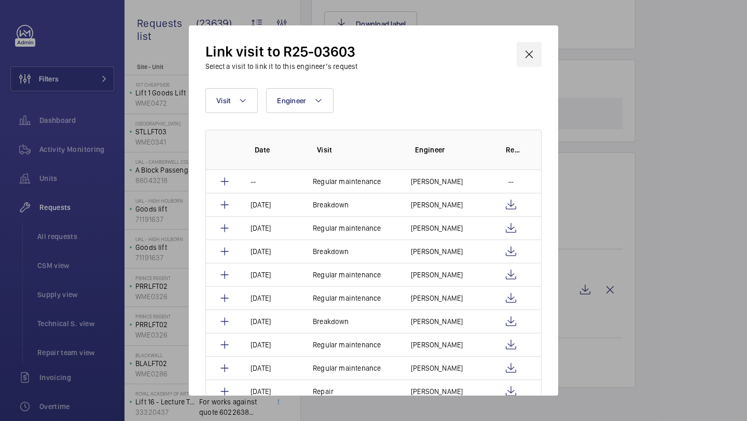
click at [531, 56] on wm-front-icon-button at bounding box center [529, 54] width 25 height 25
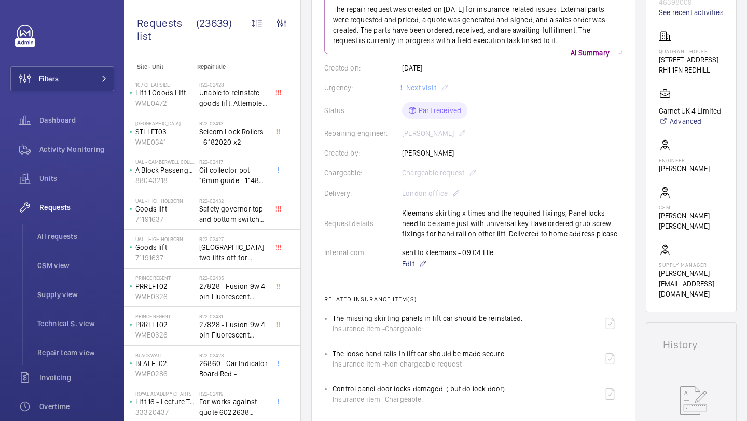
scroll to position [145, 0]
drag, startPoint x: 399, startPoint y: 213, endPoint x: 581, endPoint y: 232, distance: 183.1
click at [581, 232] on div "Request details Kleemans skirting x times and the required fixings, Panel locks…" at bounding box center [473, 223] width 298 height 31
click at [504, 230] on div "Request details Kleemans skirting x times and the required fixings, Panel locks…" at bounding box center [473, 223] width 298 height 31
click at [514, 230] on div "Request details Kleemans skirting x times and the required fixings, Panel locks…" at bounding box center [473, 223] width 298 height 31
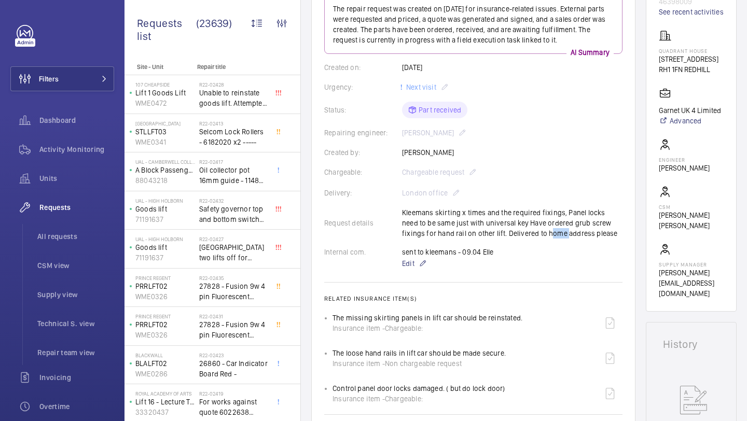
click at [514, 230] on div "Request details Kleemans skirting x times and the required fixings, Panel locks…" at bounding box center [473, 223] width 298 height 31
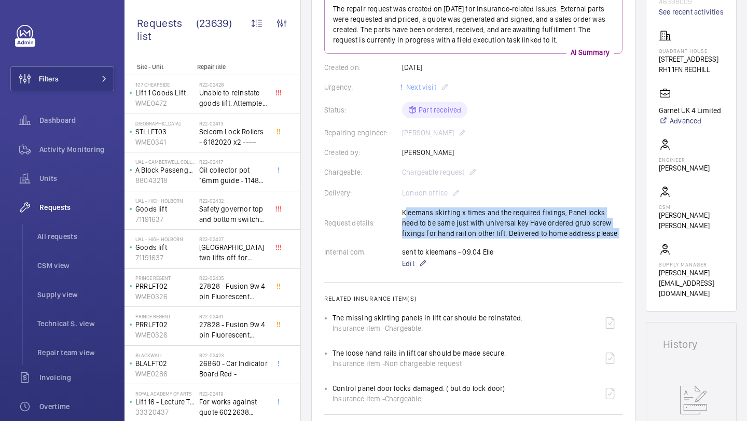
click at [514, 230] on div "Request details Kleemans skirting x times and the required fixings, Panel locks…" at bounding box center [473, 223] width 298 height 31
click at [521, 230] on div "Request details Kleemans skirting x times and the required fixings, Panel locks…" at bounding box center [473, 223] width 298 height 31
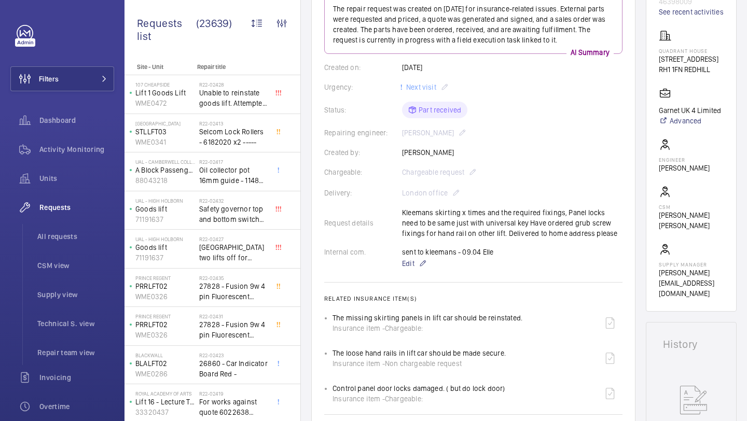
click at [477, 231] on div "Request details Kleemans skirting x times and the required fixings, Panel locks…" at bounding box center [473, 223] width 298 height 31
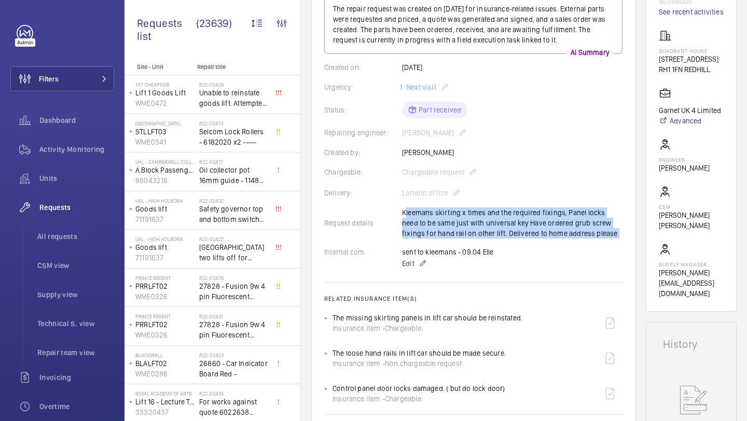
click at [477, 231] on div "Request details Kleemans skirting x times and the required fixings, Panel locks…" at bounding box center [473, 223] width 298 height 31
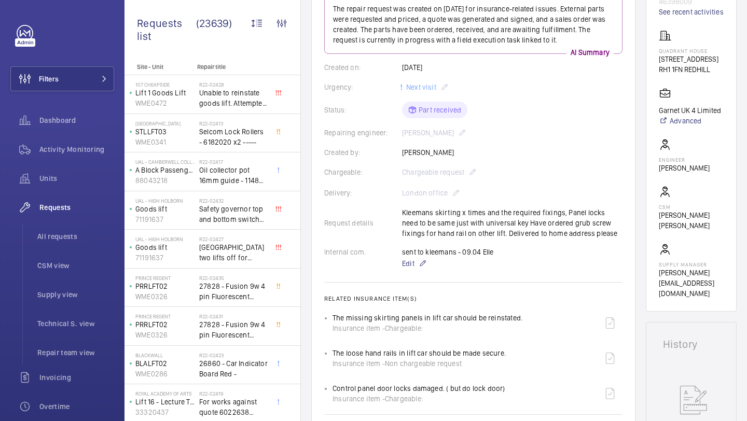
click at [510, 237] on div "Request details Kleemans skirting x times and the required fixings, Panel locks…" at bounding box center [473, 223] width 298 height 31
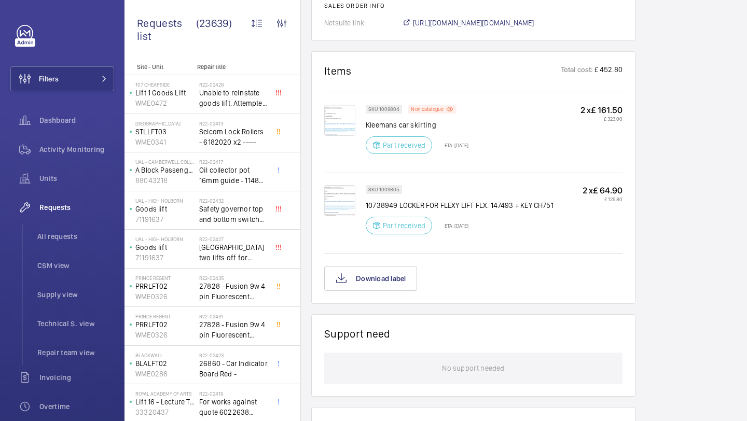
scroll to position [757, 0]
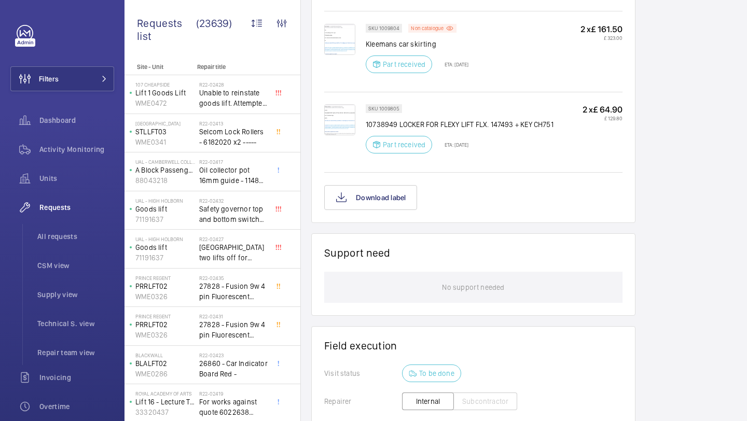
click at [458, 61] on div "Part received ETA: [DATE]" at bounding box center [417, 65] width 103 height 18
click at [469, 61] on div "Part received ETA: [DATE]" at bounding box center [417, 65] width 103 height 18
click at [469, 148] on p "ETA: [DATE]" at bounding box center [453, 145] width 30 height 6
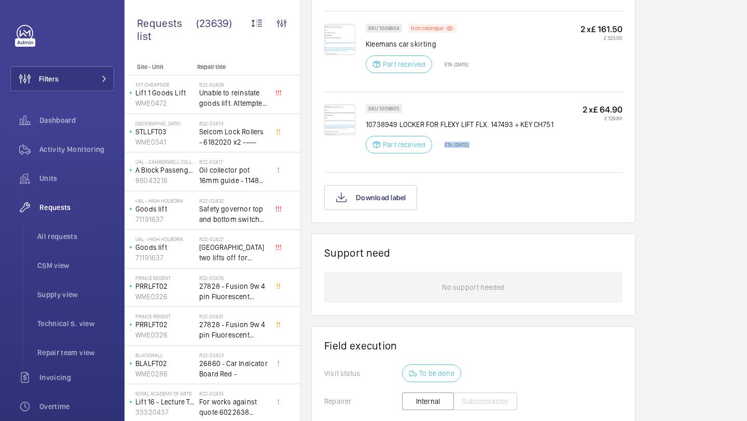
click at [469, 148] on p "ETA: [DATE]" at bounding box center [453, 145] width 30 height 6
click at [485, 148] on div "SKU 1009805 10738949 LOCKER FOR FLEXY LIFT FLX. 147493 + KEY CH751 Part receive…" at bounding box center [460, 132] width 188 height 56
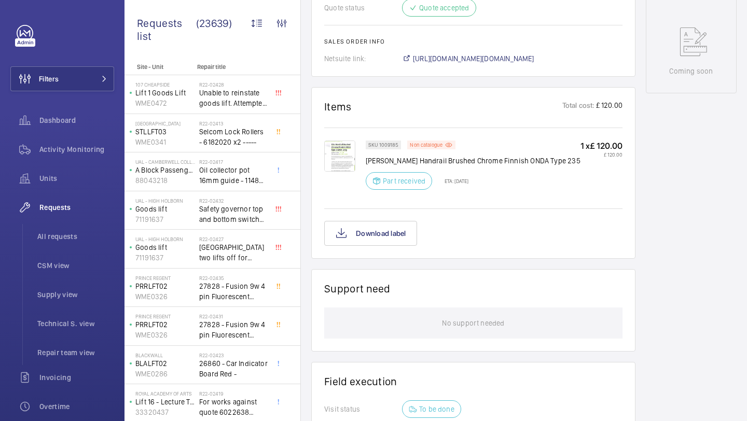
scroll to position [752, 0]
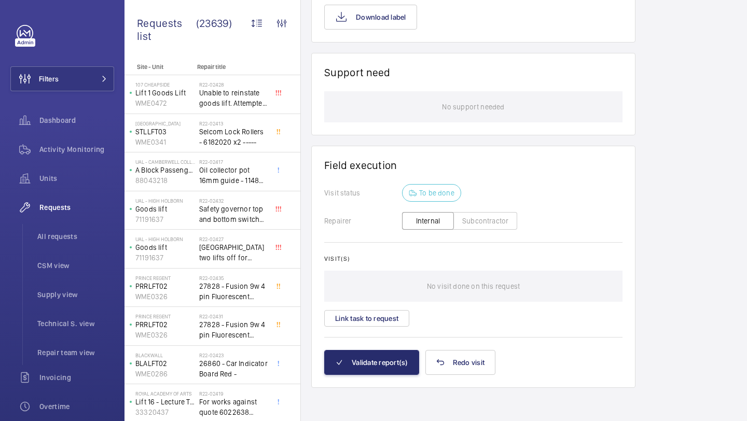
click at [384, 309] on div "Visit(s) No visit done on this request Link task to request" at bounding box center [473, 291] width 298 height 72
click at [382, 313] on button "Link task to request" at bounding box center [366, 318] width 85 height 17
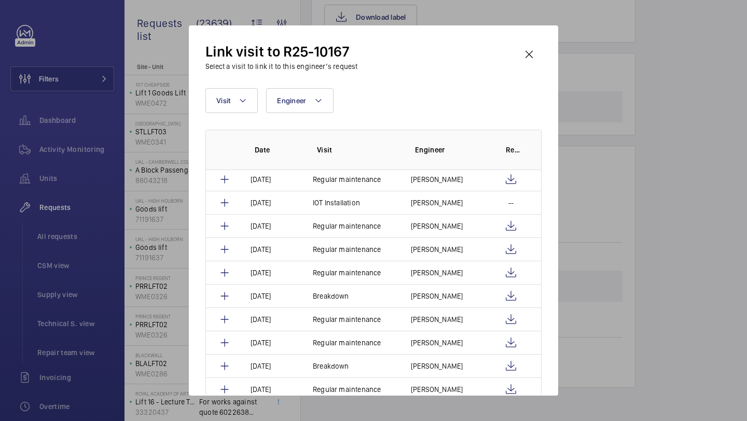
scroll to position [168, 0]
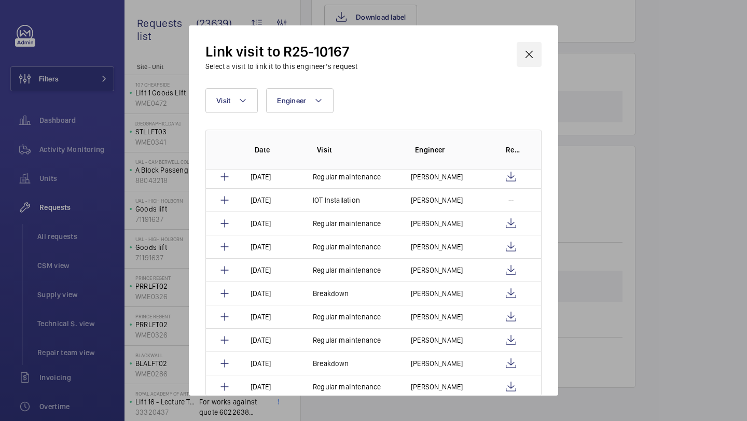
click at [528, 54] on wm-front-icon-button at bounding box center [529, 54] width 25 height 25
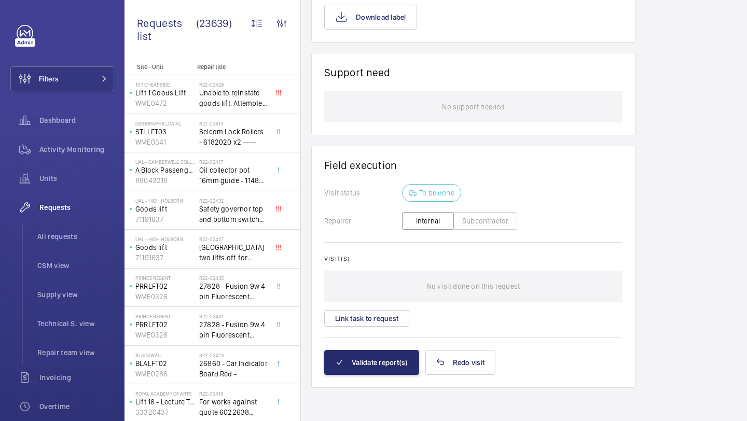
scroll to position [522, 0]
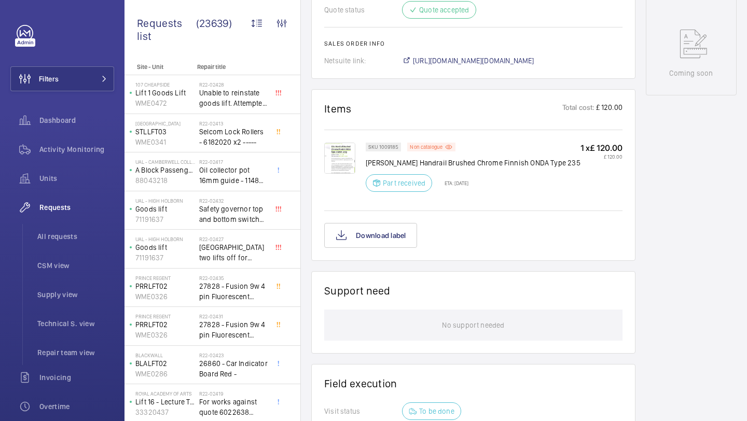
click at [341, 173] on img at bounding box center [339, 158] width 31 height 31
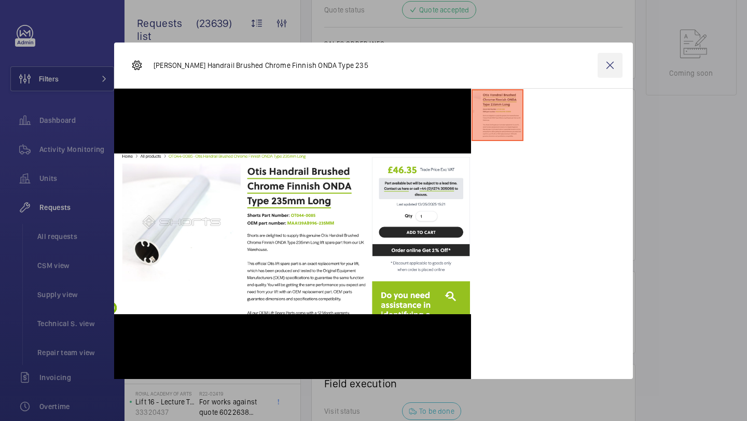
click at [615, 67] on wm-front-icon-button at bounding box center [610, 65] width 25 height 25
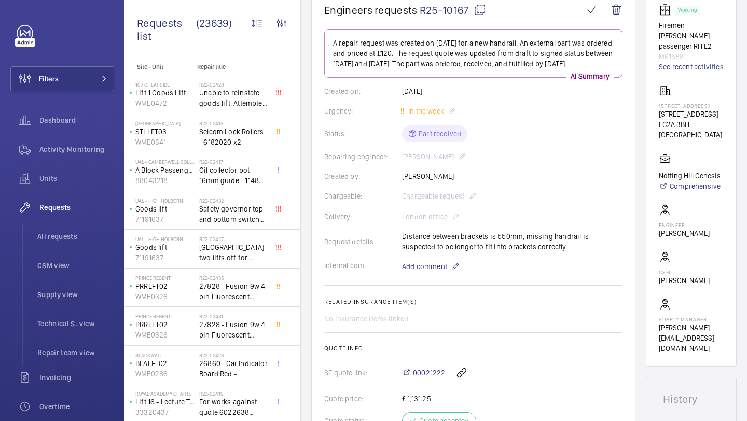
scroll to position [114, 0]
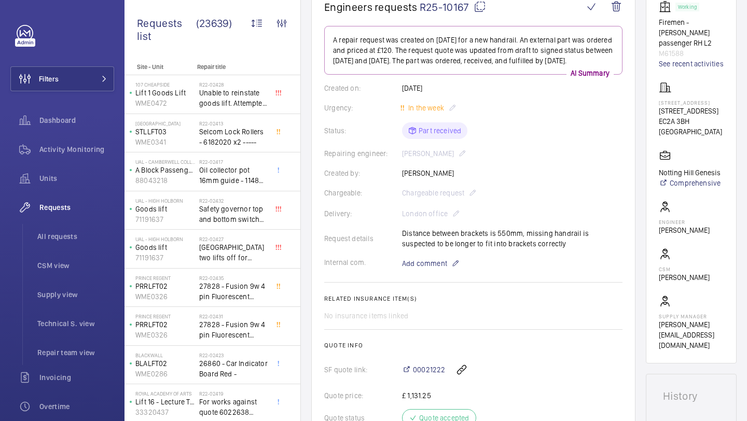
click at [560, 315] on wm-front-card-body "A repair request was created on [DATE] for a new handrail. An external part was…" at bounding box center [473, 250] width 298 height 448
click at [522, 265] on wm-front-card-body "A repair request was created on [DATE] for a new handrail. An external part was…" at bounding box center [473, 250] width 298 height 448
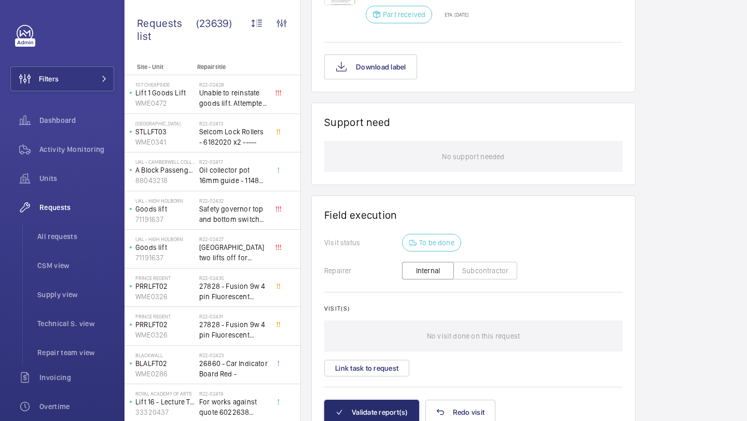
scroll to position [718, 0]
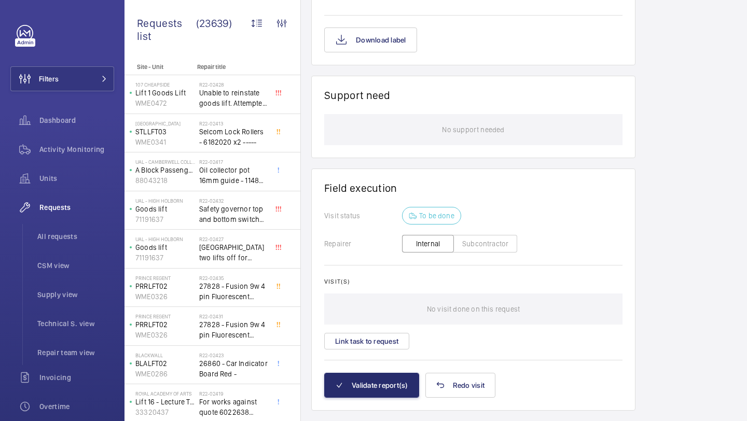
click at [481, 145] on p "No support needed" at bounding box center [473, 129] width 62 height 31
click at [487, 145] on p "No support needed" at bounding box center [473, 129] width 62 height 31
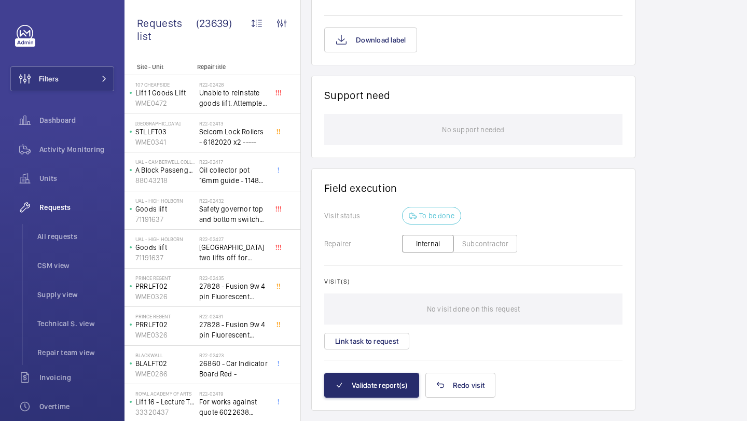
click at [484, 145] on p "No support needed" at bounding box center [473, 129] width 62 height 31
click at [479, 145] on p "No support needed" at bounding box center [473, 129] width 62 height 31
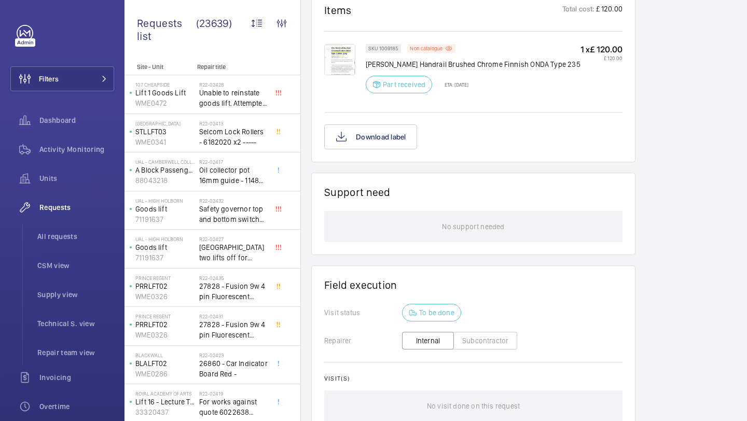
scroll to position [622, 0]
click at [351, 60] on img at bounding box center [339, 58] width 31 height 31
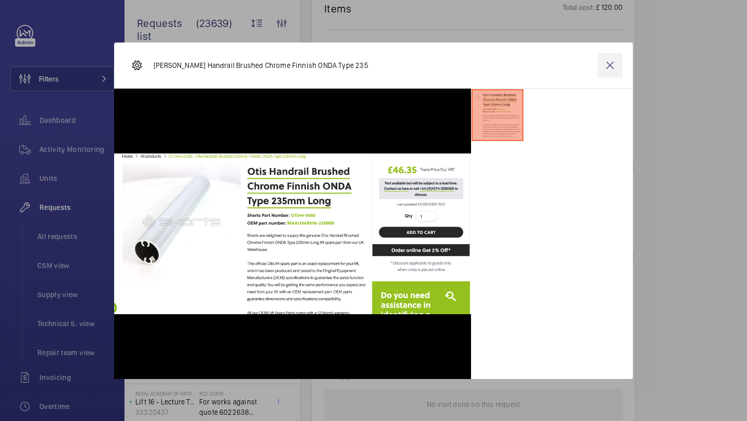
click at [610, 70] on wm-front-icon-button at bounding box center [610, 65] width 25 height 25
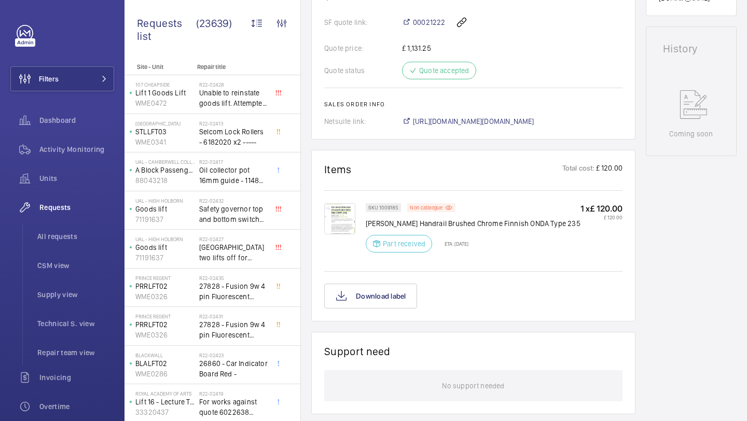
scroll to position [506, 0]
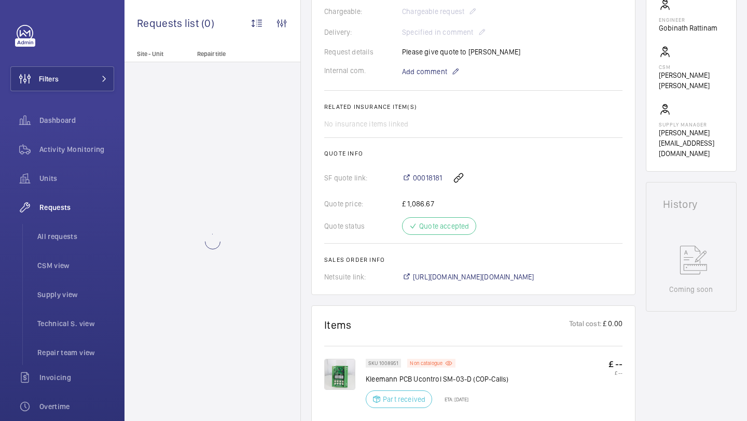
scroll to position [507, 0]
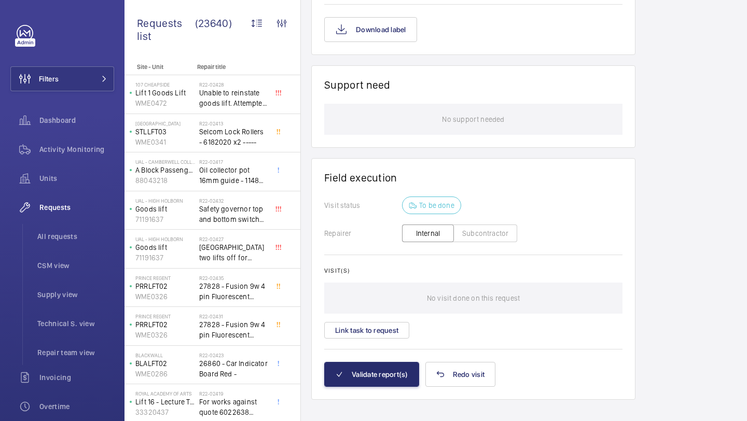
scroll to position [903, 0]
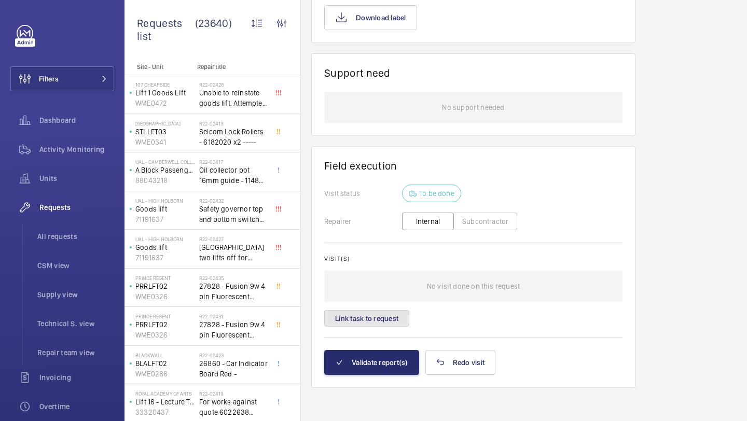
click at [377, 321] on button "Link task to request" at bounding box center [366, 318] width 85 height 17
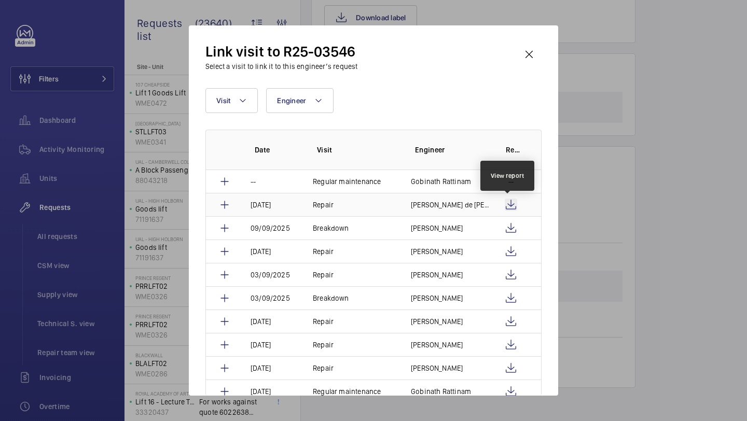
click at [507, 205] on wm-front-icon-button at bounding box center [511, 205] width 12 height 12
click at [527, 56] on wm-front-icon-button at bounding box center [529, 54] width 25 height 25
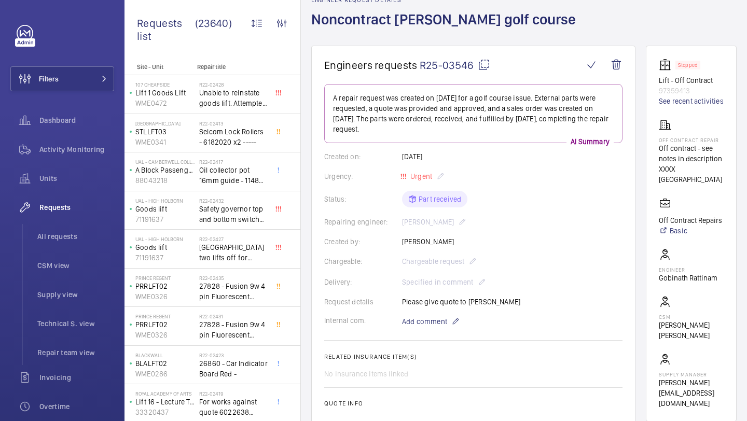
scroll to position [70, 0]
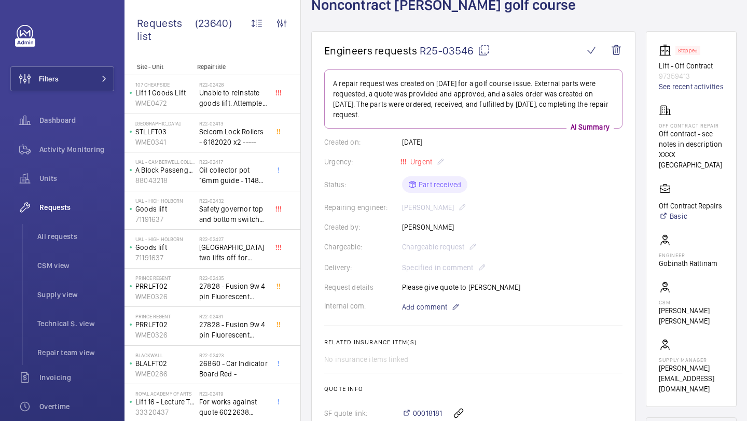
click at [428, 141] on div "Created on: [DATE]" at bounding box center [473, 142] width 298 height 10
click at [444, 141] on div "Created on: [DATE]" at bounding box center [473, 142] width 298 height 10
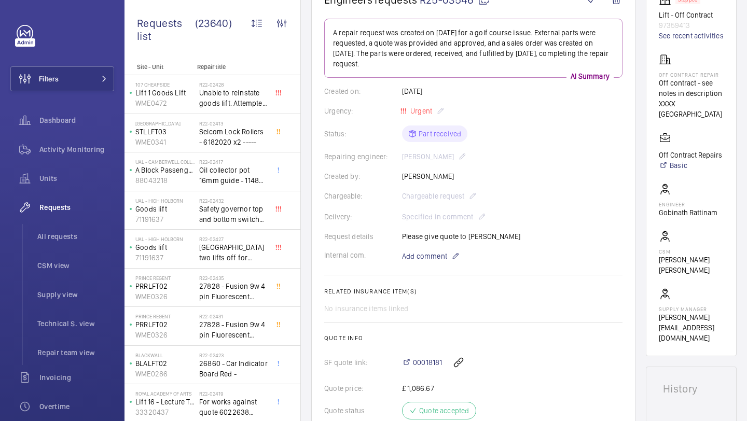
scroll to position [122, 0]
click at [468, 235] on div "Request details Please give quote to [PERSON_NAME]" at bounding box center [473, 235] width 298 height 10
click at [476, 235] on div "Request details Please give quote to [PERSON_NAME]" at bounding box center [473, 235] width 298 height 10
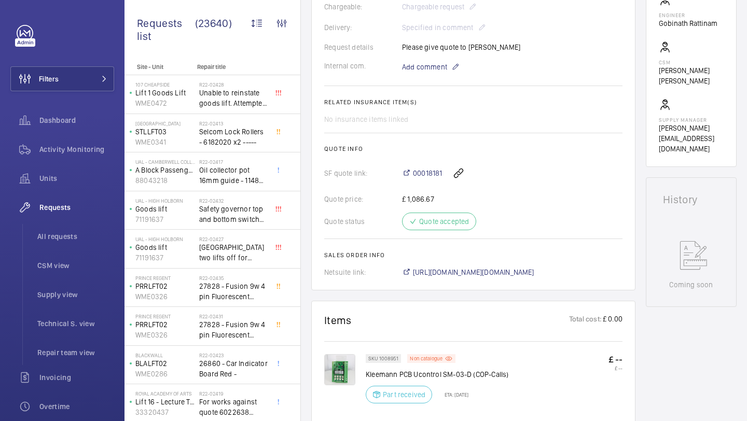
scroll to position [298, 0]
